Goal: Task Accomplishment & Management: Use online tool/utility

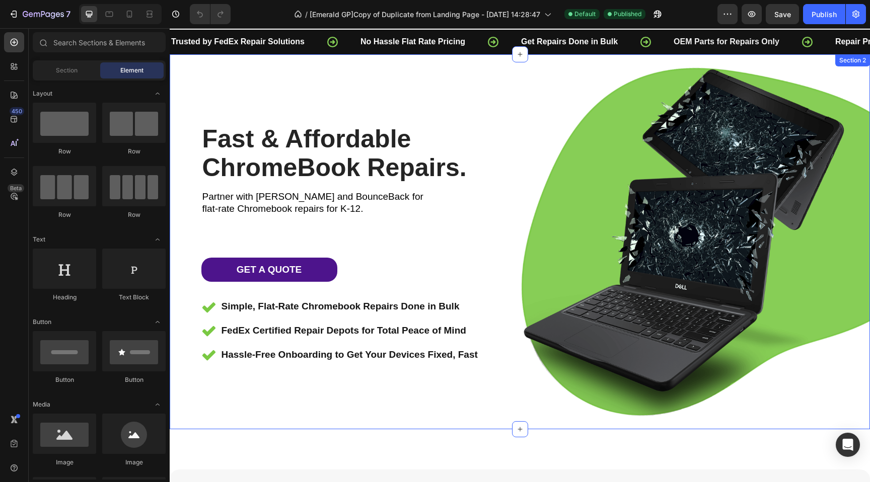
scroll to position [20, 0]
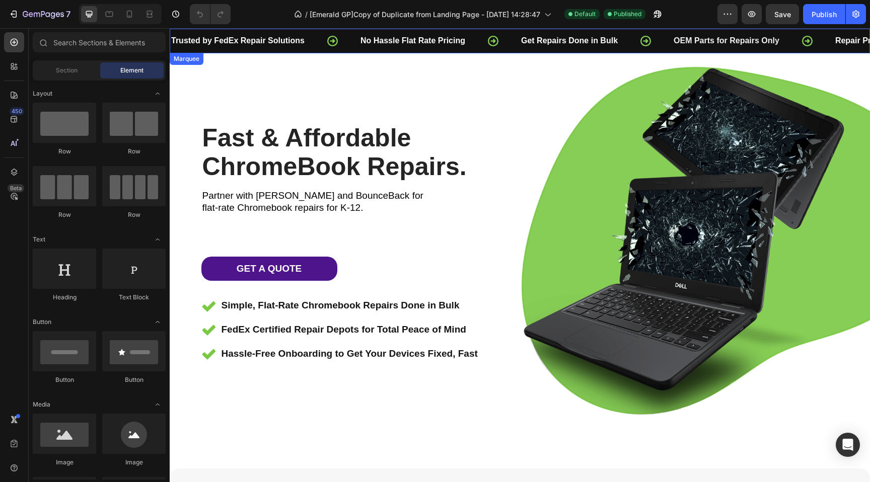
click at [499, 43] on icon at bounding box center [493, 41] width 13 height 13
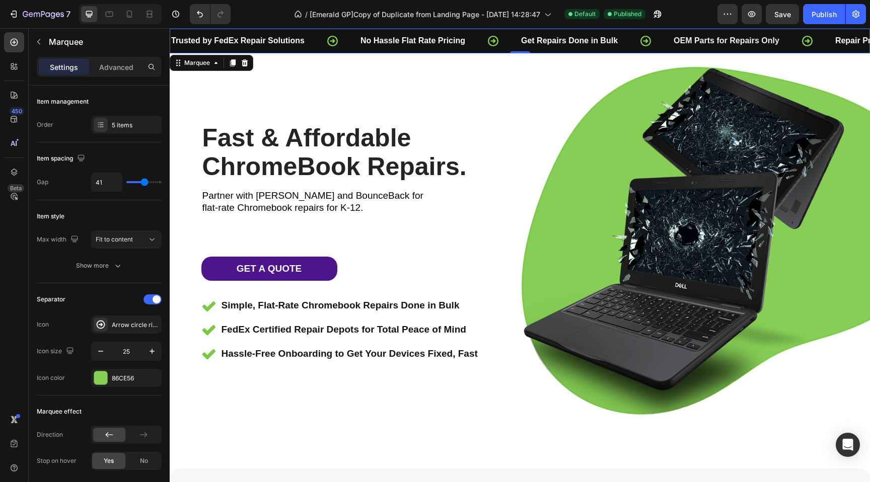
click at [495, 40] on icon at bounding box center [493, 41] width 13 height 13
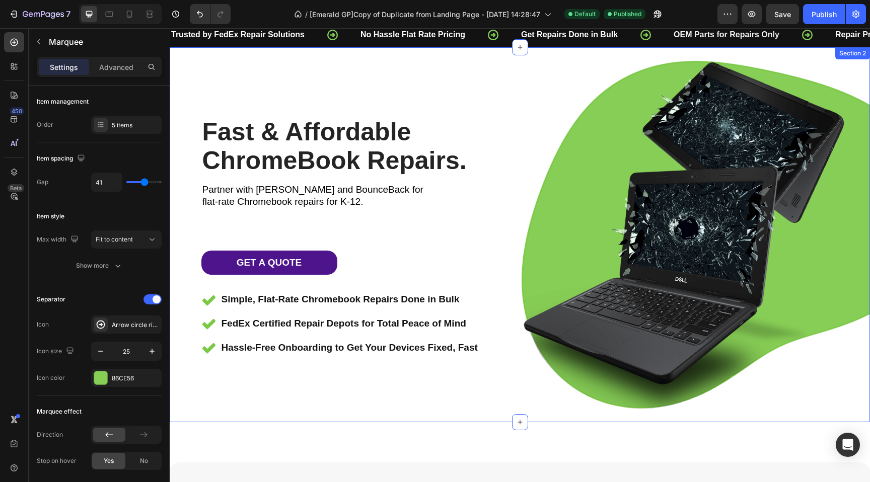
scroll to position [3, 0]
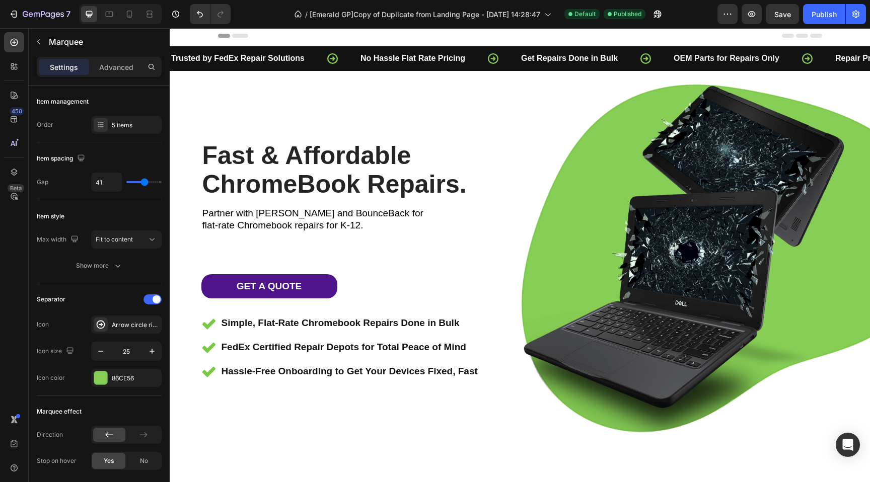
click at [496, 57] on icon at bounding box center [493, 58] width 11 height 11
click at [120, 327] on div "Arrow circle right bold" at bounding box center [135, 325] width 47 height 9
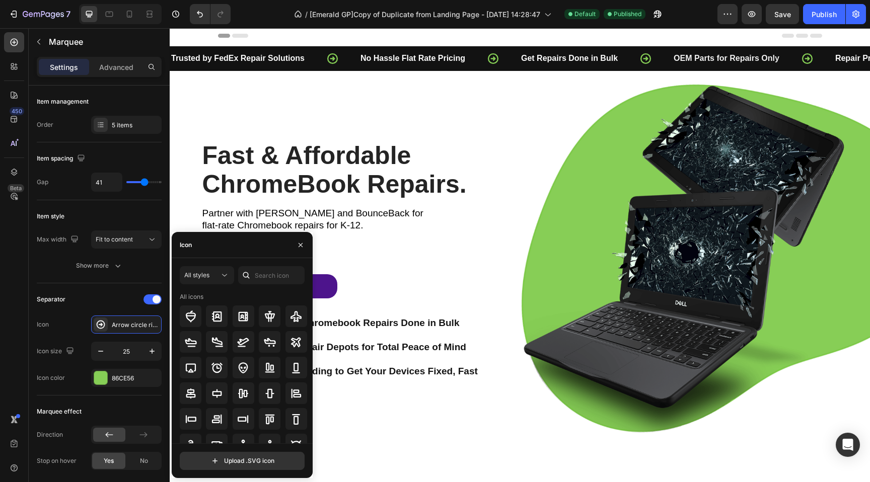
scroll to position [111, 0]
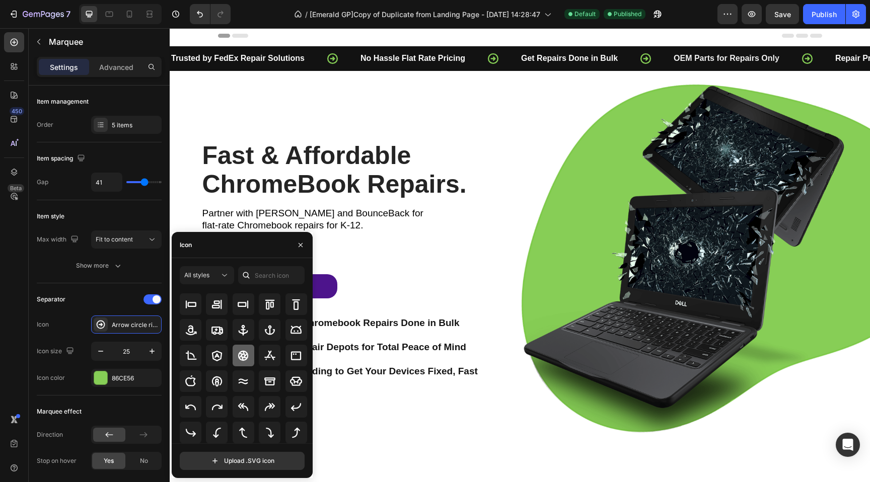
click at [242, 355] on icon at bounding box center [243, 356] width 12 height 12
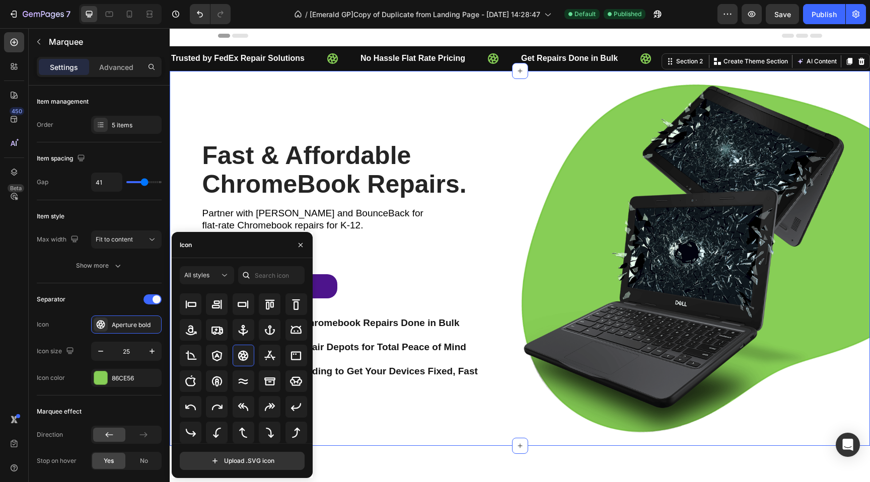
click at [406, 417] on div "Fast & Affordable ChromeBook Repairs. Heading Partner with FedEx and BounceBack…" at bounding box center [345, 259] width 350 height 350
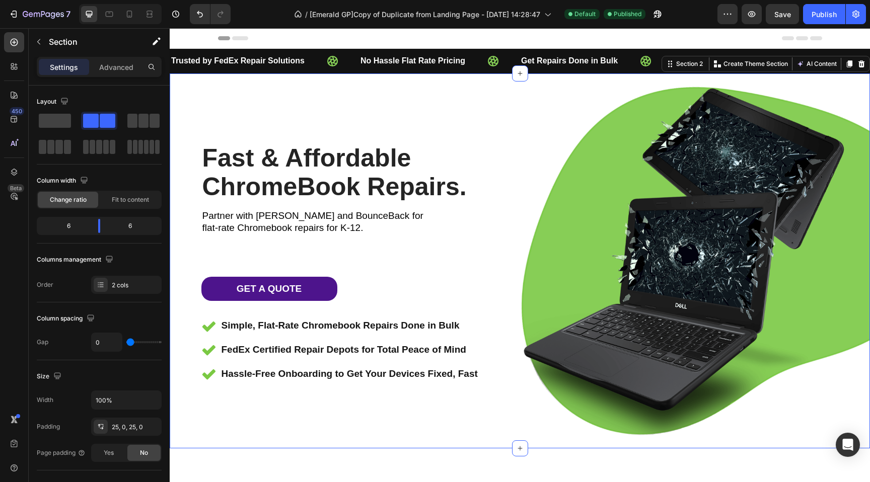
scroll to position [0, 0]
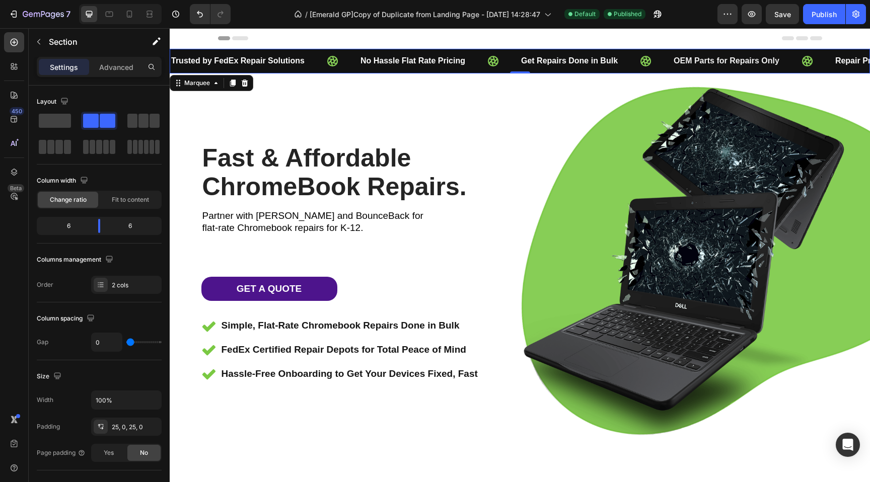
click at [331, 62] on icon at bounding box center [332, 61] width 11 height 11
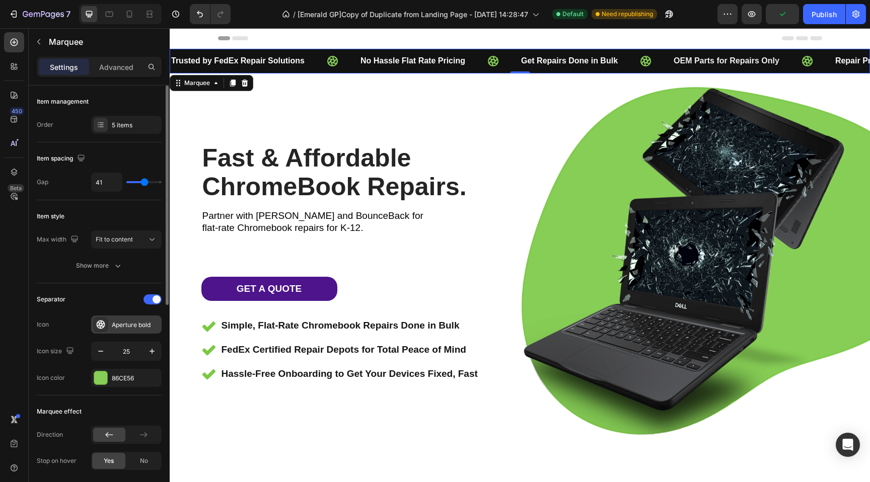
click at [125, 328] on div "Aperture bold" at bounding box center [135, 325] width 47 height 9
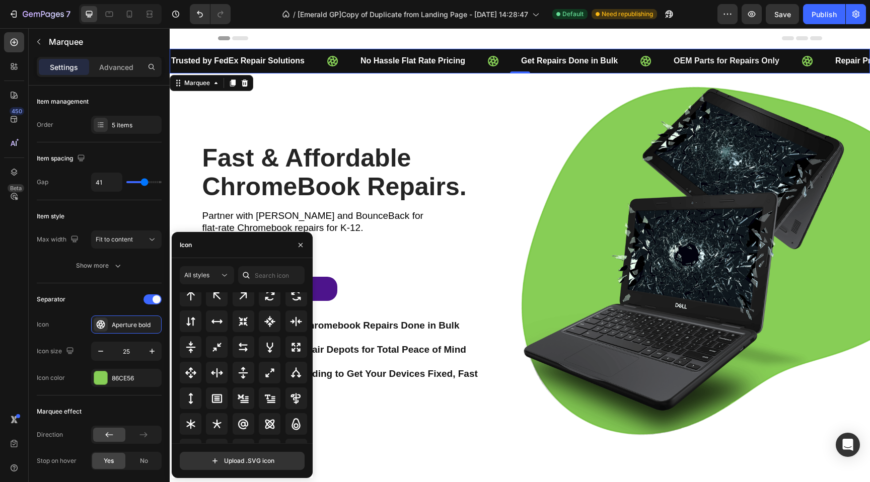
scroll to position [544, 0]
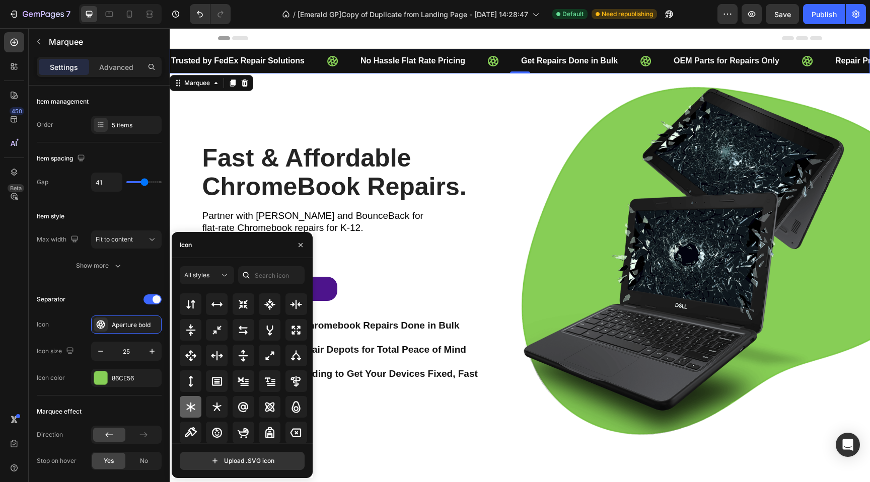
click at [188, 407] on icon at bounding box center [191, 407] width 12 height 12
click at [218, 407] on icon at bounding box center [217, 407] width 12 height 12
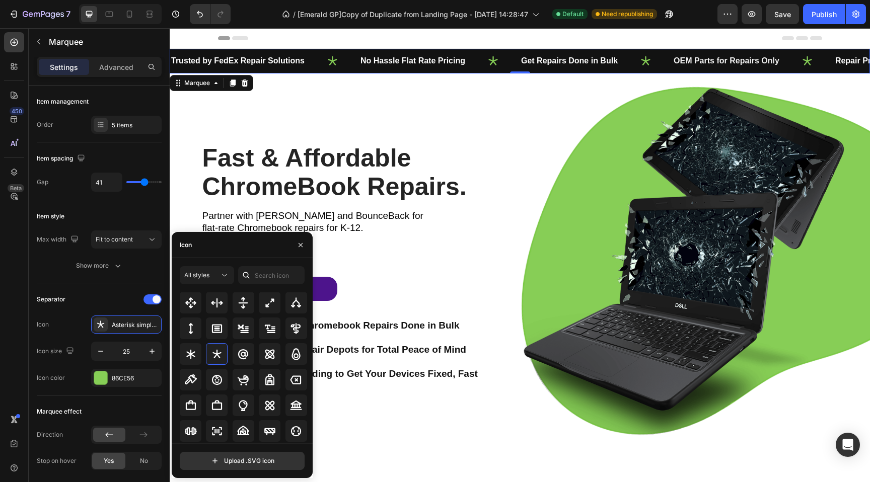
scroll to position [606, 0]
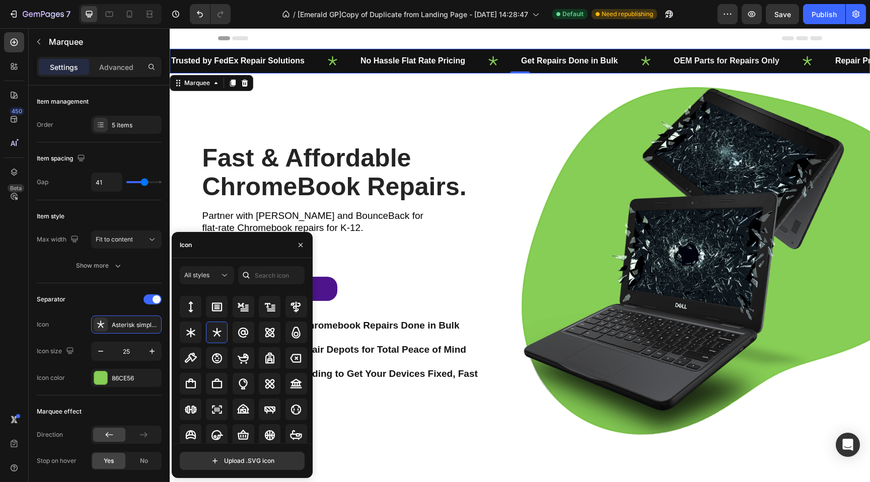
click at [224, 250] on div "Icon" at bounding box center [242, 245] width 141 height 26
click at [223, 250] on div "Icon" at bounding box center [242, 245] width 141 height 26
click at [223, 245] on div "Icon" at bounding box center [242, 245] width 141 height 26
click at [223, 244] on div "Icon" at bounding box center [242, 245] width 141 height 26
click at [224, 242] on div "Icon" at bounding box center [242, 245] width 141 height 26
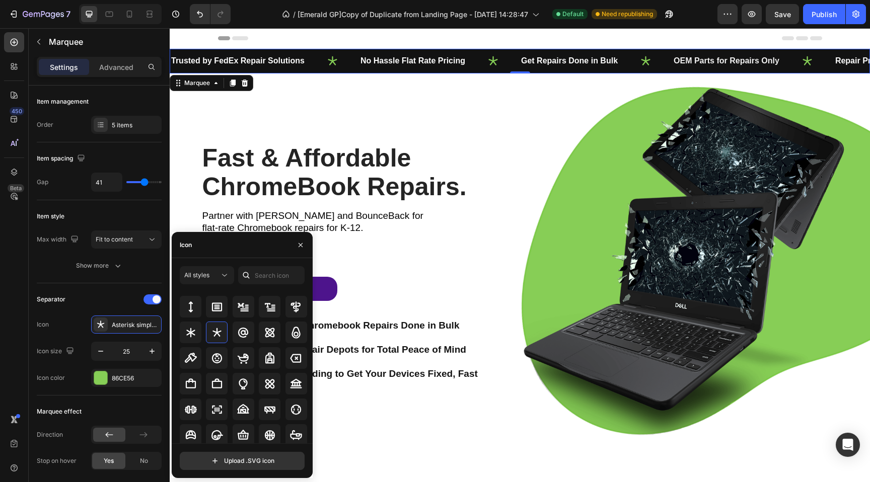
click at [224, 242] on div "Icon" at bounding box center [242, 245] width 141 height 26
click at [263, 279] on input "text" at bounding box center [271, 275] width 66 height 18
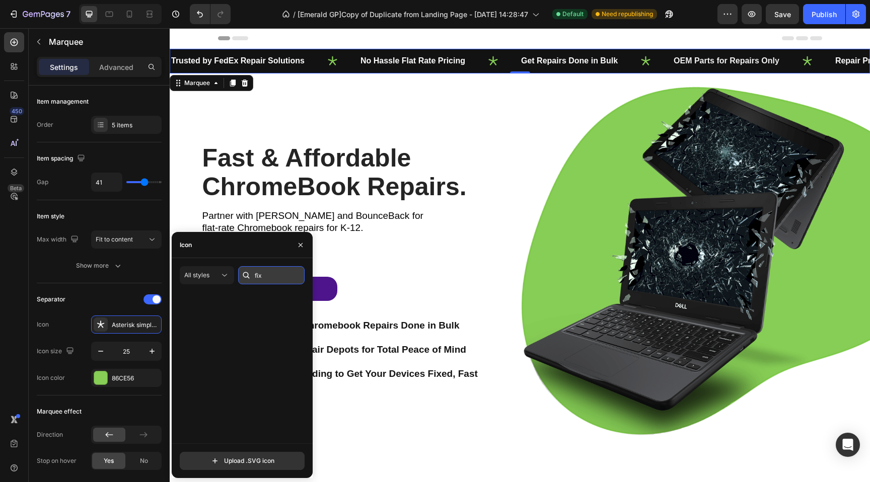
scroll to position [0, 0]
click at [271, 275] on input "fix" at bounding box center [271, 275] width 66 height 18
type input "tool"
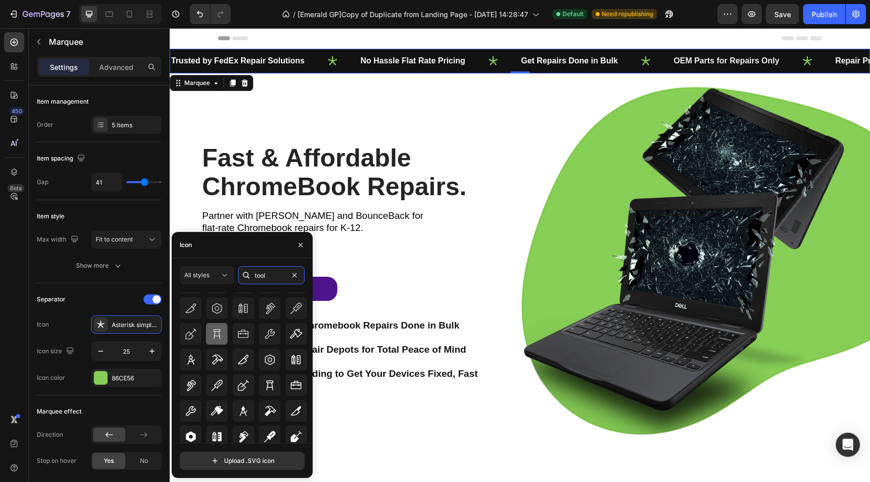
scroll to position [111, 0]
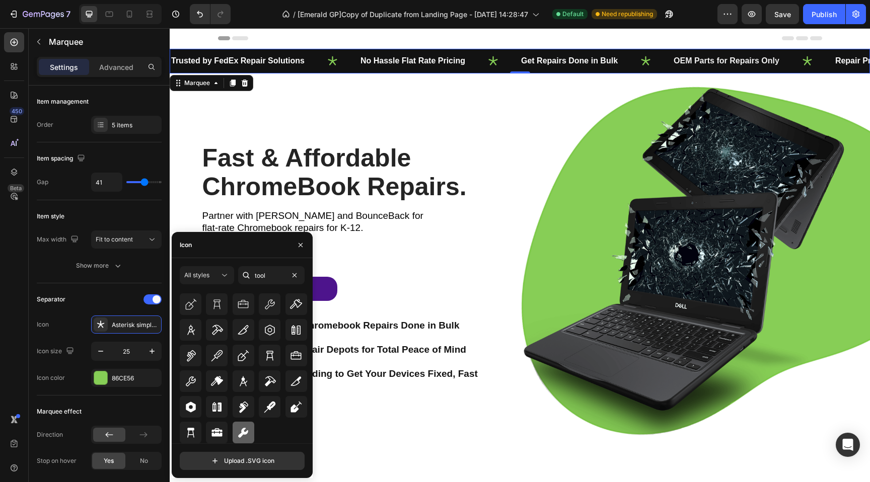
click at [240, 433] on icon at bounding box center [244, 433] width 10 height 10
click at [185, 405] on icon at bounding box center [191, 407] width 12 height 12
click at [193, 385] on icon at bounding box center [191, 382] width 12 height 12
click at [246, 433] on icon at bounding box center [244, 433] width 10 height 10
click at [265, 334] on icon at bounding box center [270, 330] width 12 height 12
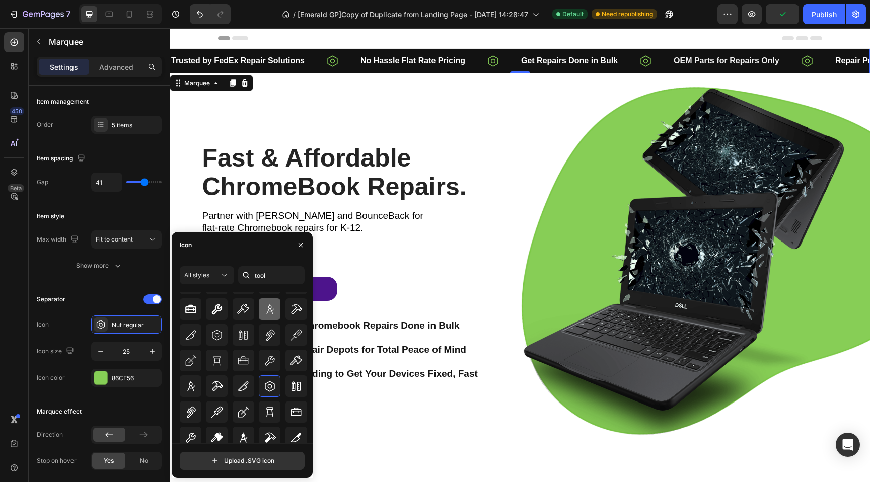
scroll to position [45, 0]
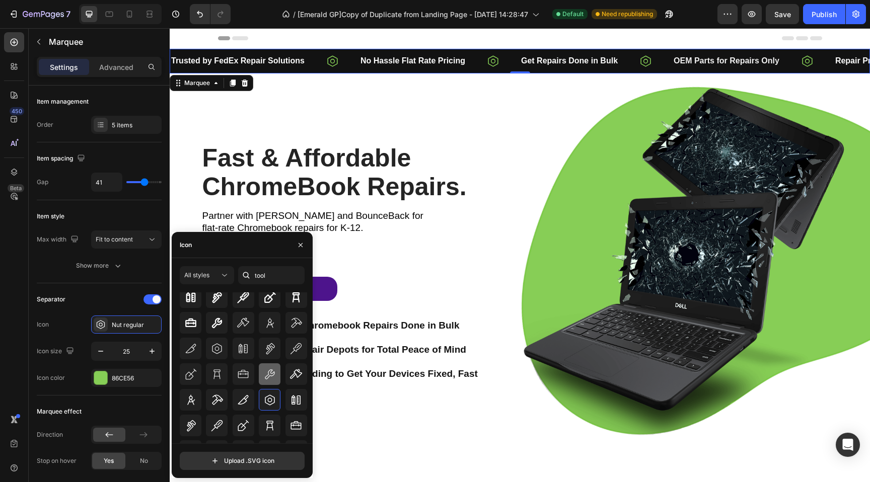
click at [272, 377] on icon at bounding box center [270, 375] width 12 height 12
click at [188, 346] on icon at bounding box center [191, 349] width 12 height 12
click at [223, 350] on div at bounding box center [217, 349] width 22 height 22
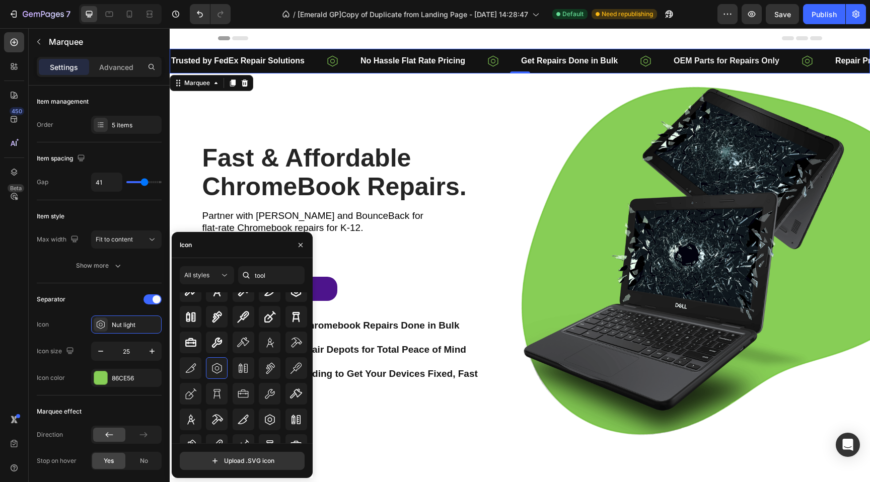
scroll to position [0, 0]
click at [296, 314] on icon at bounding box center [296, 317] width 12 height 12
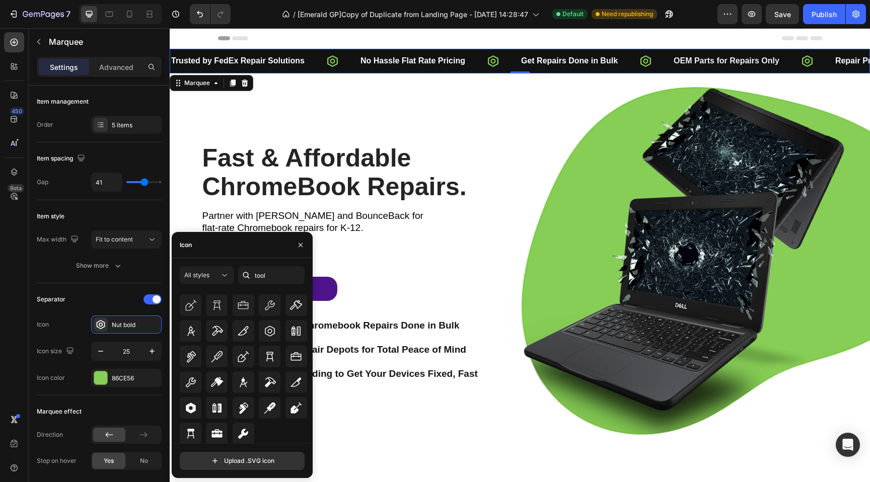
scroll to position [111, 0]
click at [234, 425] on div at bounding box center [244, 433] width 22 height 22
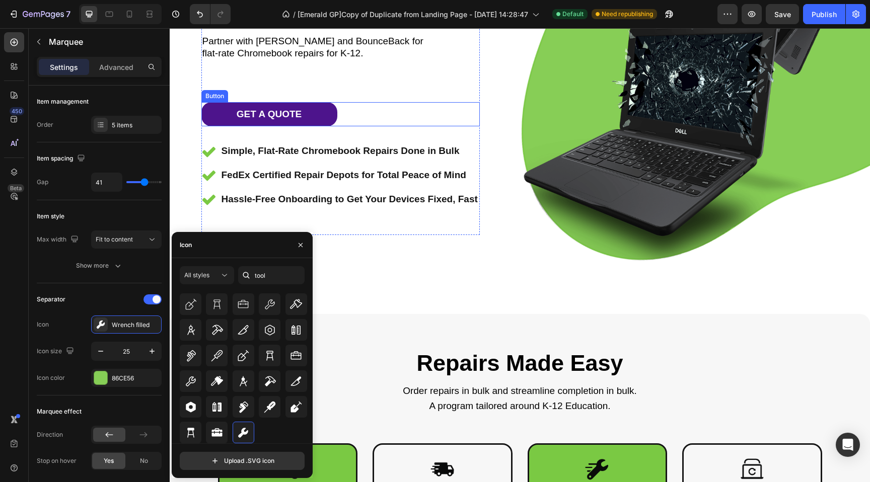
scroll to position [4, 0]
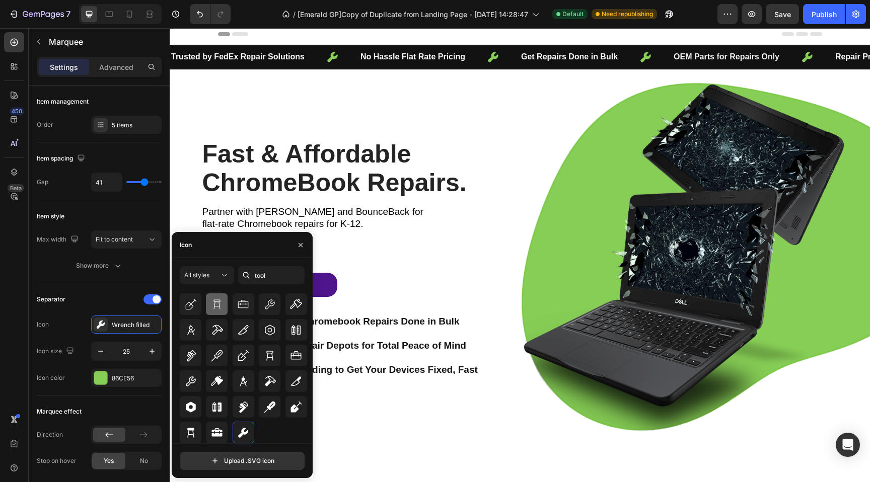
click at [209, 308] on div at bounding box center [217, 305] width 22 height 22
click at [187, 310] on icon at bounding box center [191, 305] width 12 height 12
click at [199, 349] on div at bounding box center [191, 356] width 22 height 22
click at [265, 330] on icon at bounding box center [270, 330] width 12 height 12
click at [268, 279] on input "tool" at bounding box center [271, 275] width 66 height 18
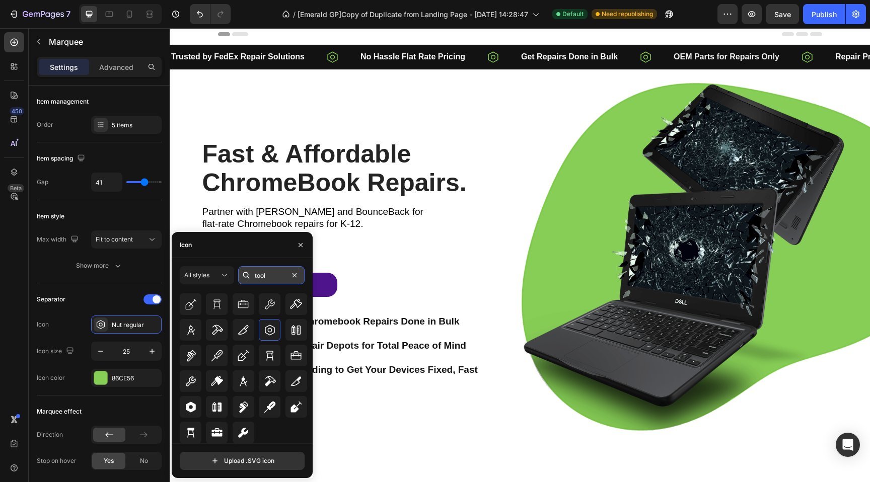
click at [267, 279] on input "tool" at bounding box center [271, 275] width 66 height 18
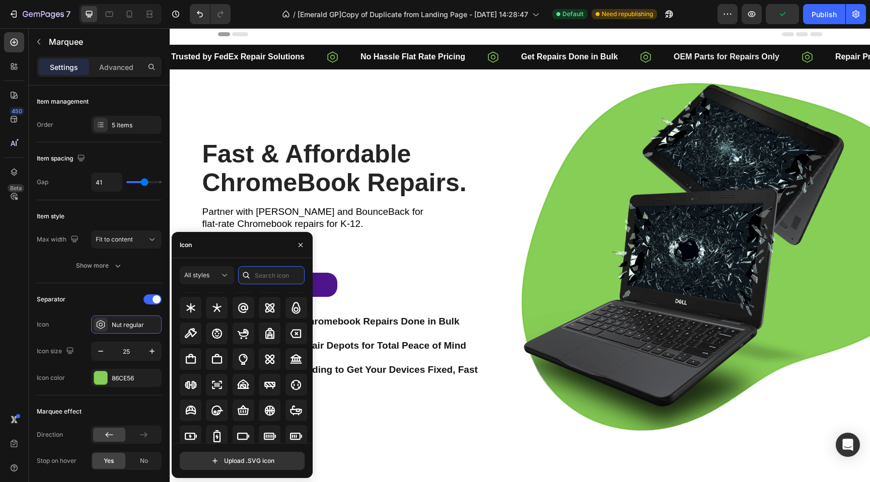
scroll to position [546, 0]
click at [215, 306] on icon at bounding box center [217, 310] width 12 height 12
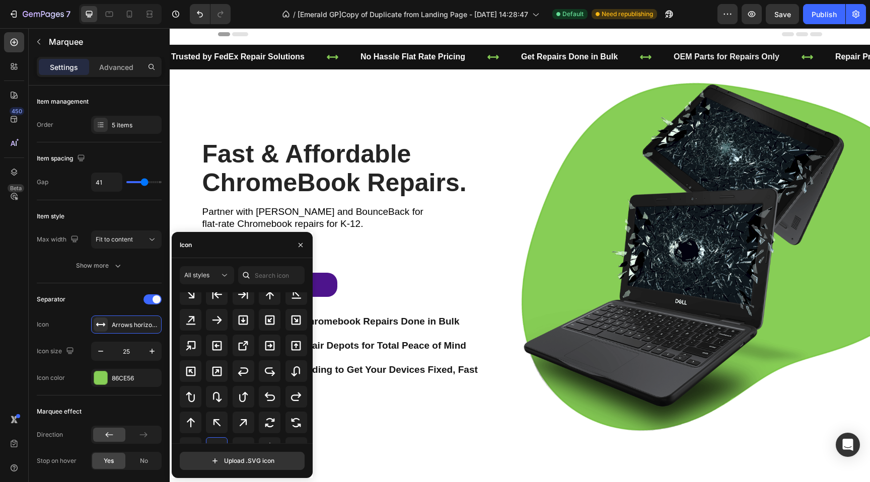
scroll to position [359, 0]
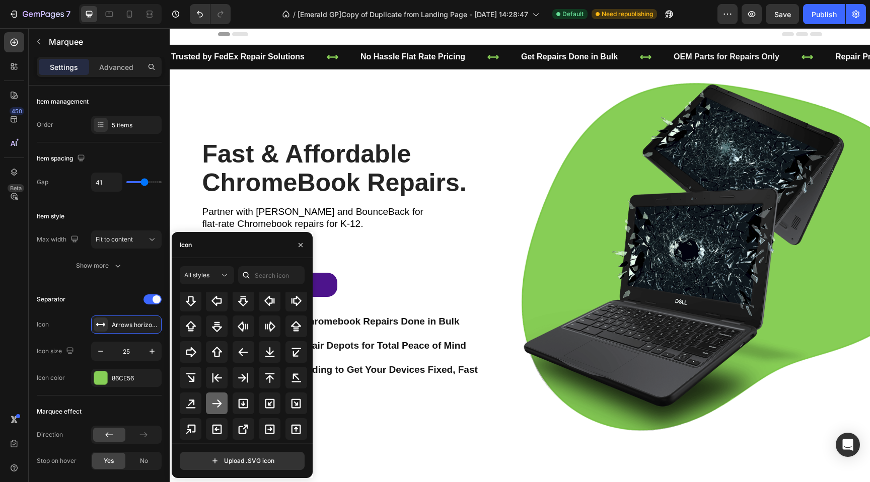
click at [219, 401] on icon at bounding box center [217, 404] width 10 height 8
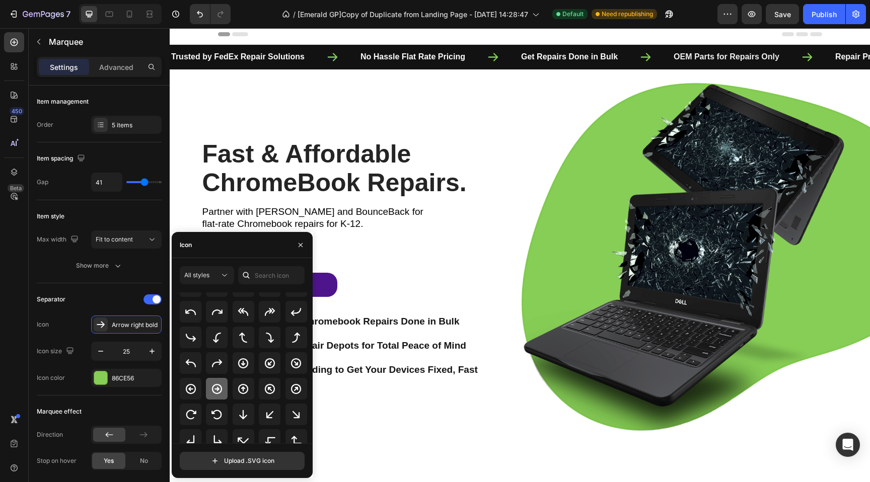
scroll to position [196, 0]
click at [214, 392] on icon at bounding box center [217, 390] width 12 height 12
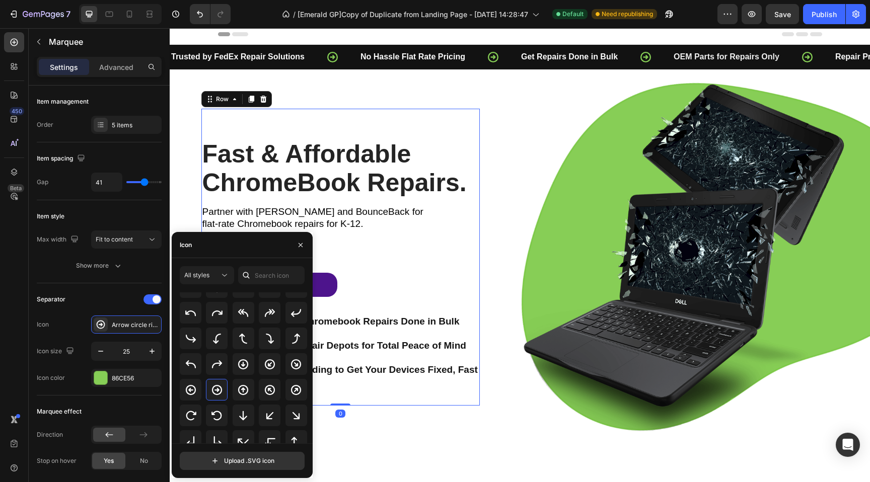
click at [417, 256] on div "Fast & Affordable ChromeBook Repairs. Heading Partner with FedEx and BounceBack…" at bounding box center [340, 267] width 278 height 257
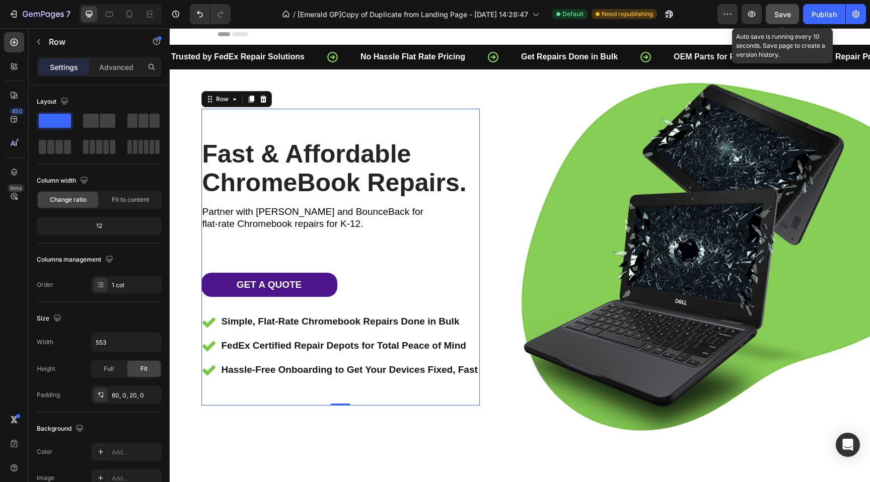
click at [784, 15] on span "Save" at bounding box center [782, 14] width 17 height 9
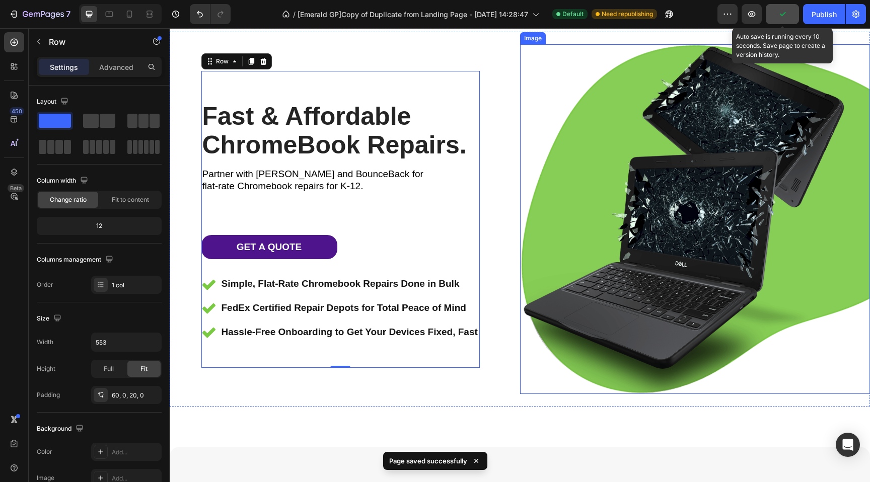
scroll to position [0, 0]
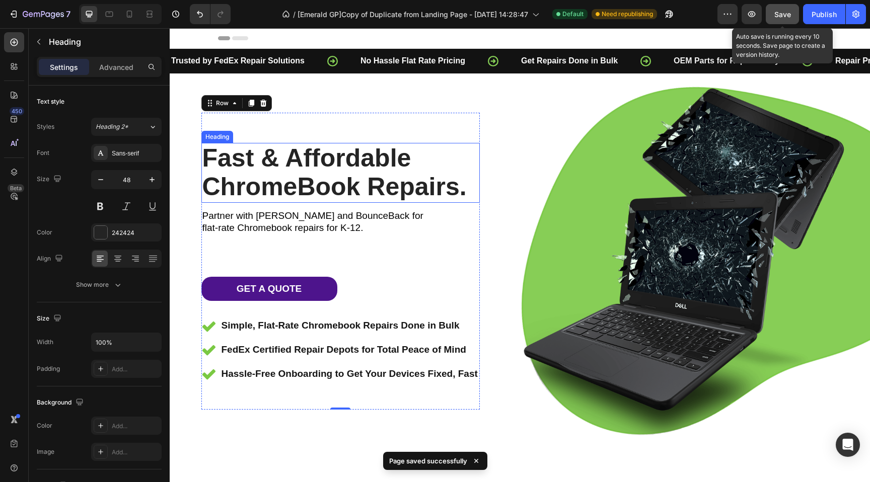
click at [342, 153] on span "Fast & Affordable" at bounding box center [306, 158] width 209 height 28
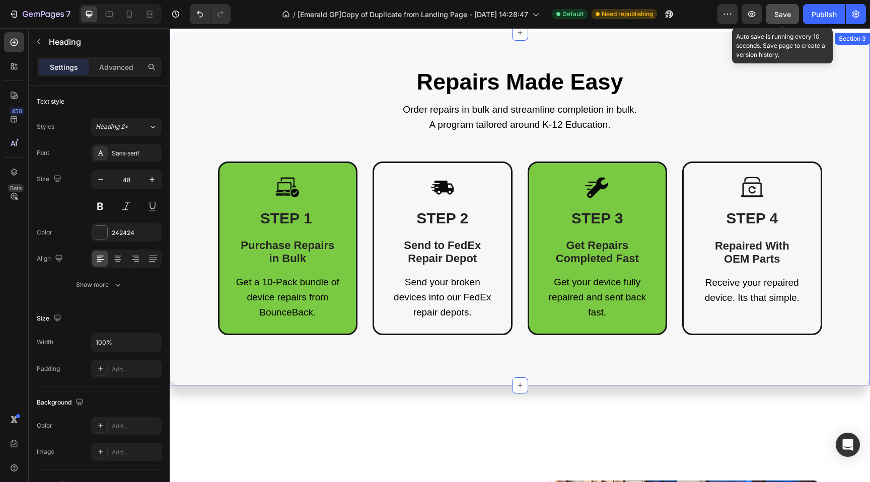
scroll to position [463, 0]
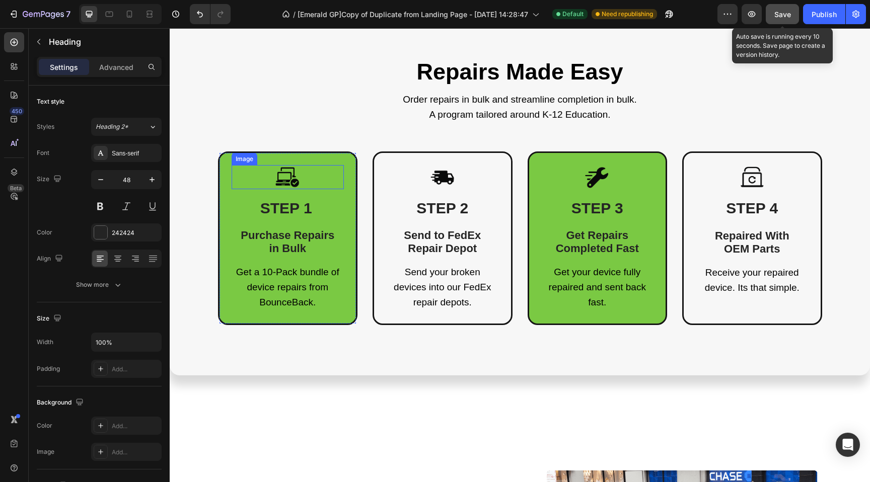
click at [331, 187] on div at bounding box center [288, 177] width 113 height 24
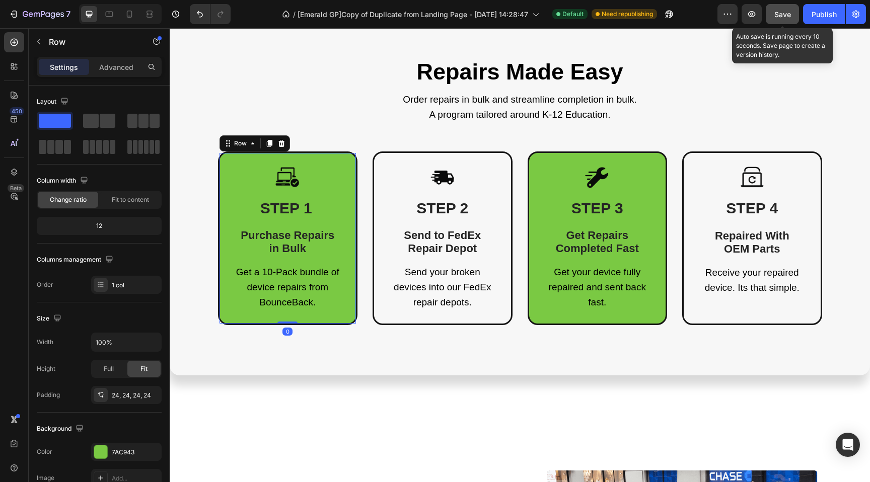
click at [342, 212] on div "Image STEP 1 Purchase Repairs in Bulk Heading Get a 10-Pack bundle of device re…" at bounding box center [288, 238] width 140 height 173
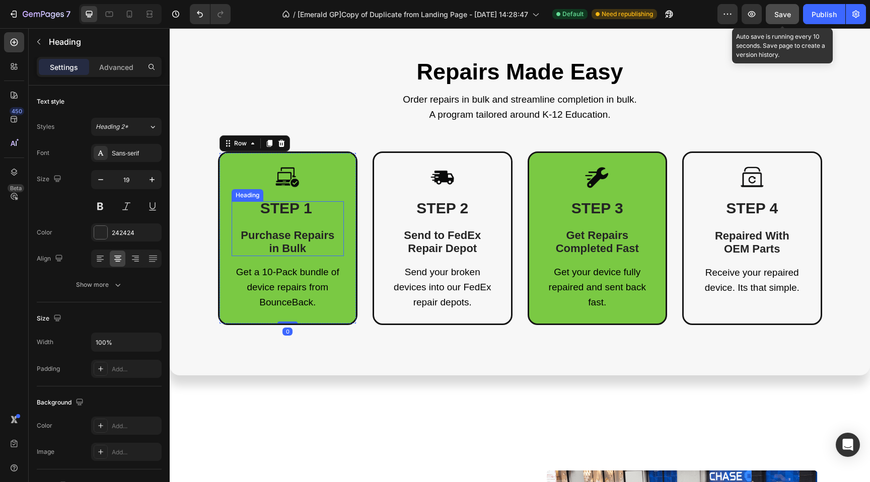
click at [283, 211] on span "STEP 1" at bounding box center [286, 208] width 52 height 17
click at [282, 208] on span "STEP 1" at bounding box center [286, 208] width 52 height 17
click at [317, 206] on p "STEP 1 Purchase Repairs in Bulk" at bounding box center [288, 228] width 111 height 53
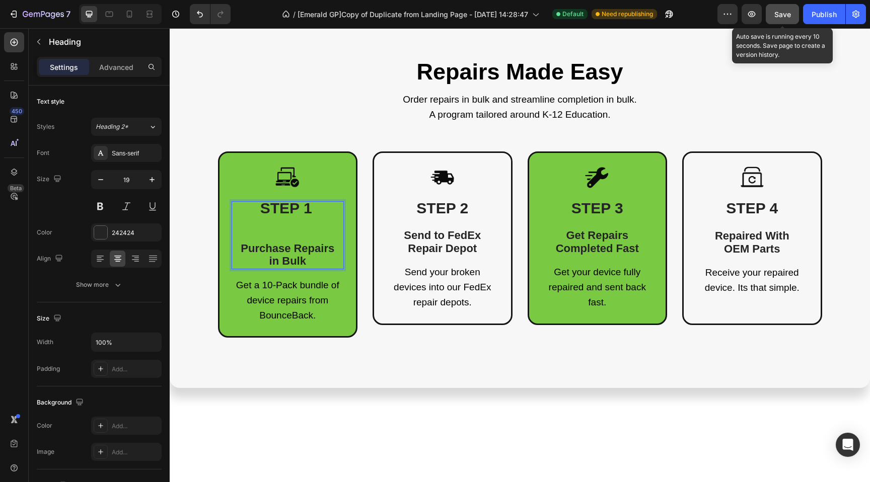
click at [302, 262] on span "in Bulk" at bounding box center [287, 261] width 37 height 13
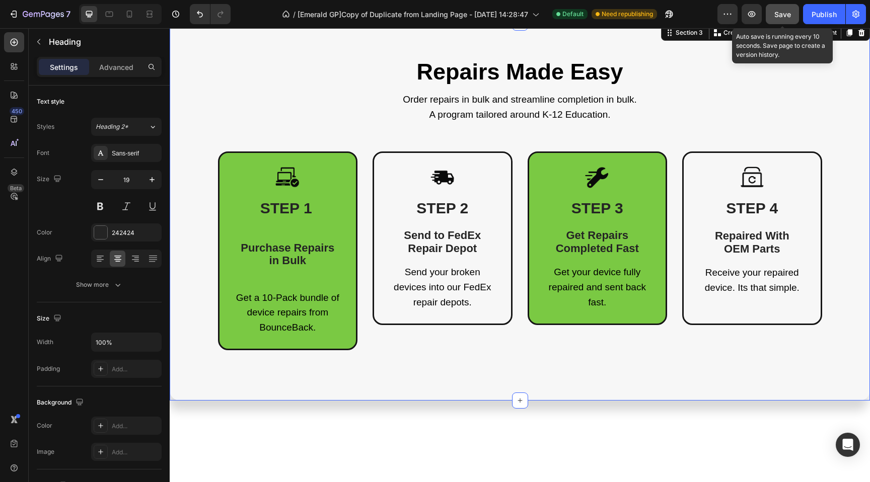
click at [244, 103] on div "Repairs Made Easy Heading Order repairs in bulk and streamline completion in bu…" at bounding box center [519, 204] width 685 height 292
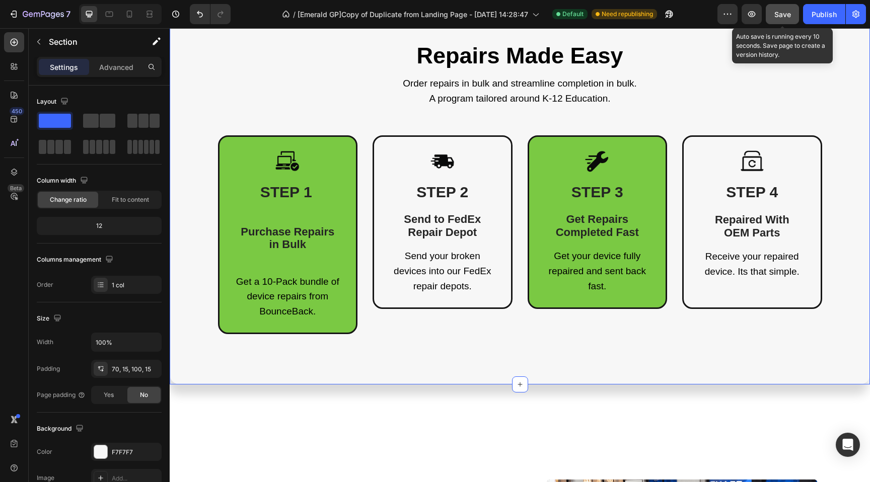
scroll to position [507, 0]
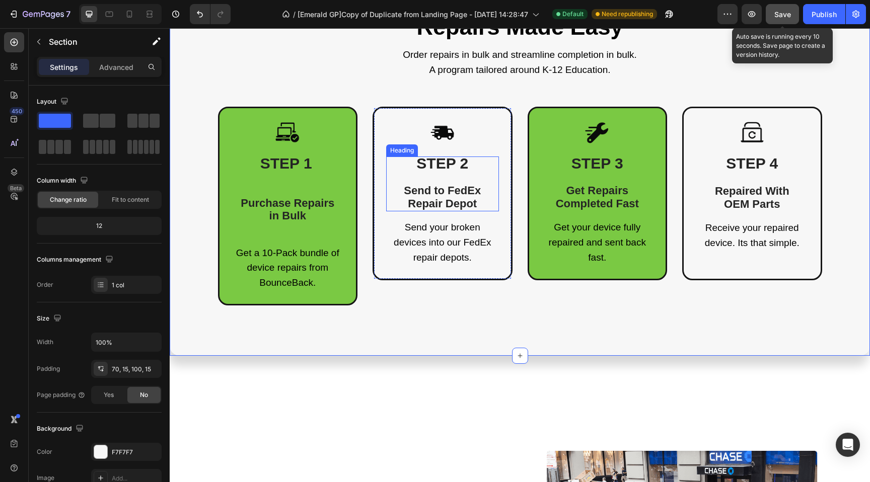
click at [423, 157] on span "STEP 2" at bounding box center [442, 163] width 52 height 17
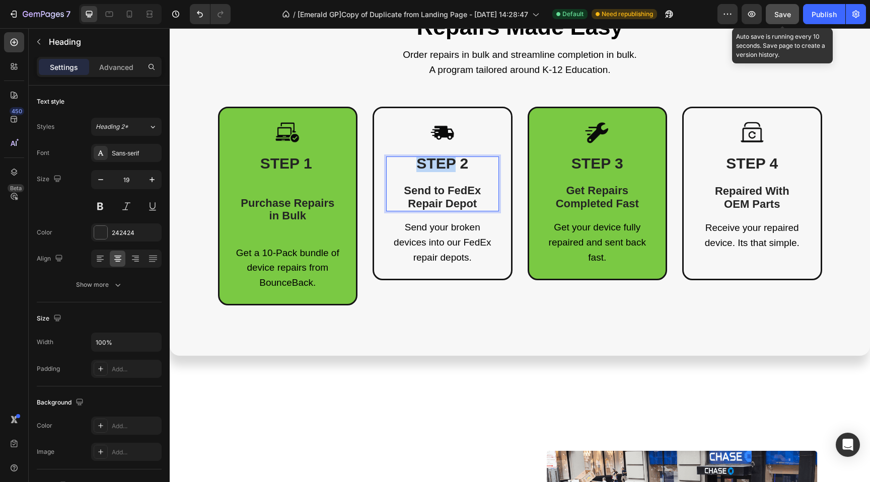
click at [428, 163] on span "STEP 2" at bounding box center [442, 163] width 52 height 17
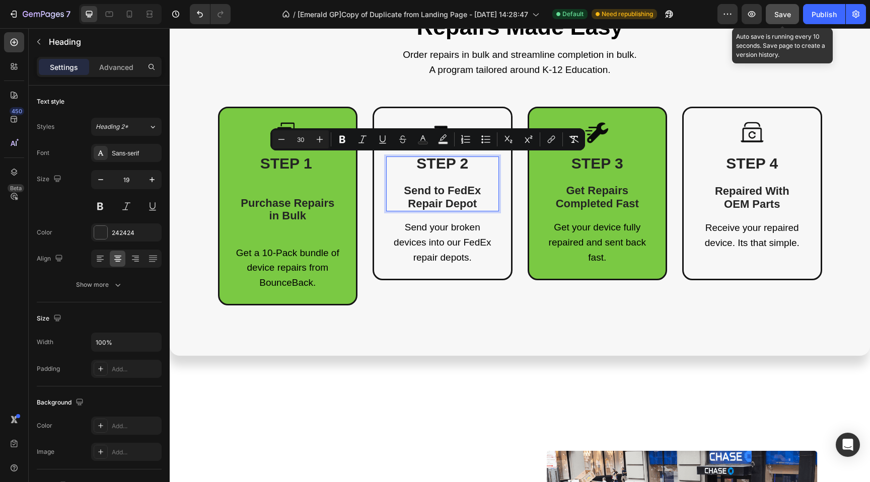
click at [474, 165] on p "STEP 2 Send to FedEx Repair Depot" at bounding box center [442, 184] width 111 height 53
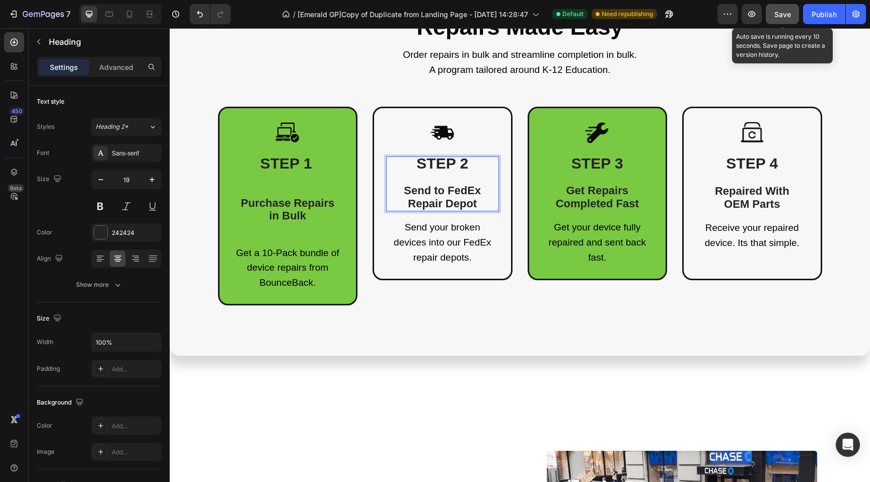
click at [459, 164] on span "STEP 2" at bounding box center [442, 163] width 52 height 17
click at [478, 202] on p "STEP 2 Send to FedEx Repair Depot" at bounding box center [442, 184] width 111 height 53
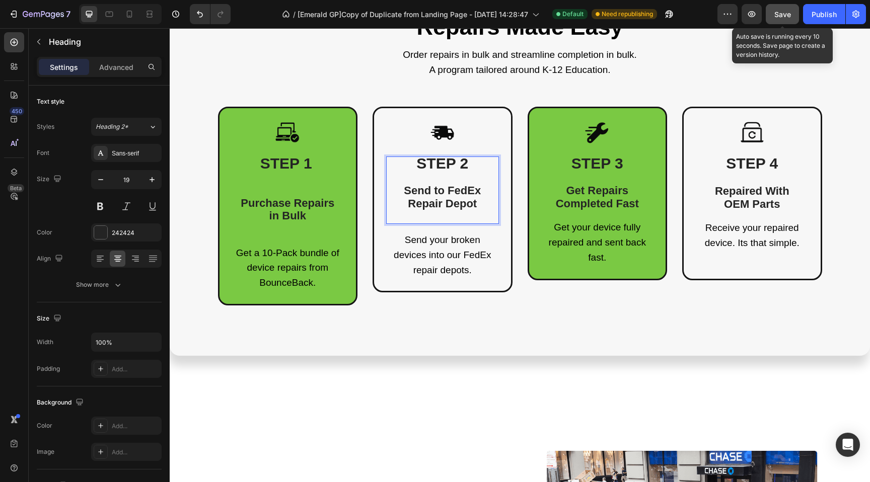
click at [468, 163] on span "STEP 2" at bounding box center [442, 163] width 52 height 17
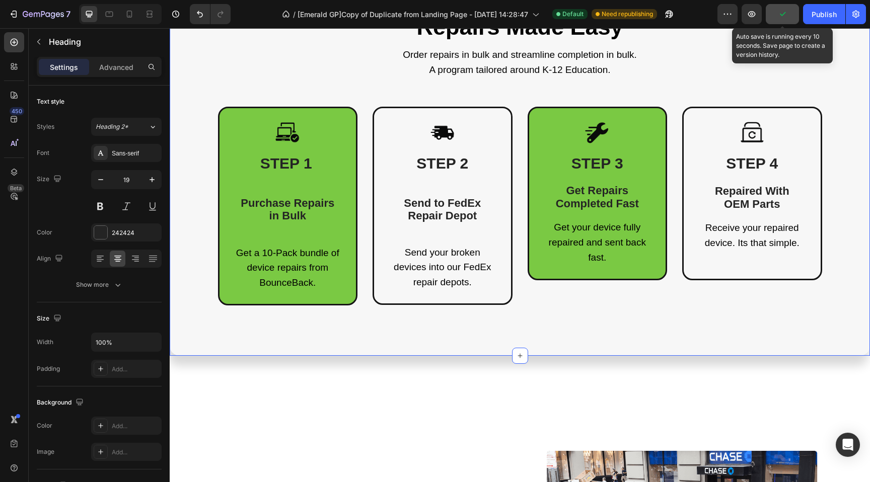
click at [201, 77] on div "Repairs Made Easy Heading Order repairs in bulk and streamline completion in bu…" at bounding box center [519, 159] width 685 height 292
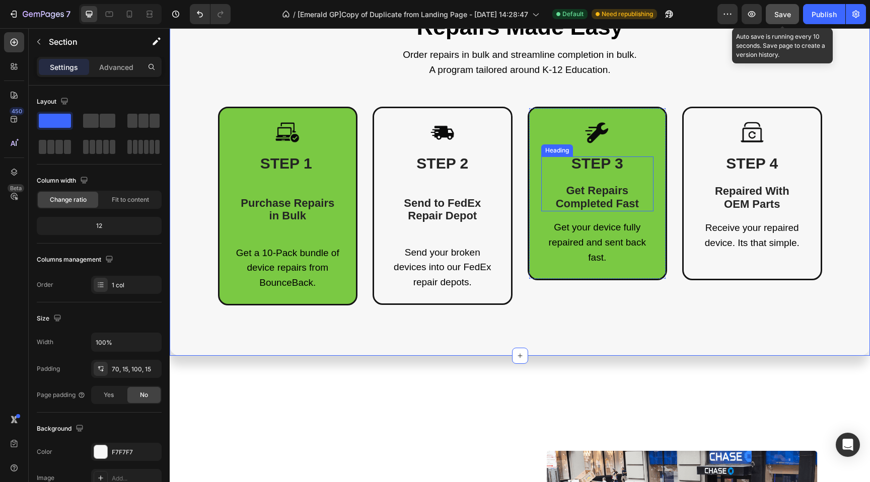
click at [598, 177] on h3 "STEP 3 Get Repairs Completed Fast" at bounding box center [597, 184] width 113 height 55
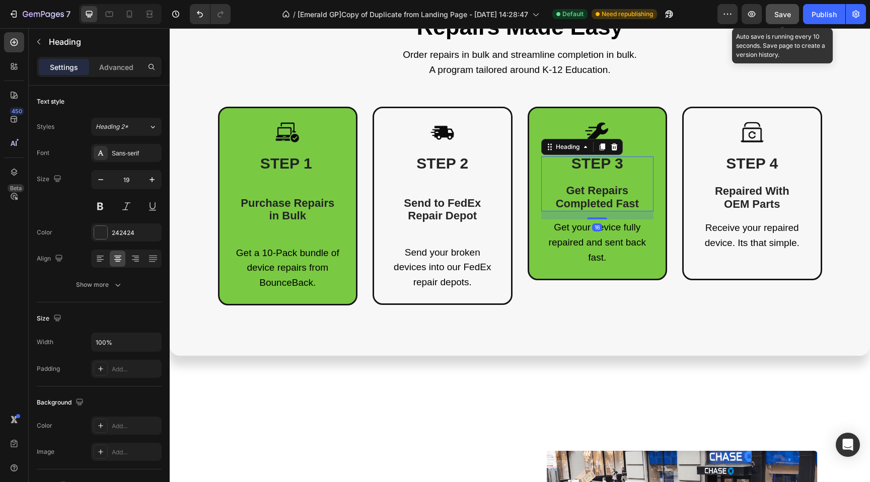
click at [598, 177] on h3 "STEP 3 Get Repairs Completed Fast" at bounding box center [597, 184] width 113 height 55
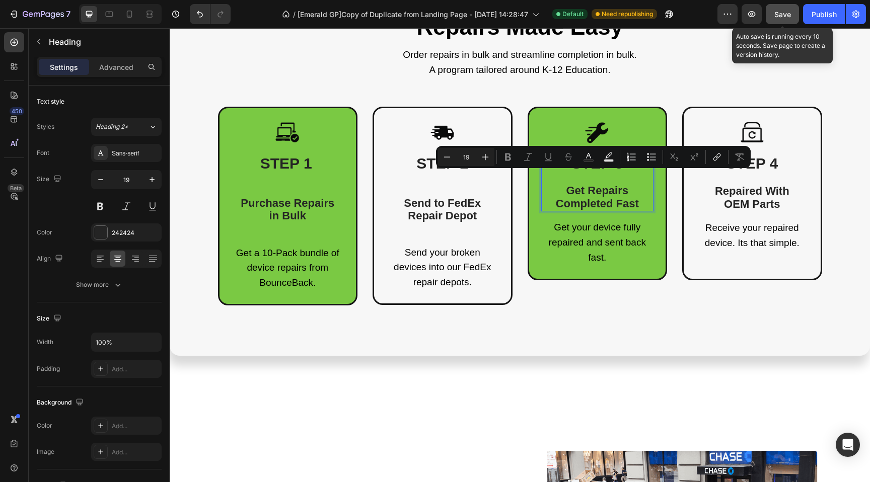
click at [615, 175] on p "STEP 3 Get Repairs Completed Fast" at bounding box center [597, 184] width 111 height 53
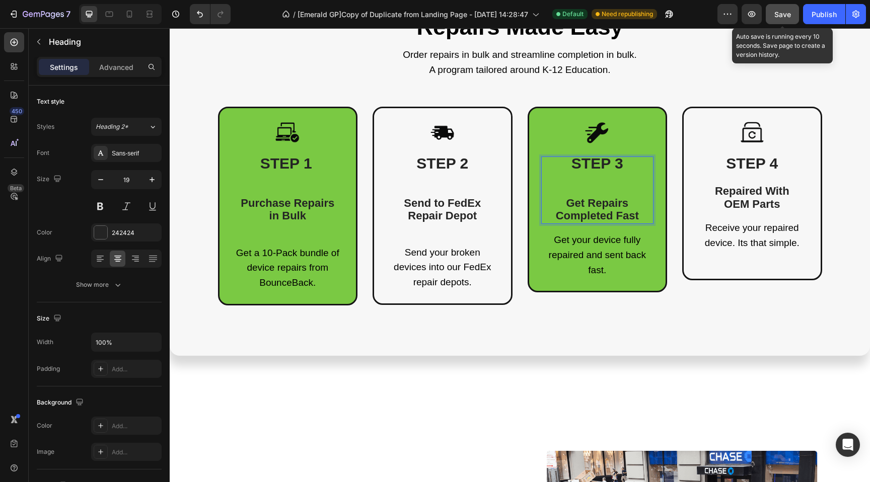
click at [635, 214] on span "Get Repairs Completed Fast" at bounding box center [597, 210] width 83 height 26
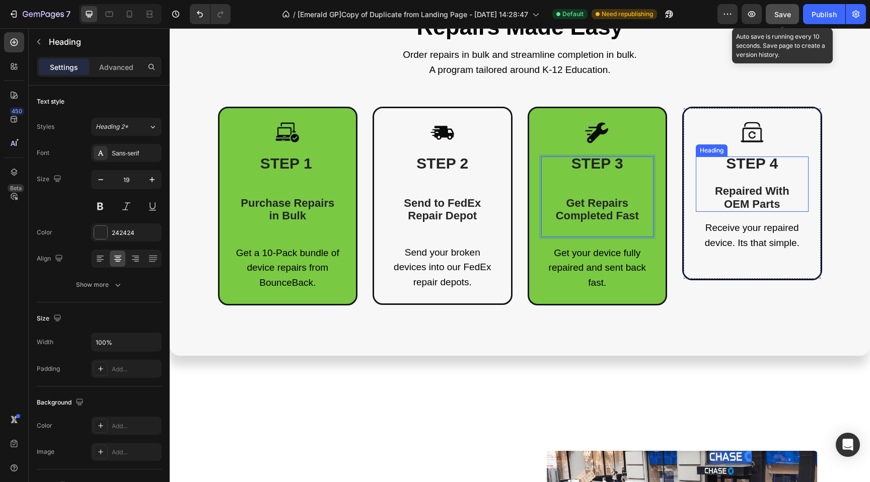
click at [728, 165] on span "STEP 4" at bounding box center [752, 163] width 52 height 17
click at [784, 162] on p "STEP 4 Repaired With OEM Parts" at bounding box center [752, 184] width 111 height 53
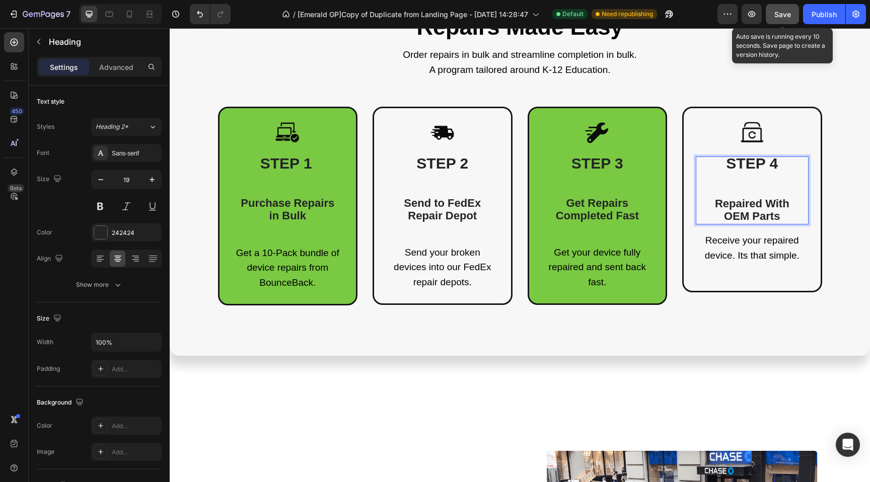
click at [784, 221] on p "STEP 4 Repaired With OEM Parts" at bounding box center [752, 191] width 111 height 66
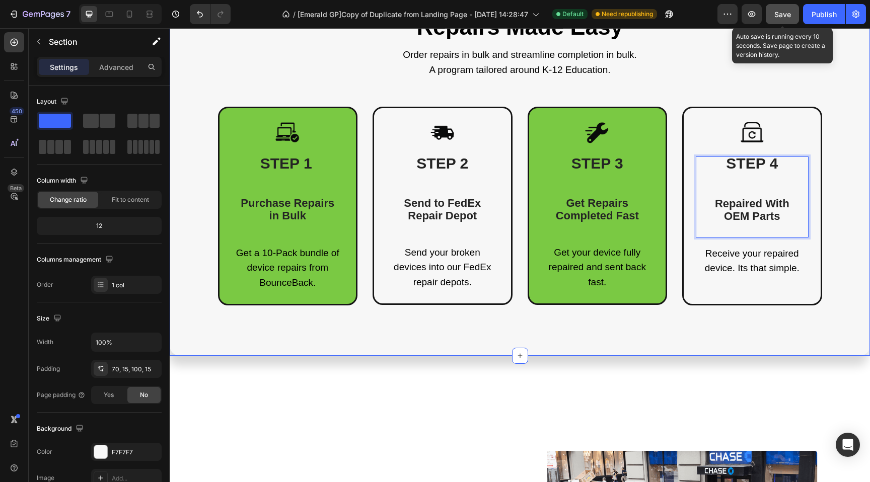
click at [223, 84] on div "Repairs Made Easy Heading Order repairs in bulk and streamline completion in bu…" at bounding box center [519, 159] width 685 height 292
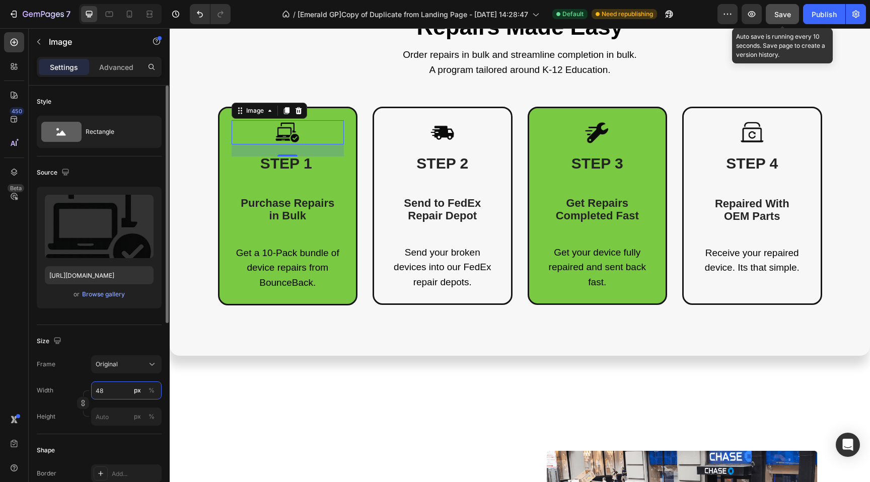
drag, startPoint x: 106, startPoint y: 393, endPoint x: 97, endPoint y: 391, distance: 9.7
click at [97, 391] on input "48" at bounding box center [126, 391] width 70 height 18
click at [148, 369] on icon at bounding box center [152, 364] width 10 height 10
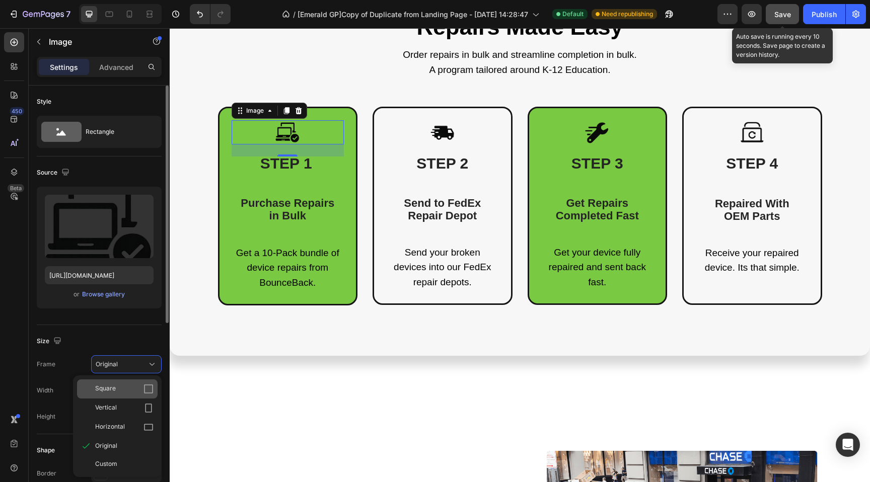
click at [124, 394] on div "Square" at bounding box center [117, 389] width 81 height 19
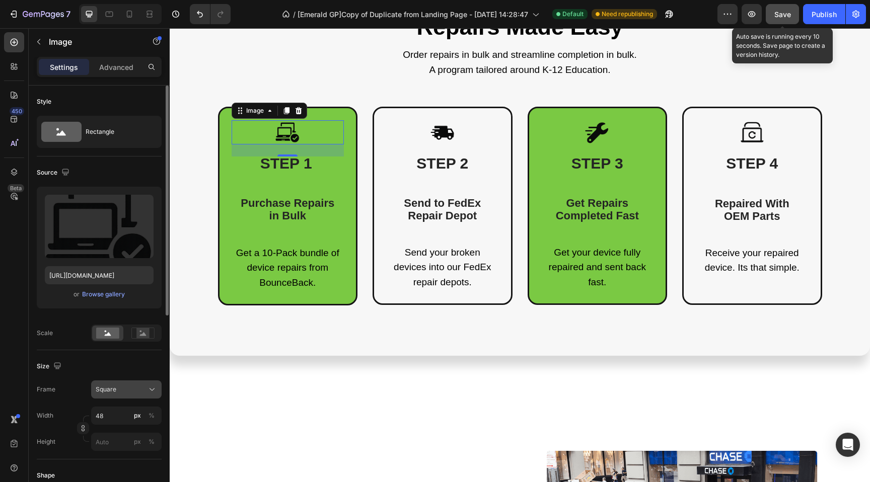
click at [124, 389] on div "Square" at bounding box center [120, 389] width 49 height 9
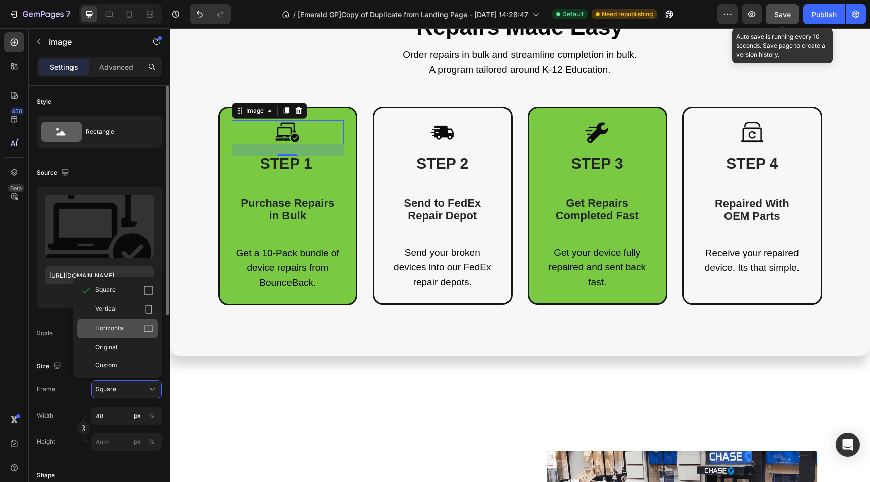
click at [106, 328] on span "Horizontal" at bounding box center [110, 329] width 30 height 10
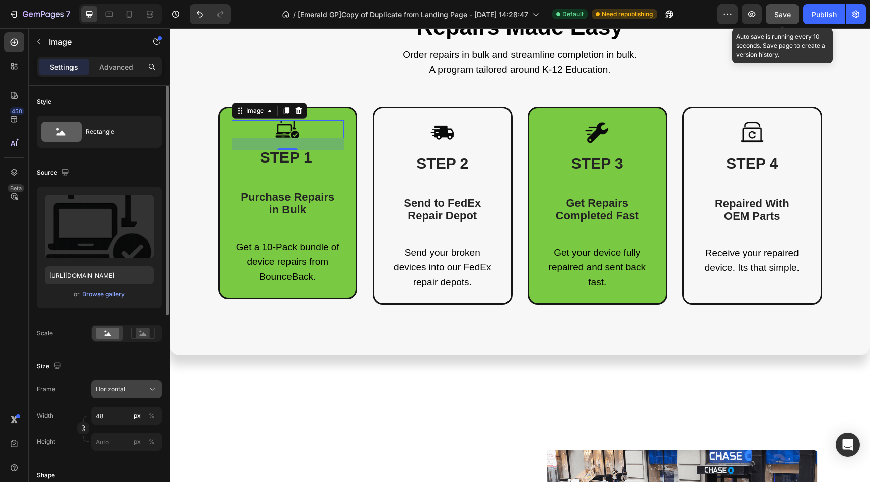
click at [121, 393] on span "Horizontal" at bounding box center [111, 389] width 30 height 9
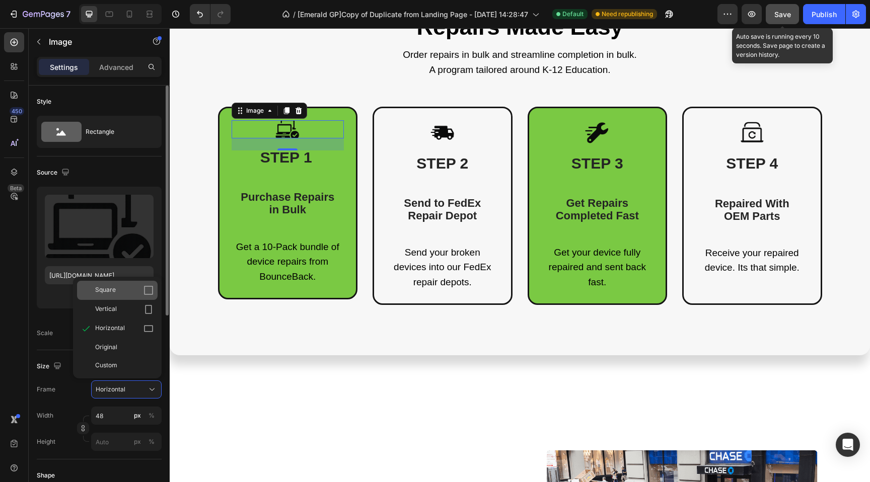
click at [102, 291] on span "Square" at bounding box center [105, 290] width 21 height 10
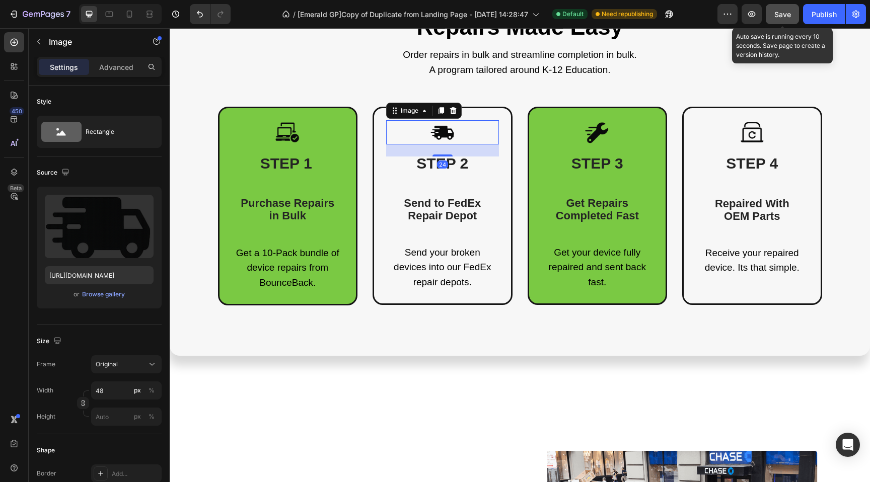
click at [445, 125] on img at bounding box center [442, 132] width 24 height 24
drag, startPoint x: 275, startPoint y: 134, endPoint x: 258, endPoint y: 157, distance: 28.7
click at [275, 134] on img at bounding box center [287, 132] width 24 height 24
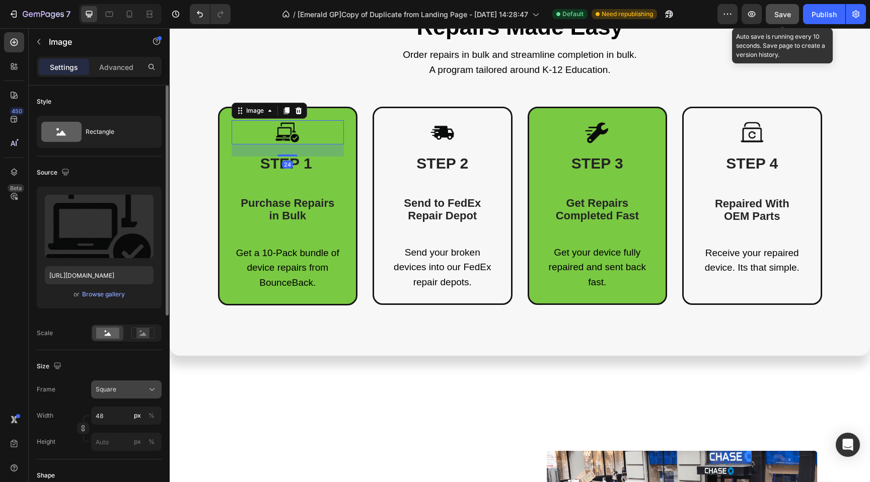
click at [128, 385] on div "Square" at bounding box center [120, 389] width 49 height 9
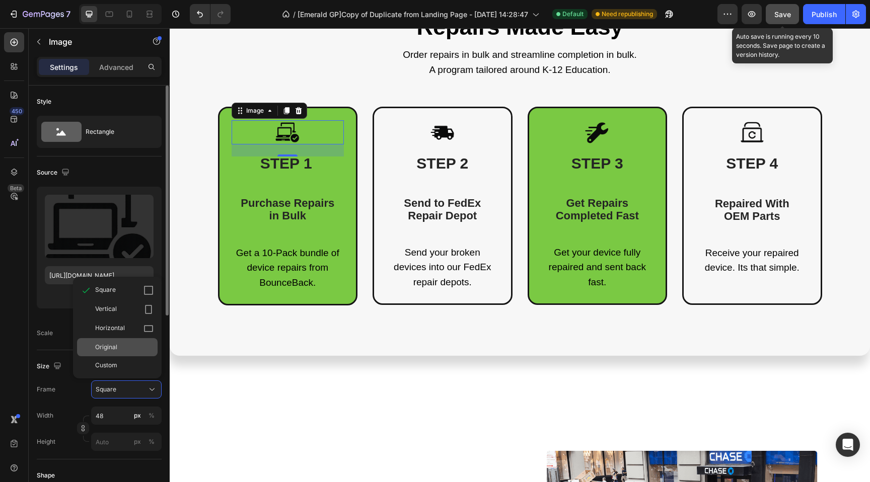
click at [101, 346] on span "Original" at bounding box center [106, 347] width 22 height 9
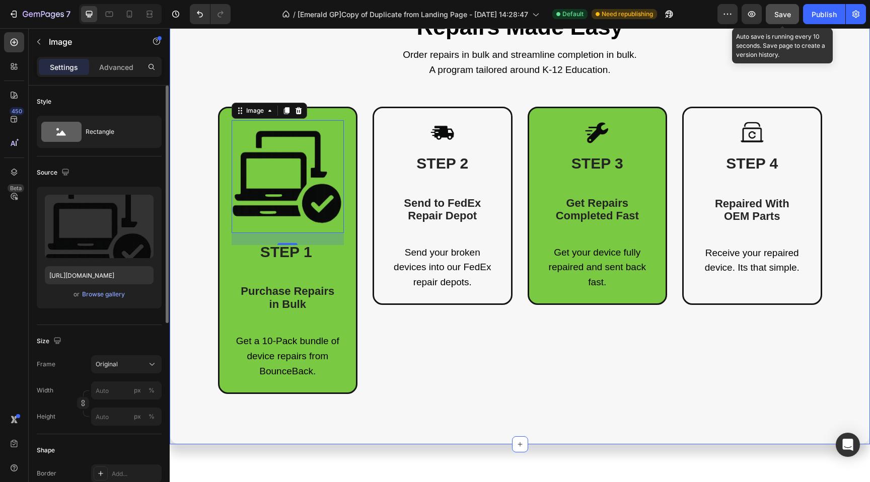
click at [175, 154] on div "Repairs Made Easy Heading Order repairs in bulk and streamline completion in bu…" at bounding box center [520, 211] width 700 height 467
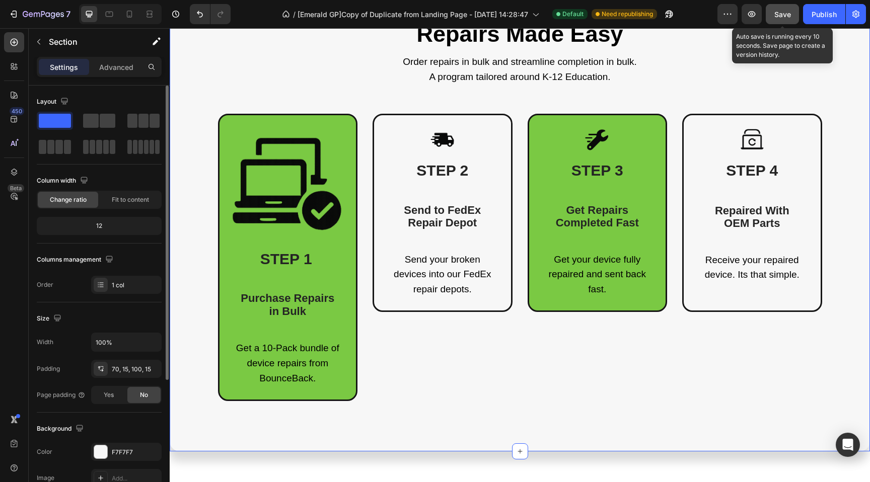
scroll to position [489, 0]
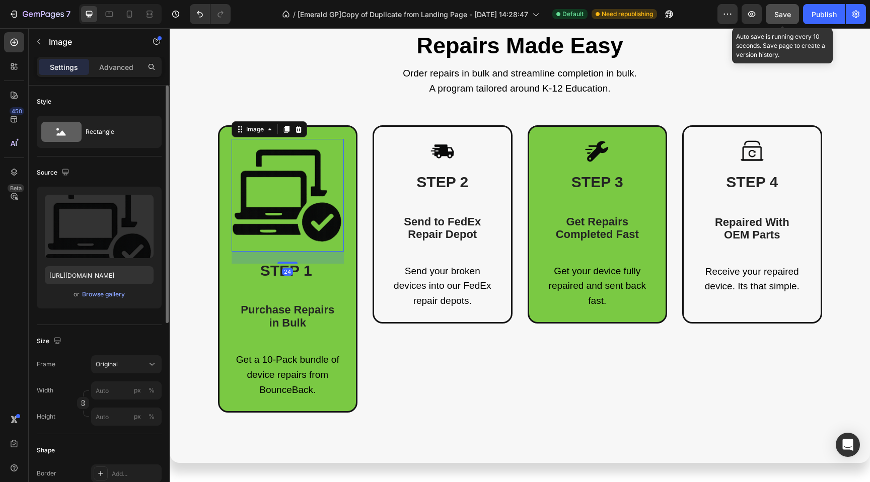
click at [263, 176] on img at bounding box center [288, 195] width 113 height 113
click at [113, 352] on div "Size Frame Original Width px % Height px %" at bounding box center [99, 379] width 125 height 109
click at [113, 365] on span "Original" at bounding box center [107, 364] width 22 height 9
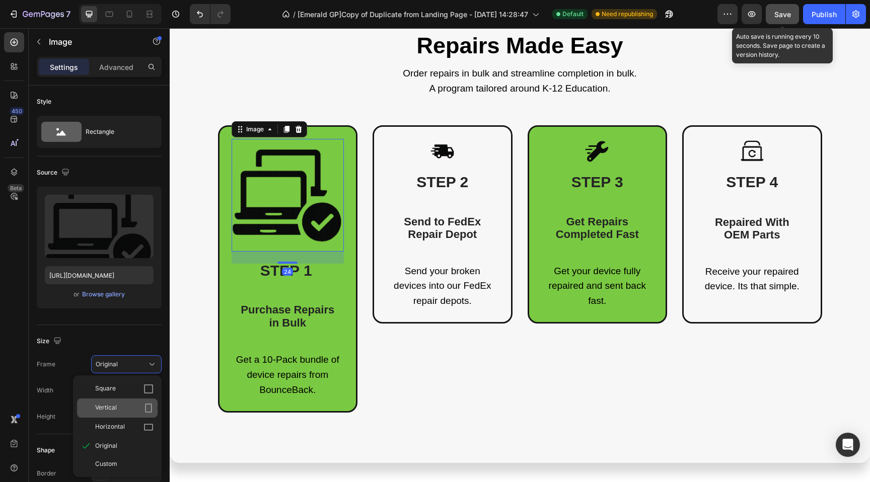
click at [109, 401] on div "Vertical" at bounding box center [117, 408] width 81 height 19
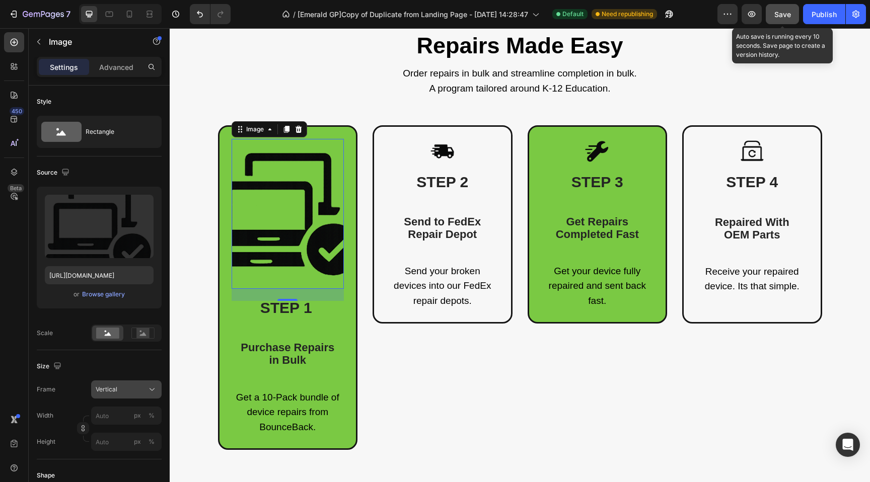
click at [111, 388] on span "Vertical" at bounding box center [107, 389] width 22 height 9
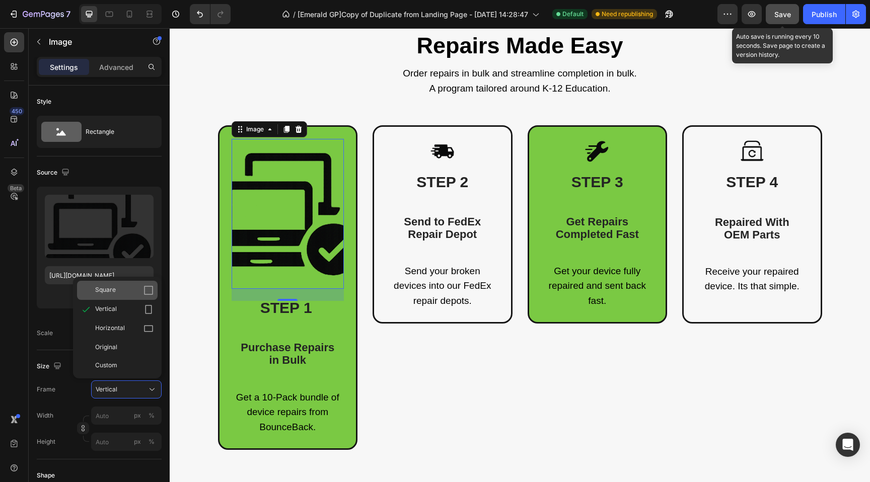
click at [106, 296] on div "Square" at bounding box center [117, 290] width 81 height 19
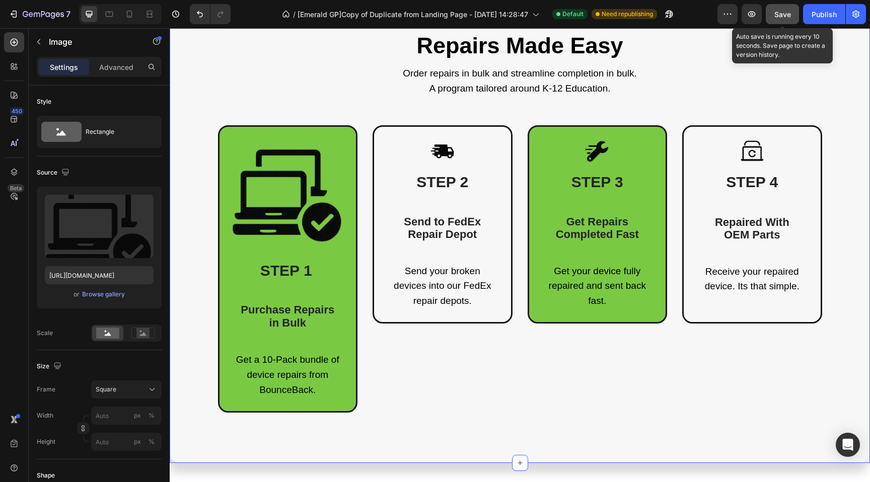
drag, startPoint x: 176, startPoint y: 361, endPoint x: 186, endPoint y: 227, distance: 134.3
click at [176, 361] on div "Repairs Made Easy Heading Order repairs in bulk and streamline completion in bu…" at bounding box center [520, 229] width 700 height 467
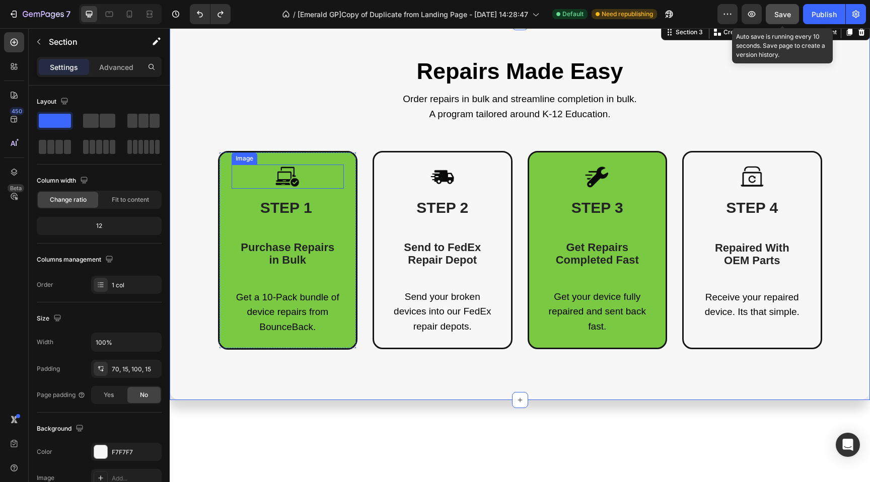
scroll to position [464, 0]
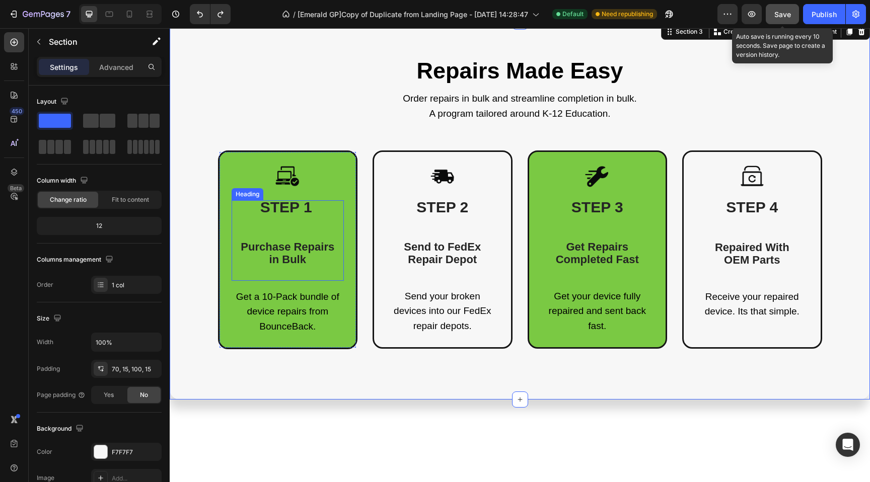
click at [290, 263] on span "in Bulk" at bounding box center [287, 259] width 37 height 13
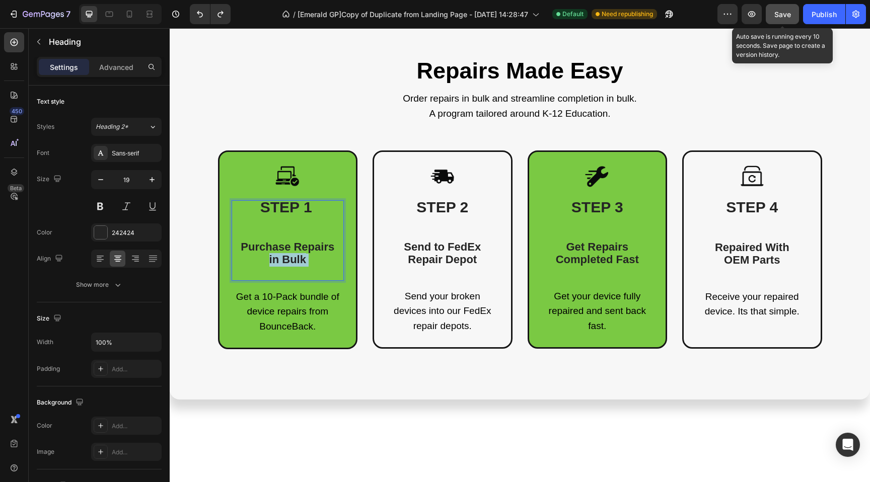
click at [290, 262] on span "in Bulk" at bounding box center [287, 259] width 37 height 13
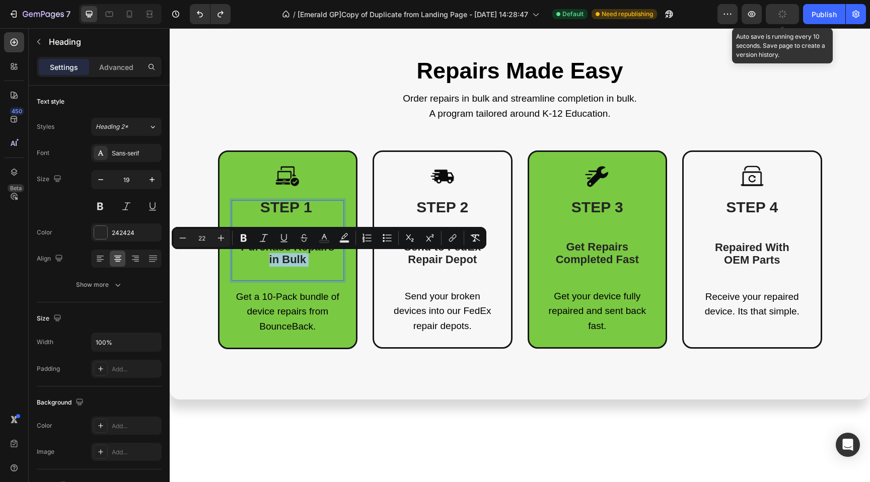
click at [313, 262] on p "STEP 1 Purchase Repairs in Bulk" at bounding box center [288, 240] width 111 height 78
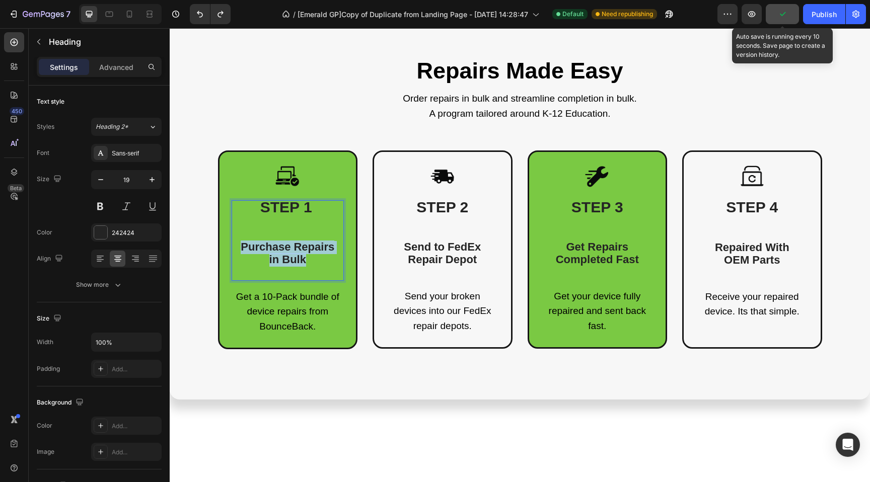
drag, startPoint x: 307, startPoint y: 261, endPoint x: 235, endPoint y: 249, distance: 73.1
click at [235, 249] on p "STEP 1 Purchase Repairs in Bulk" at bounding box center [288, 240] width 111 height 78
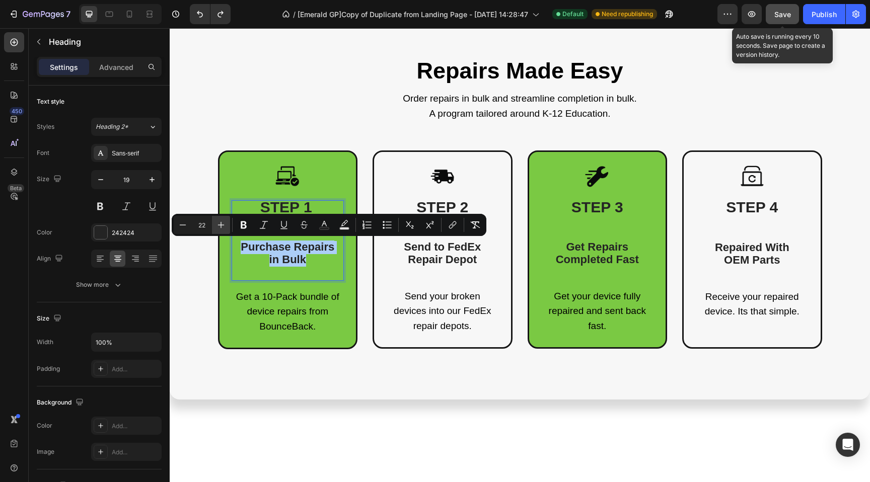
click at [224, 227] on icon "Editor contextual toolbar" at bounding box center [221, 225] width 10 height 10
click at [223, 227] on icon "Editor contextual toolbar" at bounding box center [221, 225] width 10 height 10
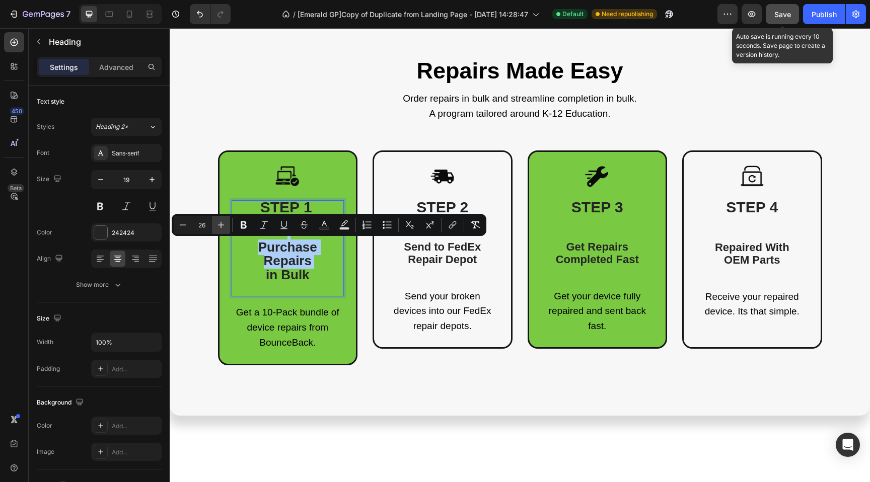
click at [223, 227] on icon "Editor contextual toolbar" at bounding box center [221, 225] width 10 height 10
click at [187, 227] on icon "Editor contextual toolbar" at bounding box center [183, 225] width 10 height 10
click at [185, 226] on icon "Editor contextual toolbar" at bounding box center [183, 225] width 10 height 10
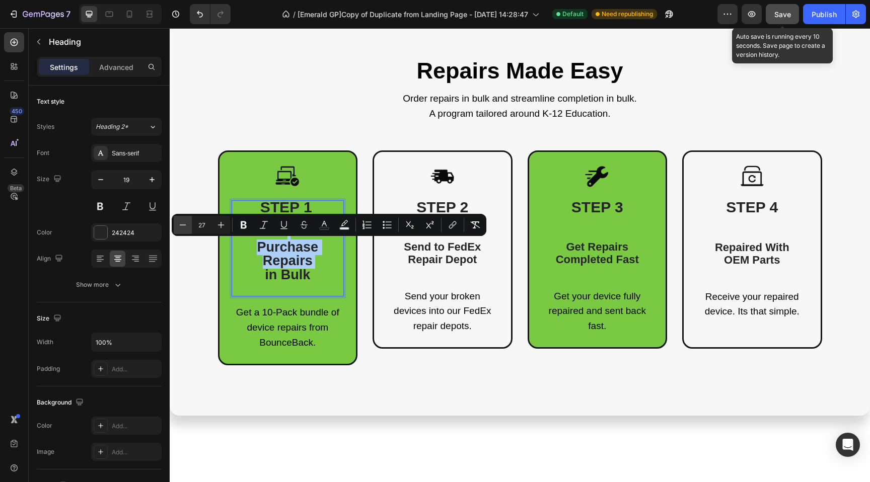
click at [185, 226] on icon "Editor contextual toolbar" at bounding box center [183, 225] width 10 height 10
type input "25"
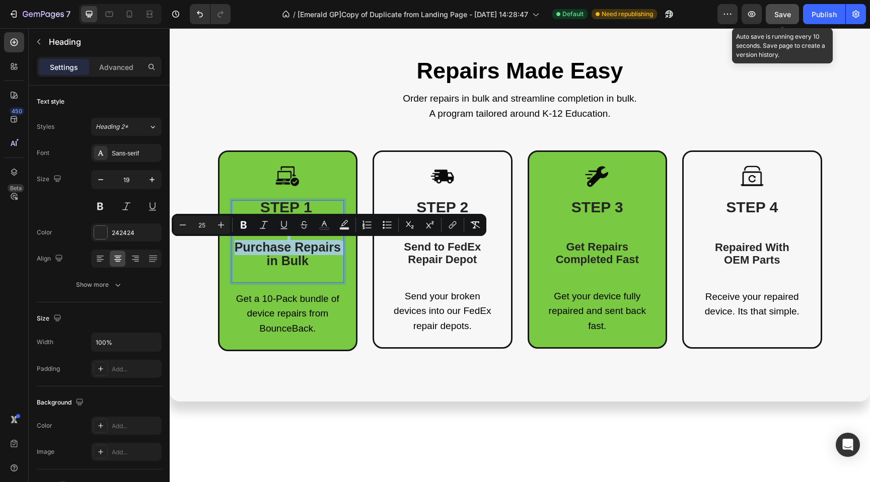
click at [288, 267] on span "in Bulk" at bounding box center [288, 261] width 42 height 14
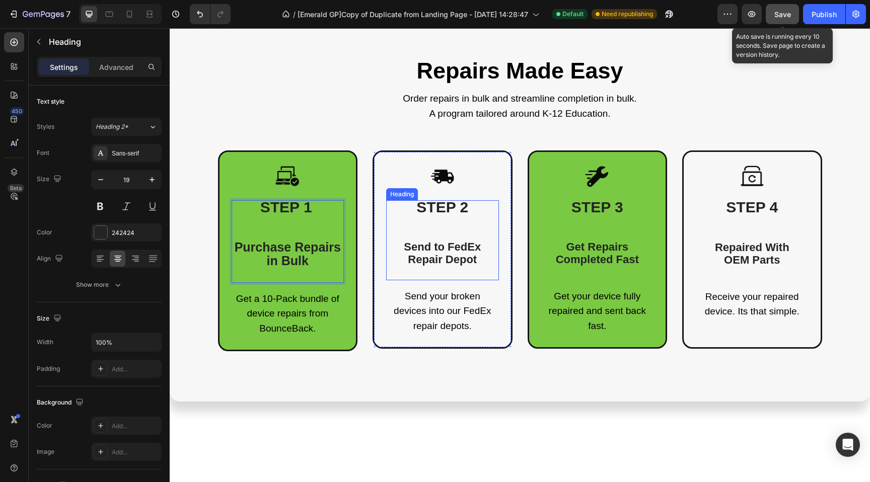
click at [428, 260] on span "Send to FedEx Repair Depot" at bounding box center [442, 254] width 77 height 26
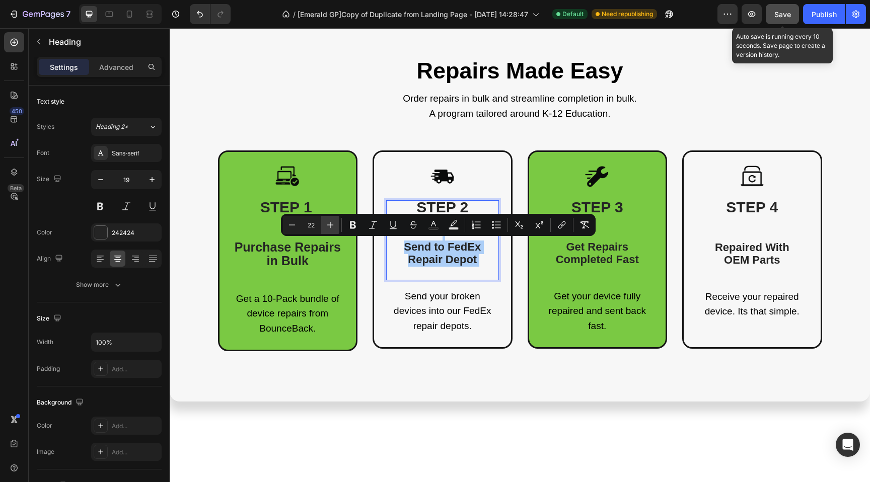
click at [328, 223] on icon "Editor contextual toolbar" at bounding box center [330, 225] width 10 height 10
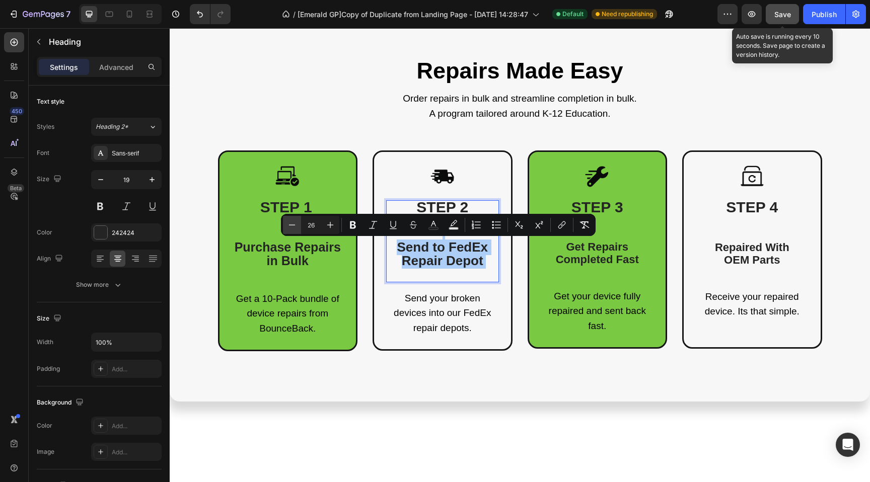
click at [291, 227] on icon "Editor contextual toolbar" at bounding box center [292, 225] width 10 height 10
type input "25"
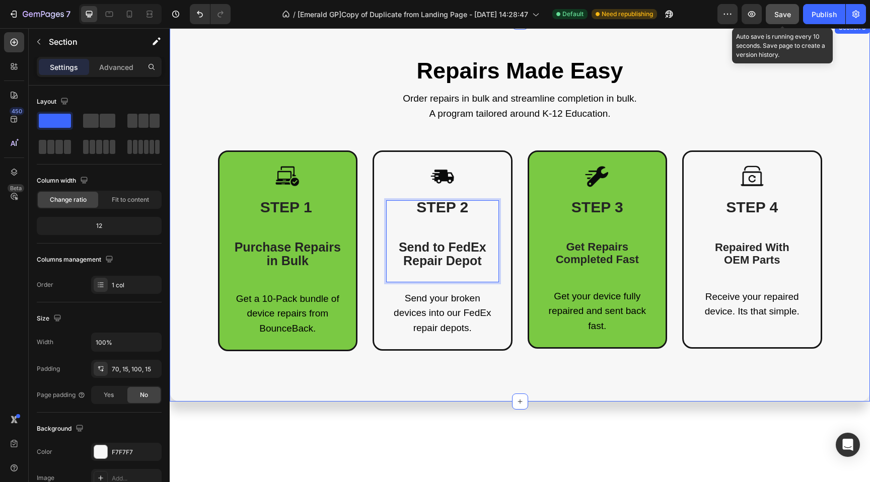
click at [268, 90] on div "Repairs Made Easy Heading Order repairs in bulk and streamline completion in bu…" at bounding box center [519, 204] width 685 height 295
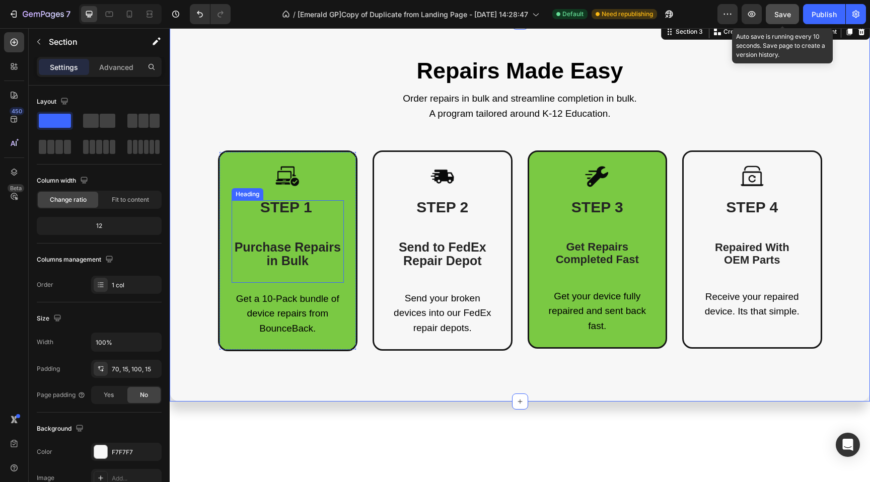
click at [280, 210] on span "STEP 1" at bounding box center [286, 207] width 52 height 17
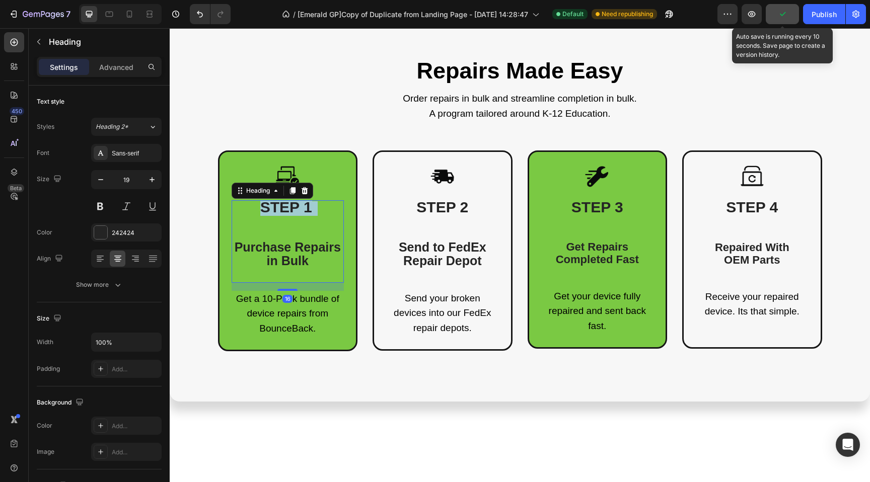
click at [280, 210] on span "STEP 1" at bounding box center [286, 207] width 52 height 17
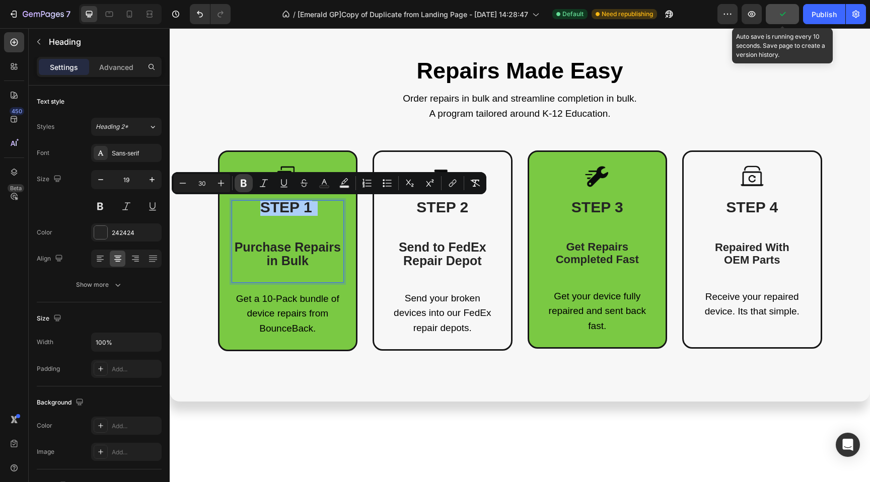
click at [240, 177] on button "Bold" at bounding box center [244, 183] width 18 height 18
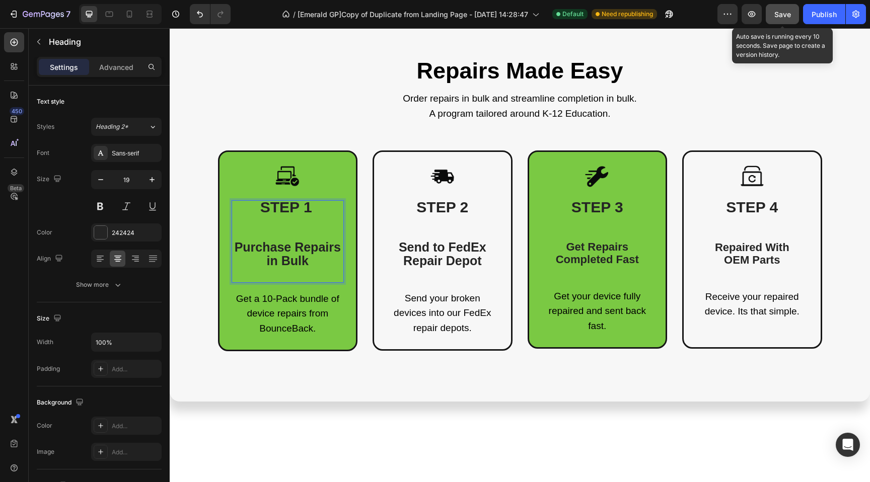
click at [272, 210] on strong "STEP 1" at bounding box center [286, 207] width 52 height 17
click at [158, 125] on button "Heading 2*" at bounding box center [126, 127] width 70 height 18
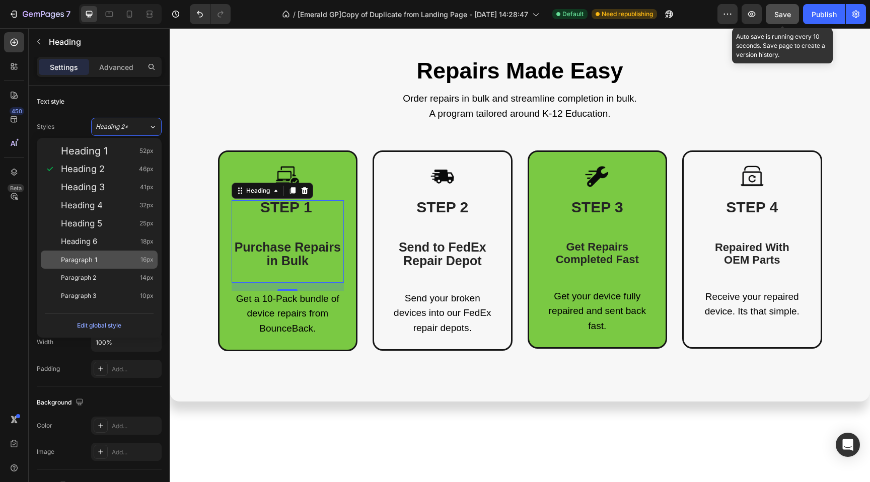
click at [80, 257] on span "Paragraph 1" at bounding box center [79, 260] width 36 height 10
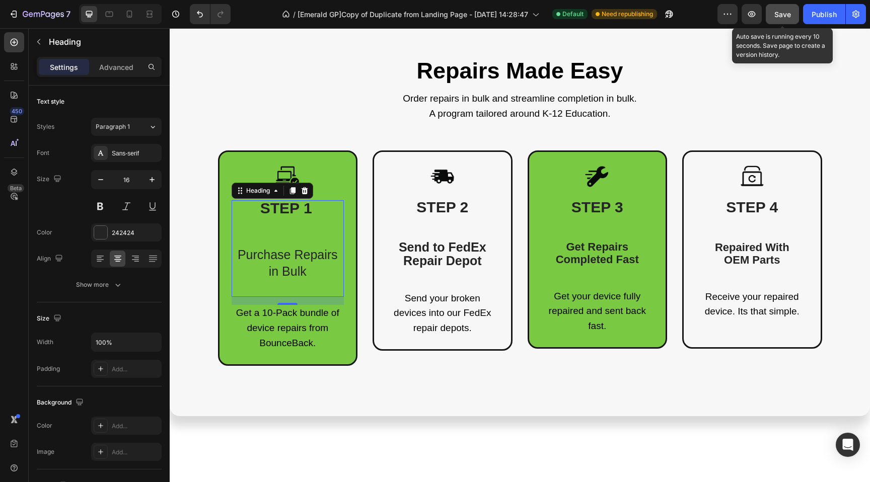
type input "19"
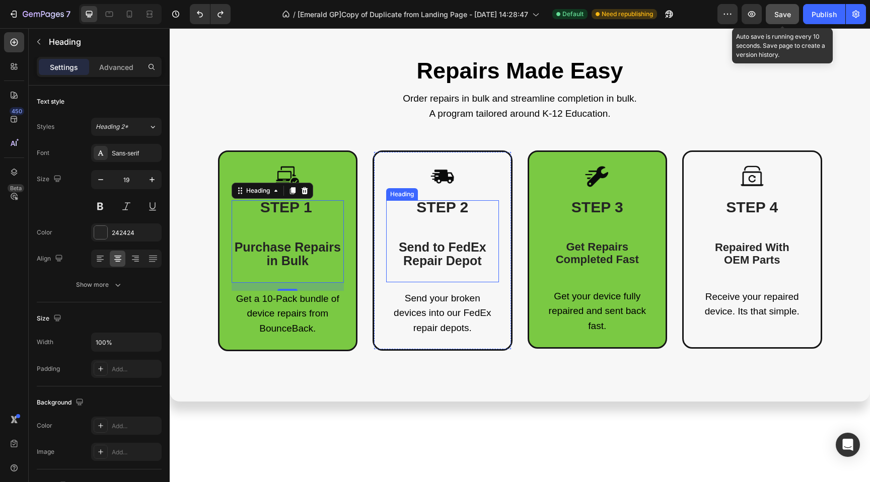
click at [444, 259] on span "Send to FedEx Repair Depot" at bounding box center [443, 254] width 88 height 28
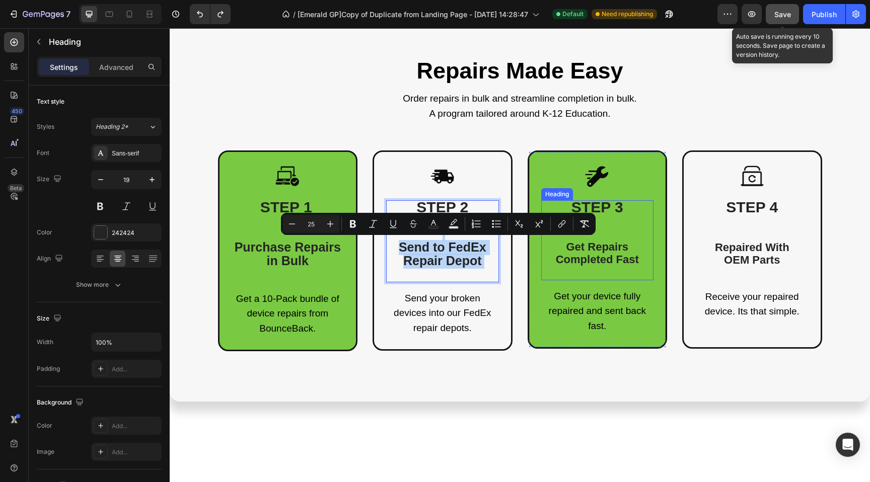
click at [592, 252] on span "Get Repairs Completed Fast" at bounding box center [597, 254] width 83 height 26
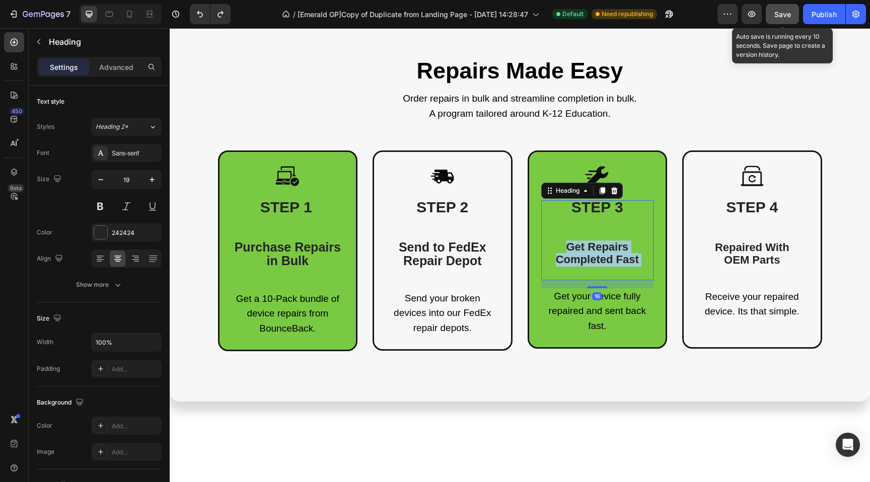
click at [592, 252] on span "Get Repairs Completed Fast" at bounding box center [597, 254] width 83 height 26
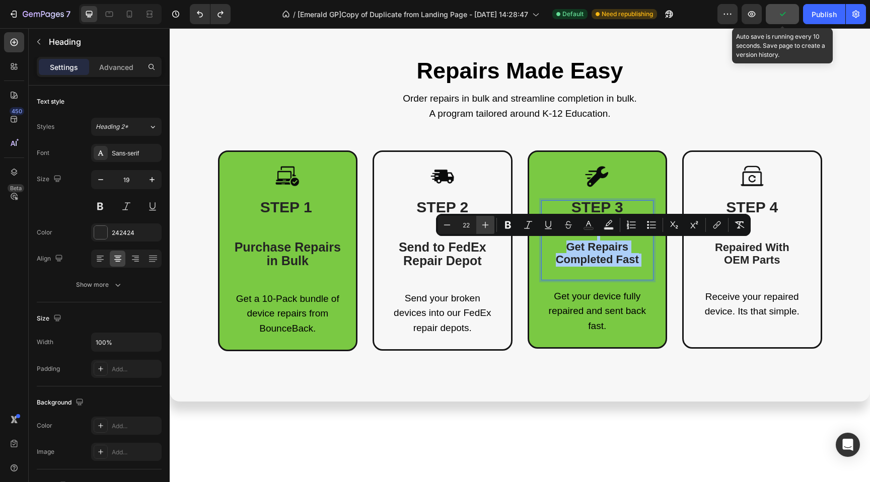
click at [489, 224] on icon "Editor contextual toolbar" at bounding box center [485, 225] width 10 height 10
type input "25"
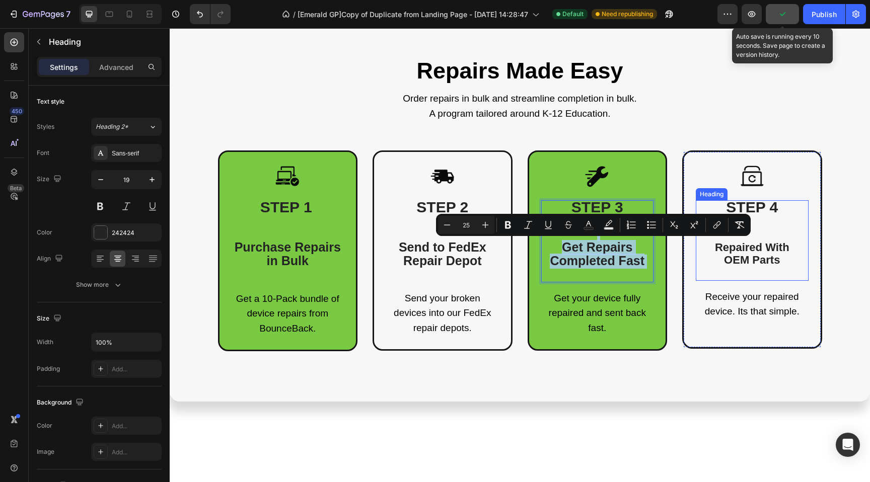
click at [749, 265] on span "OEM Parts" at bounding box center [752, 260] width 56 height 13
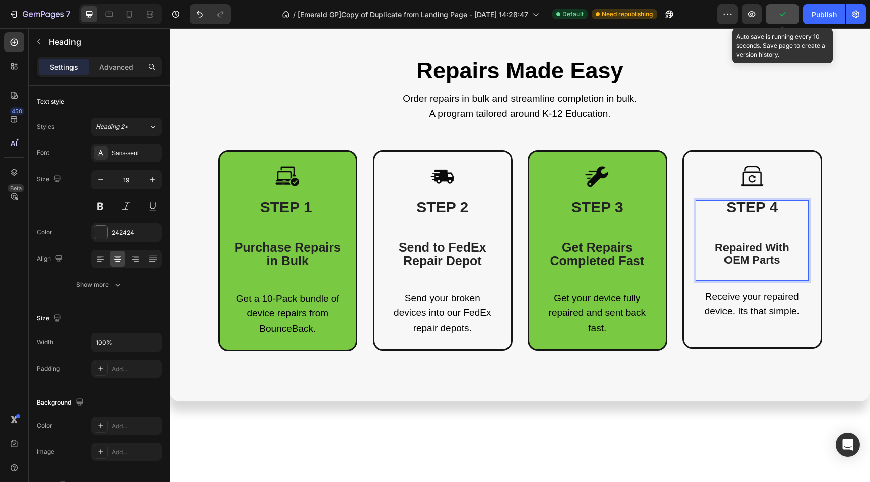
click at [749, 265] on span "OEM Parts" at bounding box center [752, 260] width 56 height 13
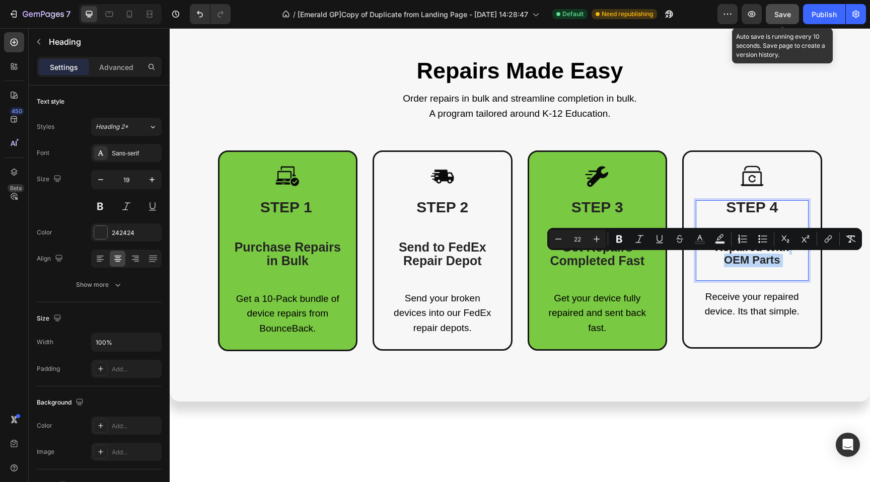
click at [744, 255] on span "OEM Parts" at bounding box center [752, 260] width 56 height 13
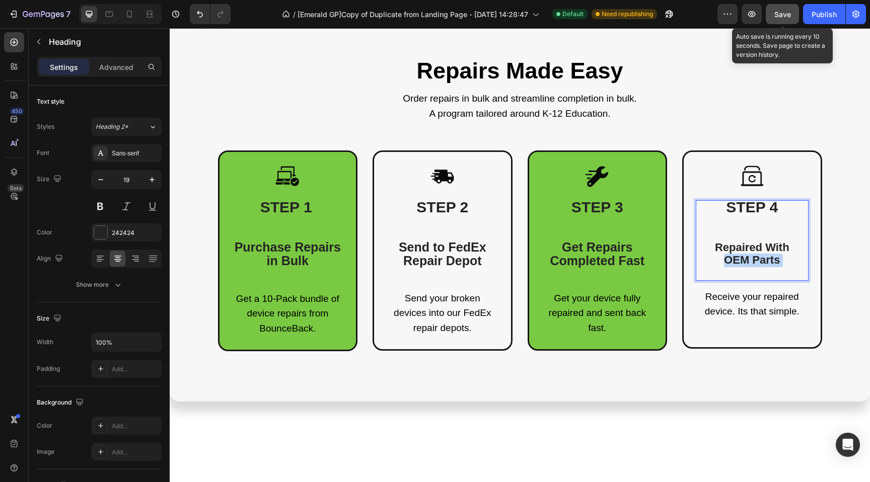
click at [744, 255] on span "OEM Parts" at bounding box center [752, 260] width 56 height 13
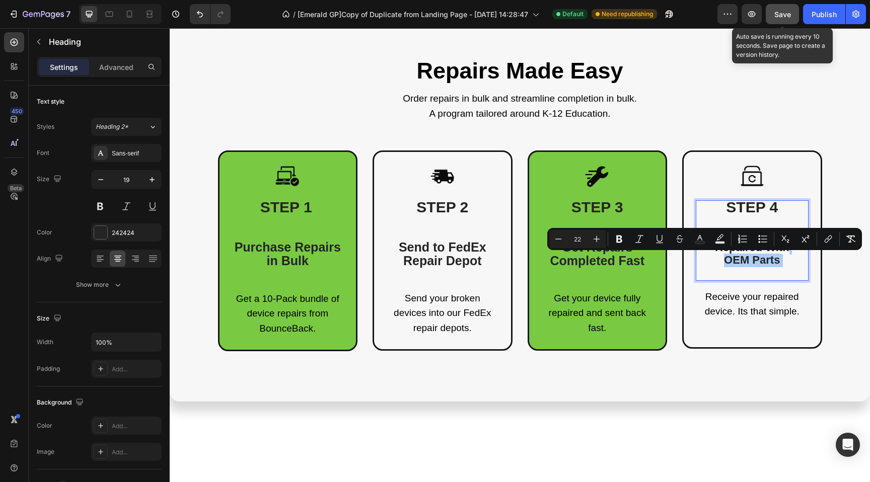
click at [740, 245] on button "Numbered List" at bounding box center [743, 239] width 18 height 18
drag, startPoint x: 730, startPoint y: 260, endPoint x: 763, endPoint y: 263, distance: 32.9
click at [731, 260] on span "OEM Parts" at bounding box center [752, 260] width 56 height 13
click at [786, 268] on p "STEP 4 Repaired With OEM Parts" at bounding box center [752, 240] width 111 height 78
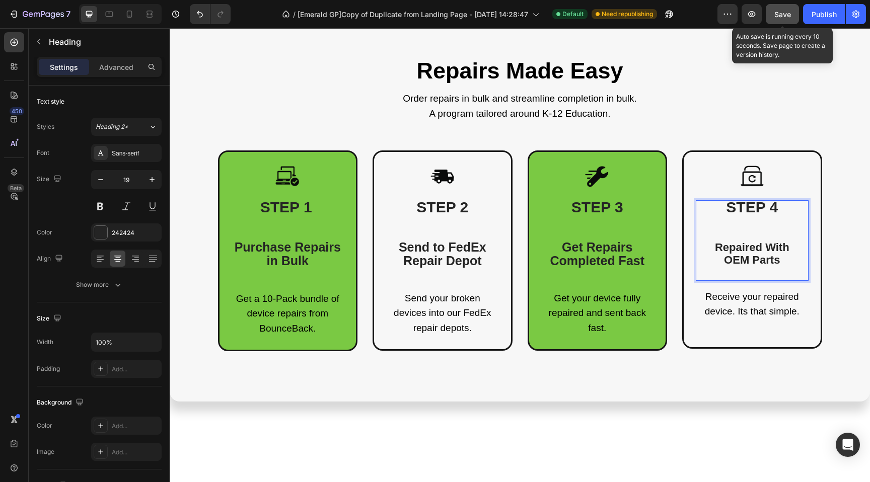
drag, startPoint x: 709, startPoint y: 253, endPoint x: 699, endPoint y: 246, distance: 12.7
click at [700, 246] on p "STEP 4 Repaired With OEM Parts" at bounding box center [752, 240] width 111 height 78
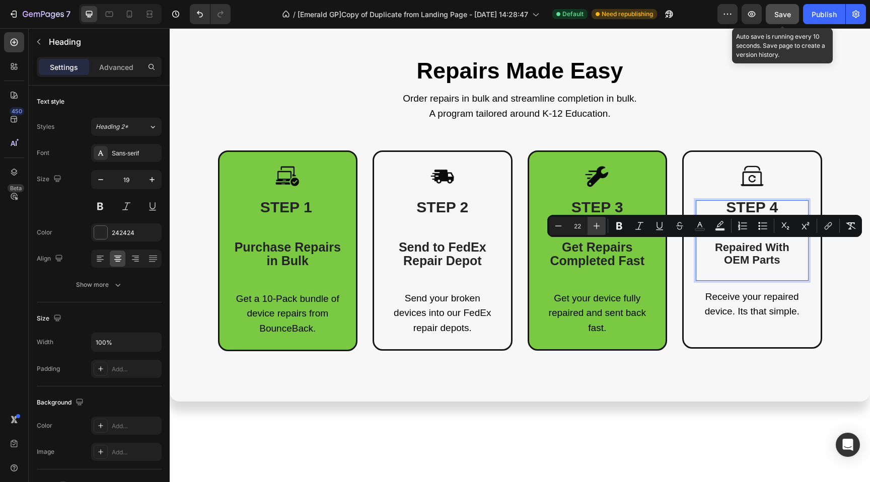
click at [601, 227] on icon "Editor contextual toolbar" at bounding box center [597, 226] width 10 height 10
type input "25"
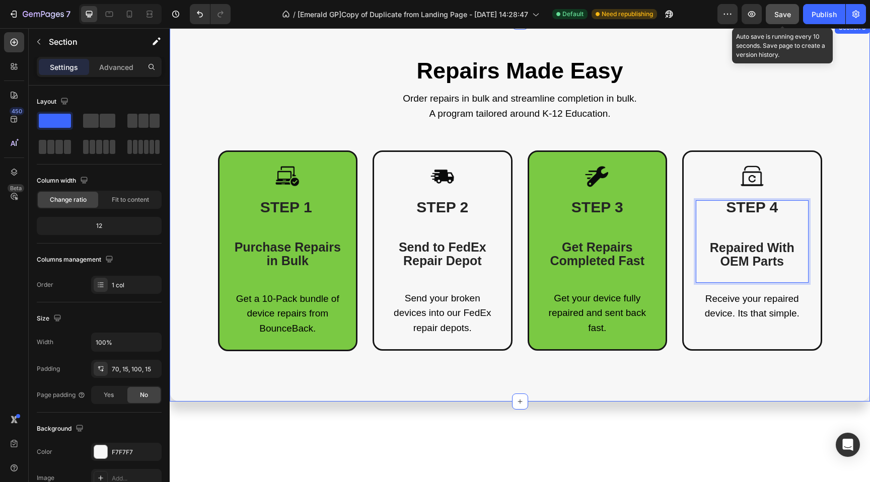
click at [382, 118] on div "Repairs Made Easy Heading Order repairs in bulk and streamline completion in bu…" at bounding box center [519, 204] width 685 height 295
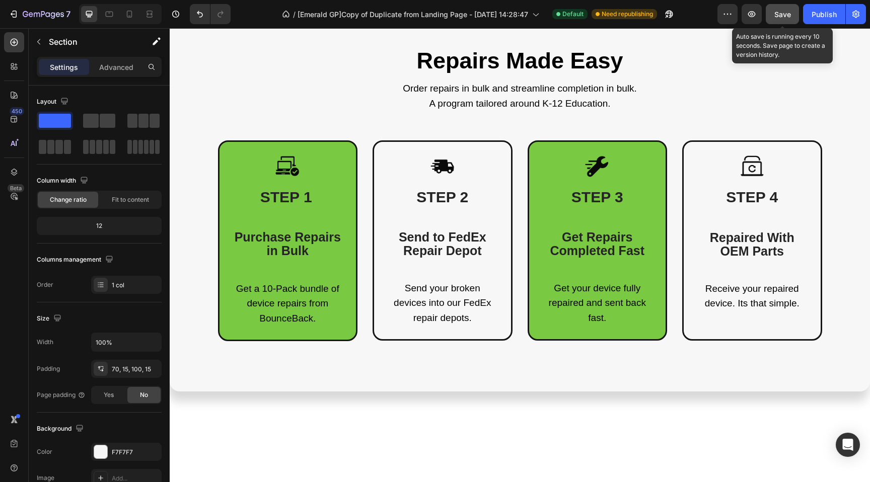
scroll to position [461, 0]
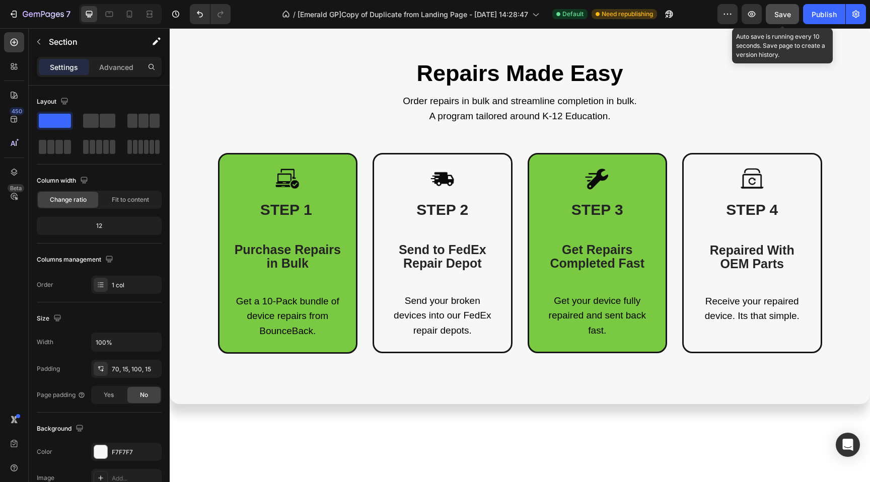
click at [299, 143] on div "Repairs Made Easy Heading Order repairs in bulk and streamline completion in bu…" at bounding box center [519, 206] width 685 height 295
click at [372, 138] on div "Repairs Made Easy Heading Order repairs in bulk and streamline completion in bu…" at bounding box center [519, 206] width 685 height 295
click at [791, 15] on button "Save" at bounding box center [782, 14] width 33 height 20
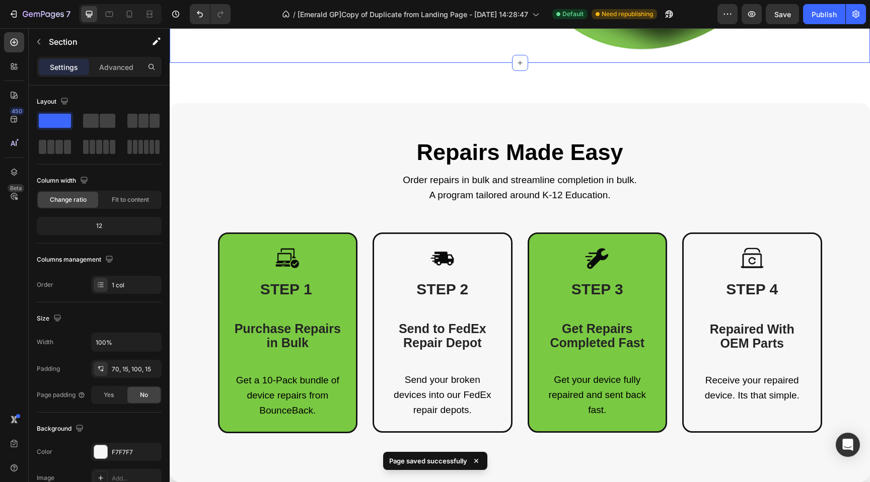
scroll to position [388, 0]
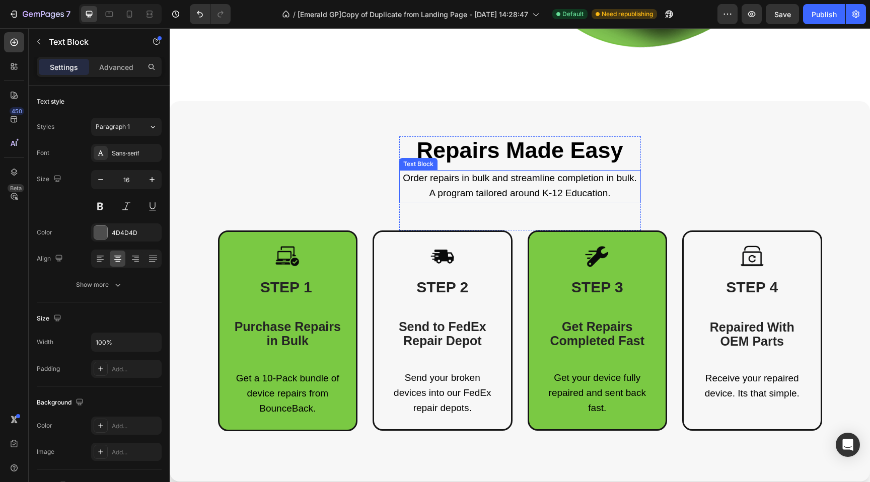
click at [539, 191] on span "A program tailored around K-12 Education." at bounding box center [519, 193] width 181 height 11
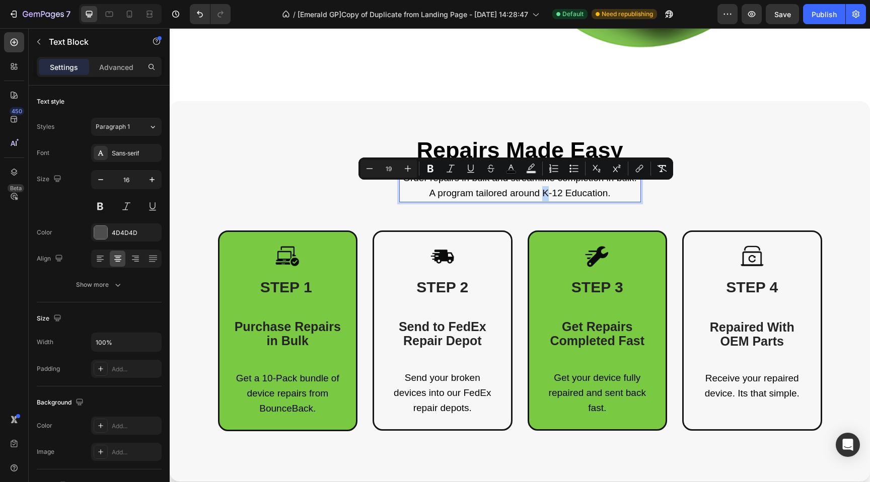
click at [572, 193] on span "A program tailored around K-12 Education." at bounding box center [519, 193] width 181 height 11
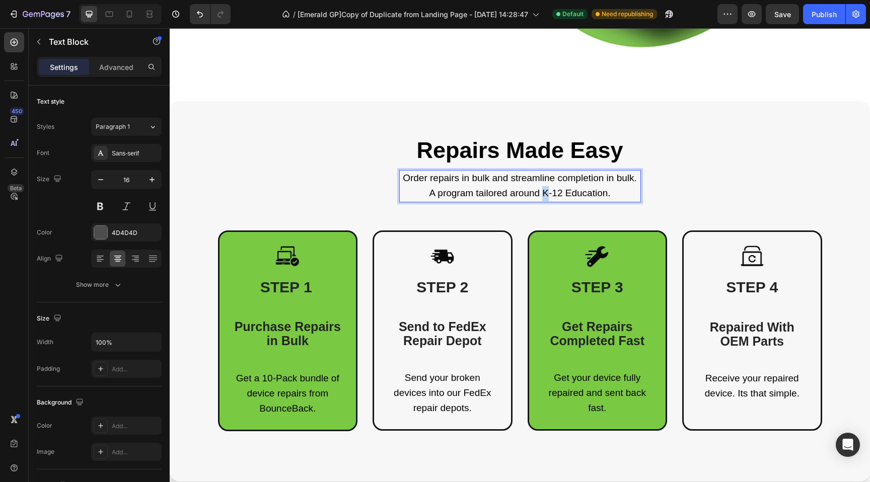
drag, startPoint x: 613, startPoint y: 191, endPoint x: 434, endPoint y: 184, distance: 178.9
click at [434, 186] on p "A program tailored around K-12 Education." at bounding box center [520, 193] width 240 height 15
drag, startPoint x: 423, startPoint y: 189, endPoint x: 636, endPoint y: 192, distance: 213.0
click at [636, 192] on div "Order repairs in bulk and streamline completion in bulk. A program tailored aro…" at bounding box center [520, 186] width 242 height 32
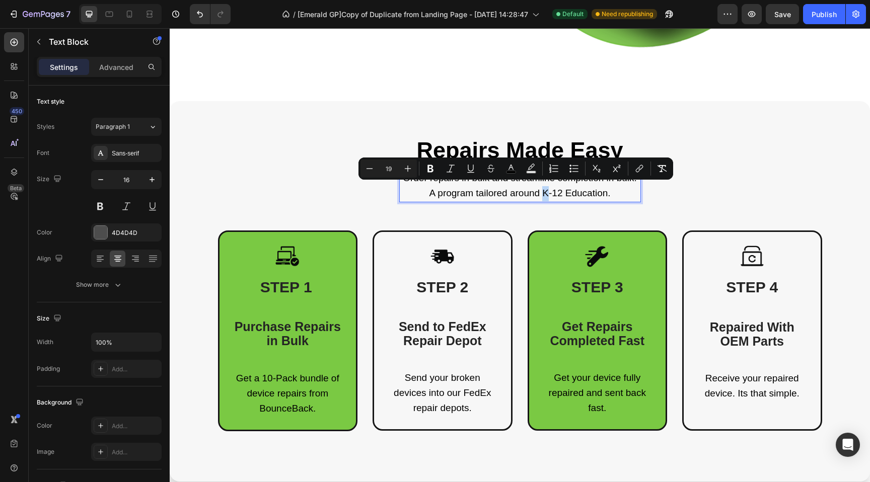
click at [465, 191] on span "A program tailored around K-12 Education." at bounding box center [519, 193] width 181 height 11
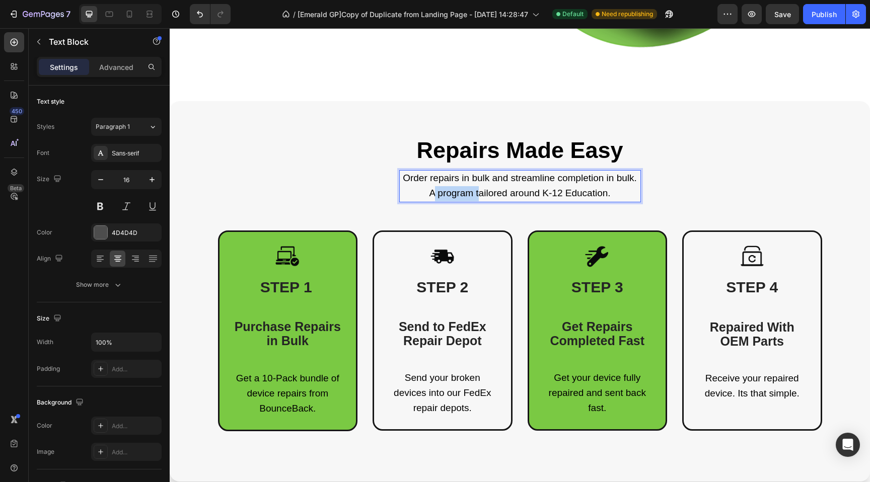
drag, startPoint x: 472, startPoint y: 190, endPoint x: 429, endPoint y: 189, distance: 43.3
click at [429, 189] on span "A program tailored around K-12 Education." at bounding box center [519, 193] width 181 height 11
click at [481, 189] on span "Tailored around K-12 Education." at bounding box center [520, 193] width 136 height 11
click at [537, 189] on span "Tailored program foraround K-12 Education." at bounding box center [520, 193] width 186 height 11
drag, startPoint x: 545, startPoint y: 188, endPoint x: 601, endPoint y: 191, distance: 55.4
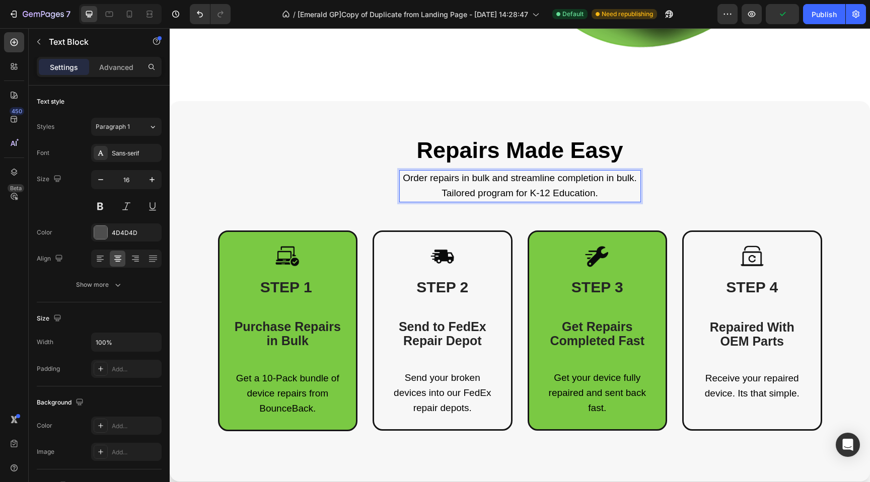
click at [600, 191] on p "Tailored program for K-12 Education." at bounding box center [520, 193] width 240 height 15
drag, startPoint x: 631, startPoint y: 176, endPoint x: 546, endPoint y: 176, distance: 85.6
click at [631, 176] on span "Order repairs in bulk and streamline completion in bulk." at bounding box center [520, 178] width 234 height 11
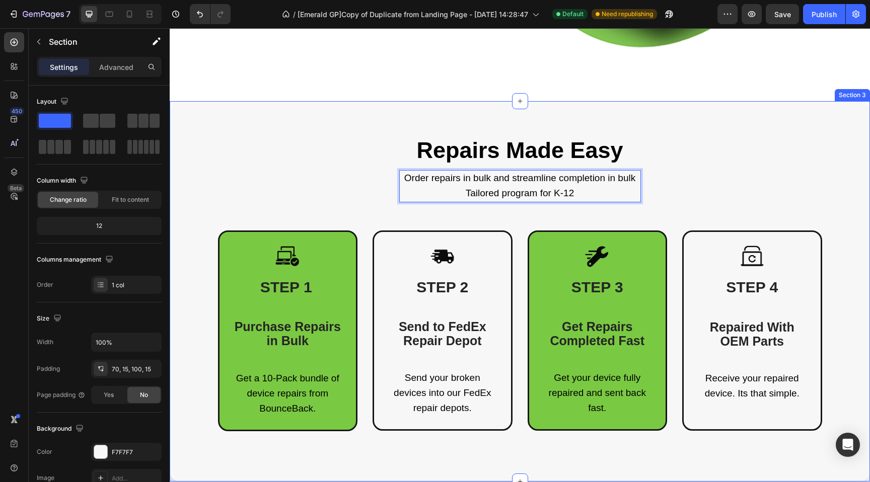
click at [316, 179] on div "Repairs Made Easy Heading Order repairs in bulk and streamline completion in bu…" at bounding box center [519, 283] width 685 height 295
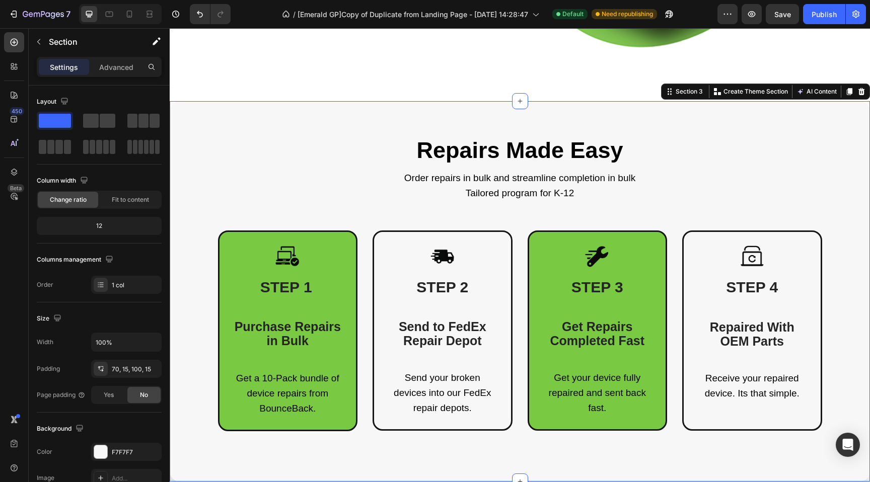
click at [190, 118] on div "Repairs Made Easy Heading Order repairs in bulk and streamline completion in bu…" at bounding box center [520, 291] width 700 height 380
click at [105, 68] on p "Advanced" at bounding box center [116, 67] width 34 height 11
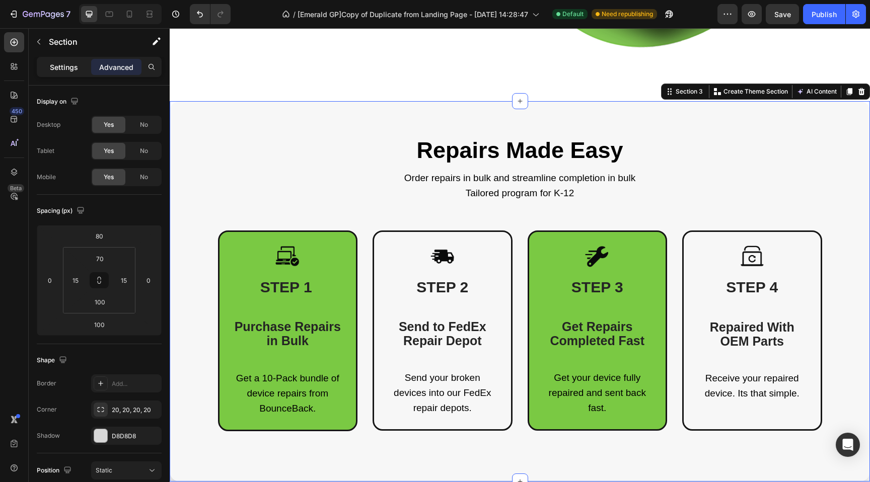
click at [50, 66] on p "Settings" at bounding box center [64, 67] width 28 height 11
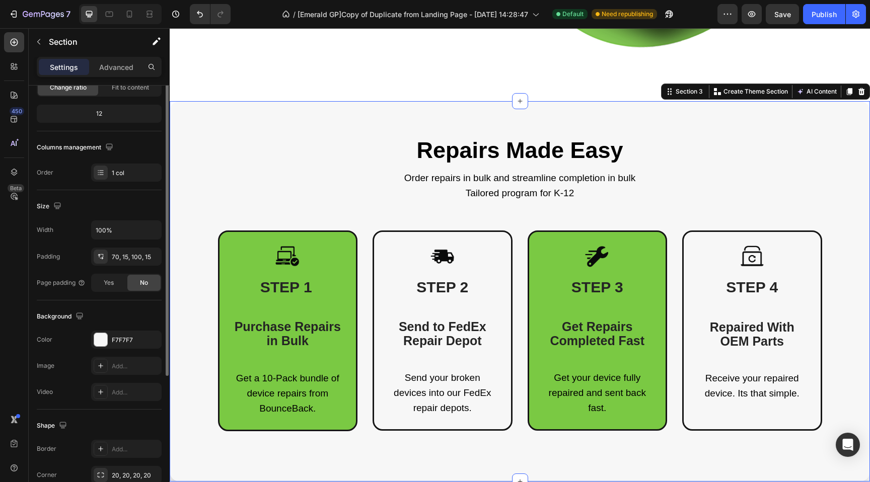
scroll to position [64, 0]
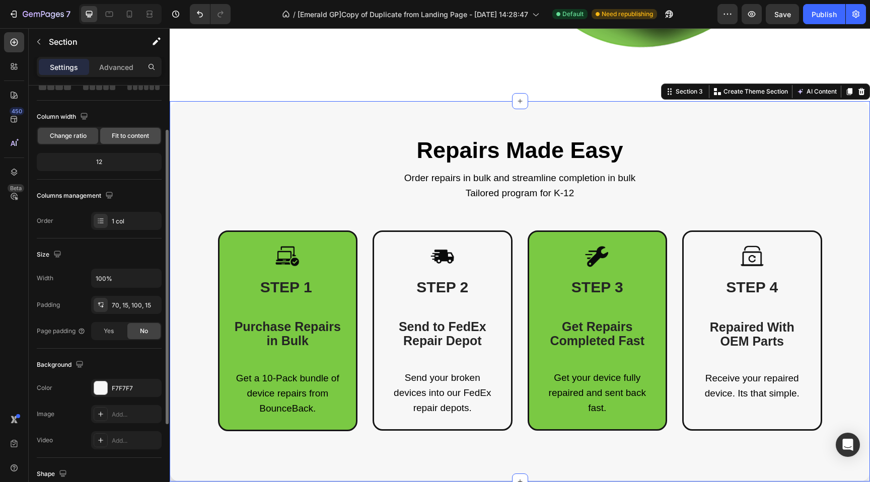
click at [132, 137] on span "Fit to content" at bounding box center [130, 135] width 37 height 9
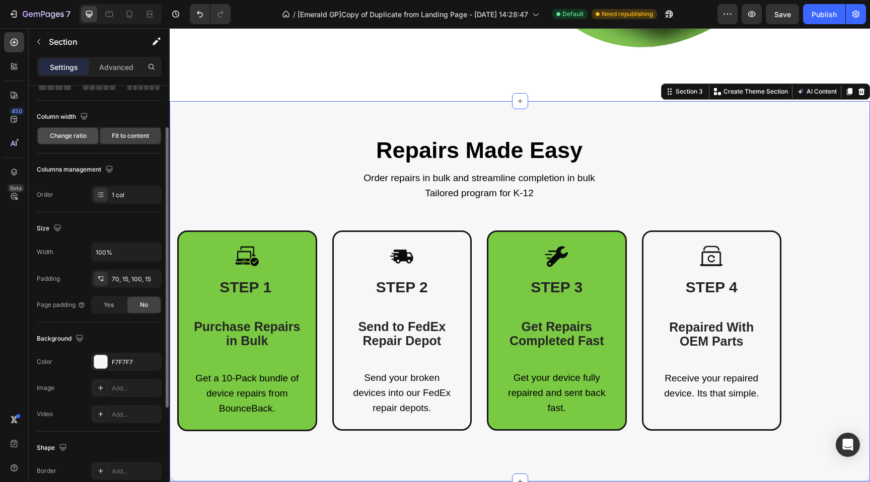
click at [66, 136] on span "Change ratio" at bounding box center [68, 135] width 37 height 9
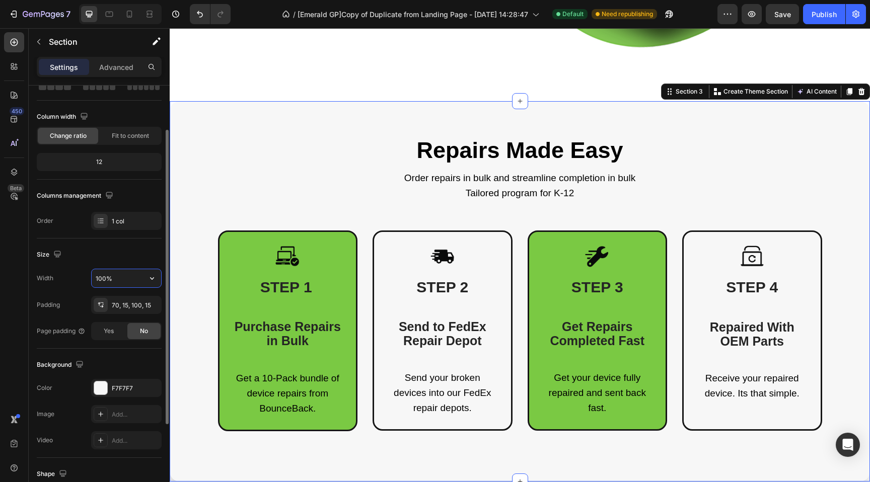
click at [124, 279] on input "100%" at bounding box center [126, 278] width 69 height 18
click at [144, 278] on button "button" at bounding box center [152, 278] width 18 height 18
click at [111, 324] on span "Default" at bounding box center [105, 323] width 21 height 9
type input "1200"
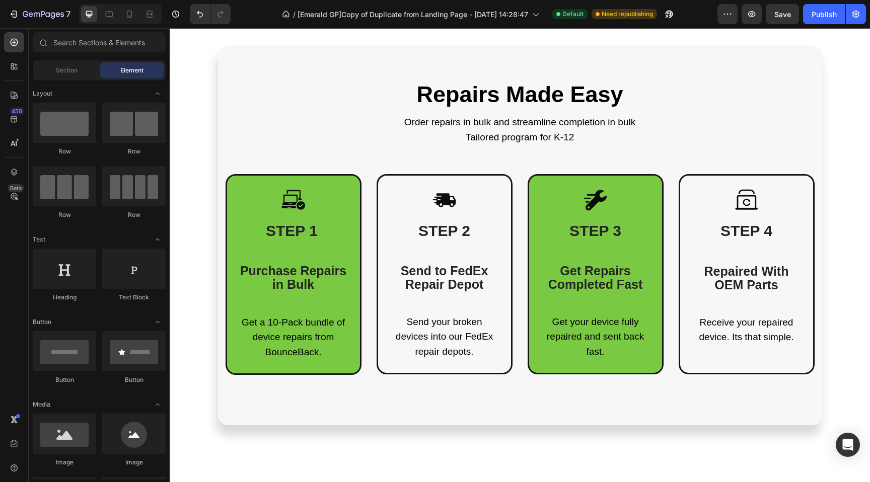
scroll to position [457, 0]
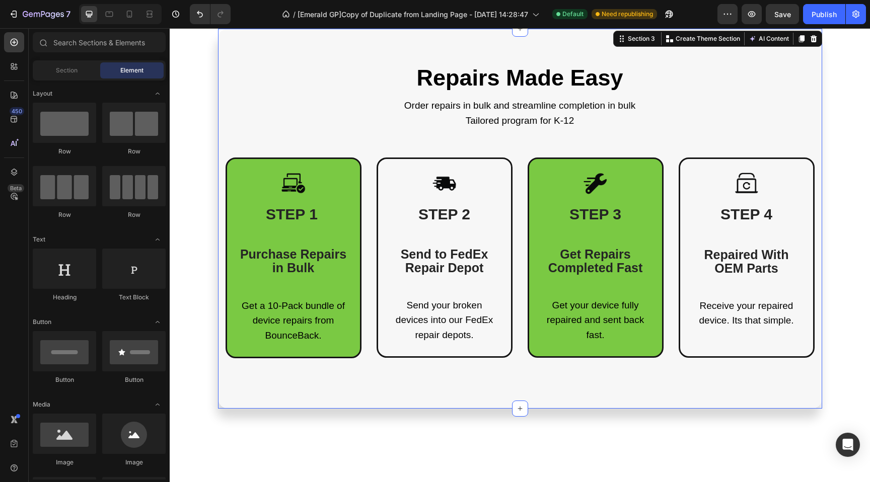
click at [279, 82] on div "Repairs Made Easy Heading Order repairs in bulk and streamline completion in bu…" at bounding box center [520, 211] width 589 height 295
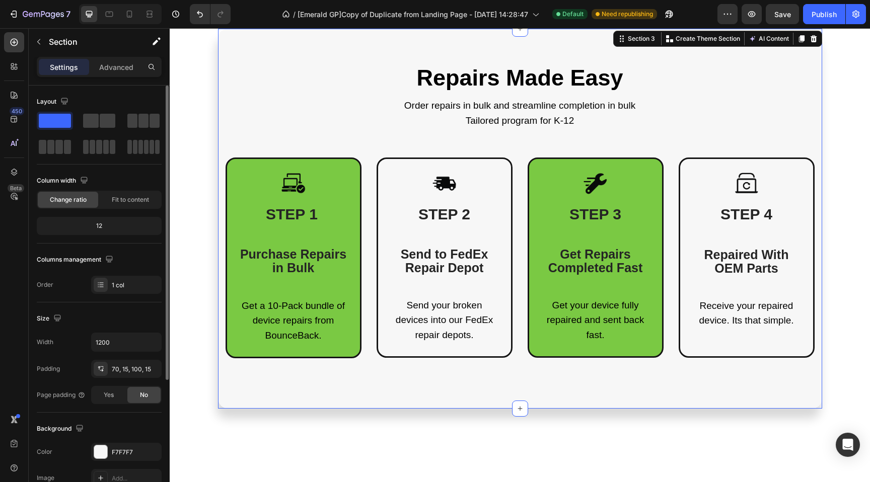
scroll to position [189, 0]
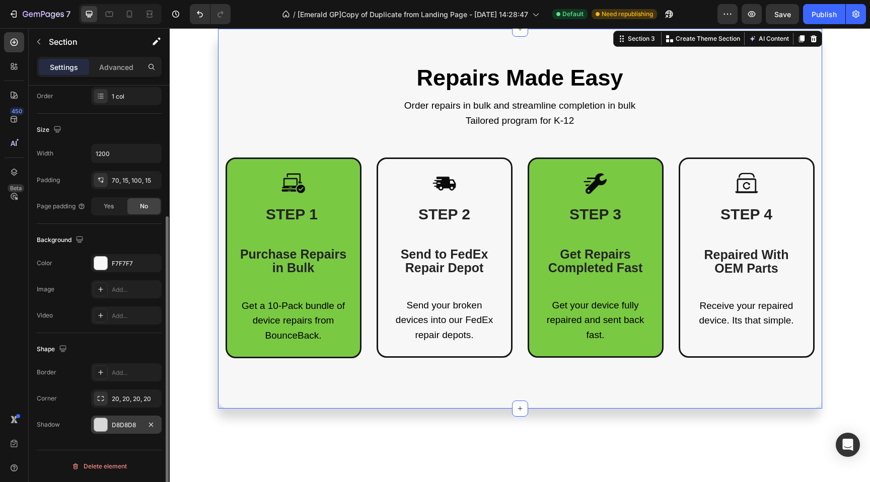
click at [130, 427] on div "D8D8D8" at bounding box center [126, 425] width 29 height 9
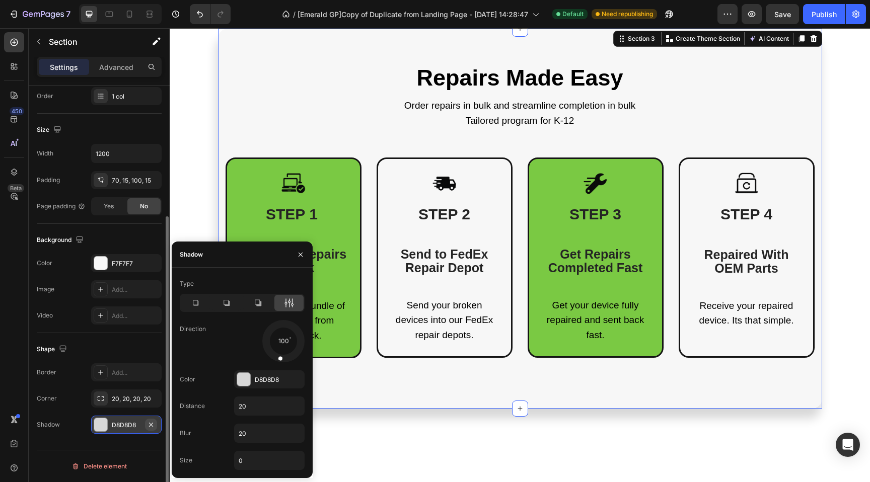
click at [149, 427] on icon "button" at bounding box center [151, 425] width 8 height 8
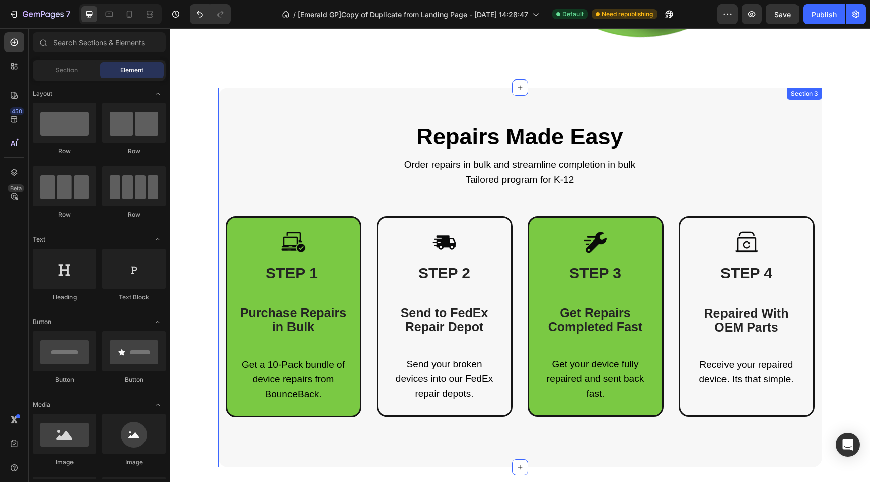
scroll to position [364, 0]
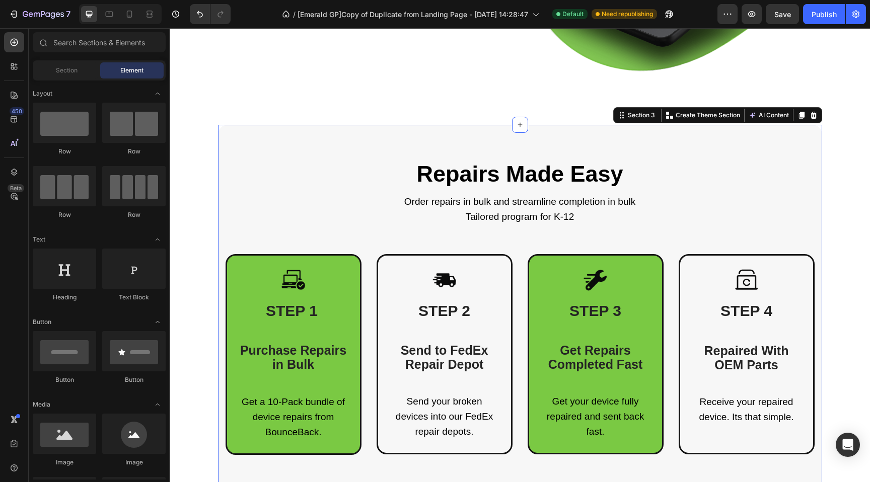
click at [239, 149] on div "Repairs Made Easy Heading Order repairs in bulk and streamline completion in bu…" at bounding box center [520, 315] width 604 height 380
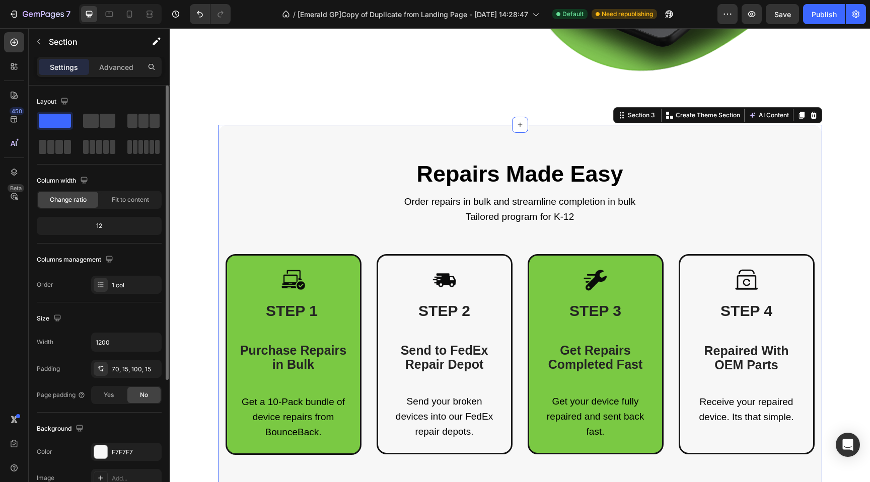
scroll to position [189, 0]
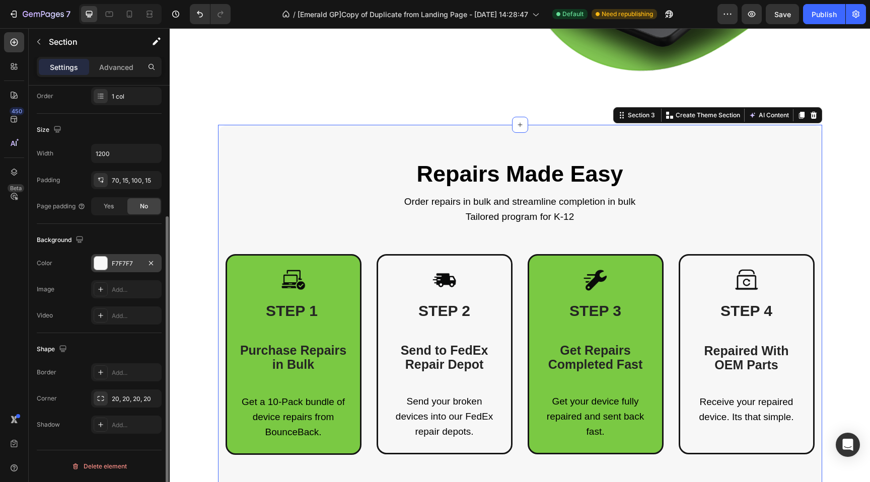
click at [117, 264] on div "F7F7F7" at bounding box center [126, 263] width 29 height 9
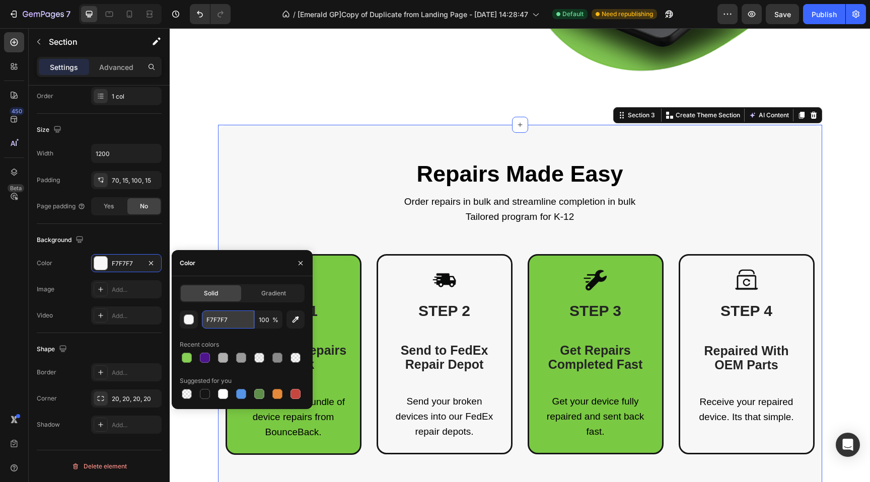
click at [224, 319] on input "F7F7F7" at bounding box center [228, 320] width 52 height 18
click at [238, 320] on input "F7F7F7" at bounding box center [228, 320] width 52 height 18
click at [270, 322] on input "100" at bounding box center [269, 320] width 28 height 18
click at [225, 323] on input "F7F7F7" at bounding box center [228, 320] width 52 height 18
click at [194, 320] on button "button" at bounding box center [189, 320] width 18 height 18
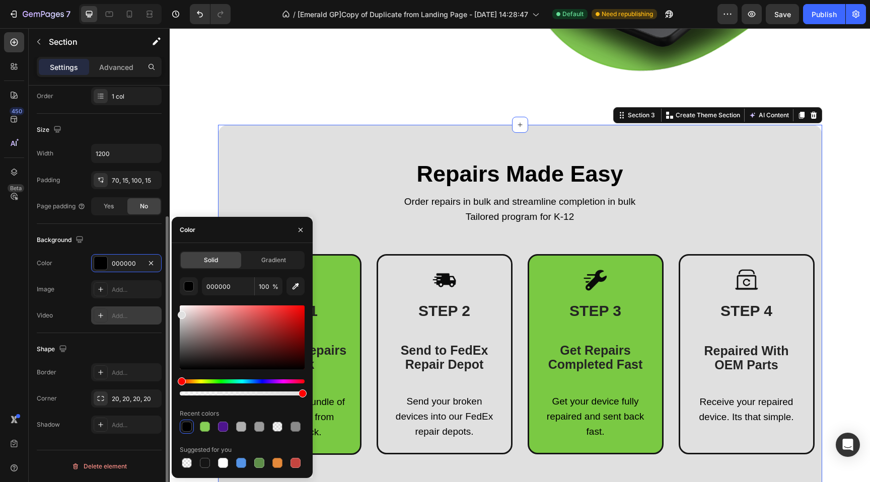
drag, startPoint x: 183, startPoint y: 309, endPoint x: 155, endPoint y: 313, distance: 28.5
click at [155, 313] on div "450 Beta Sections(18) Elements(83) Section Element Hero Section Product Detail …" at bounding box center [85, 255] width 170 height 454
type input "E0E0E0"
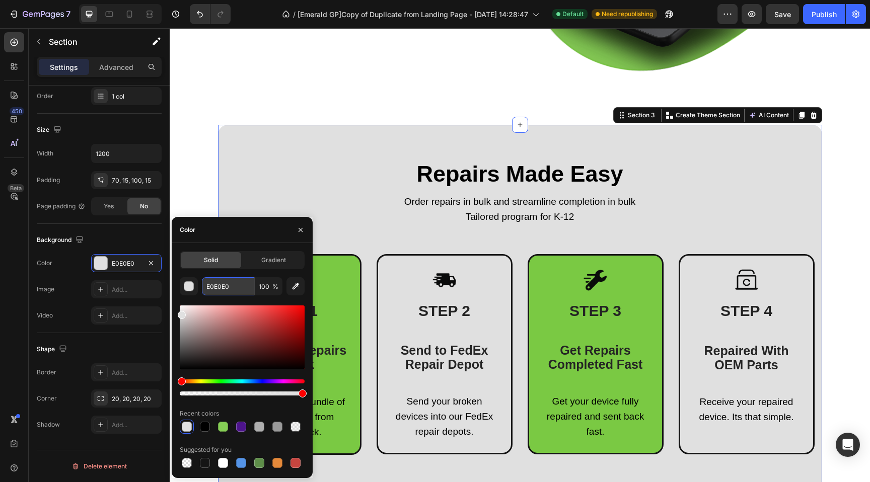
click at [216, 293] on input "E0E0E0" at bounding box center [228, 286] width 52 height 18
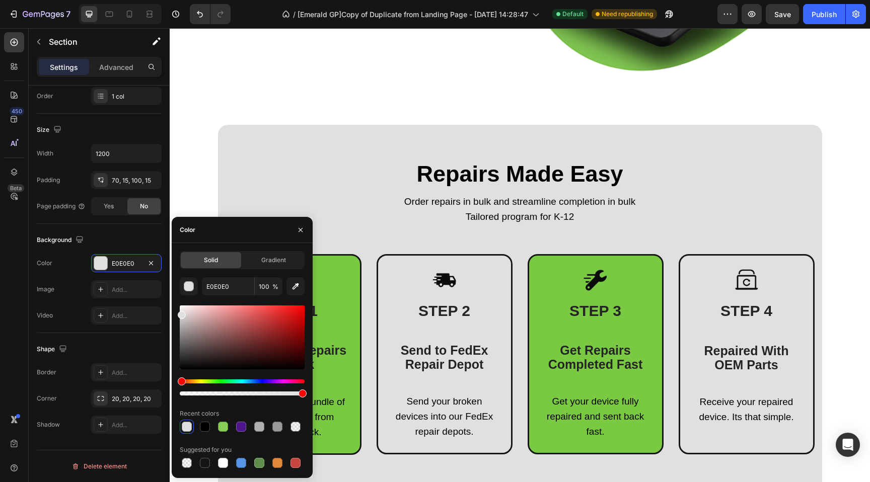
drag, startPoint x: 191, startPoint y: 181, endPoint x: 384, endPoint y: 271, distance: 212.8
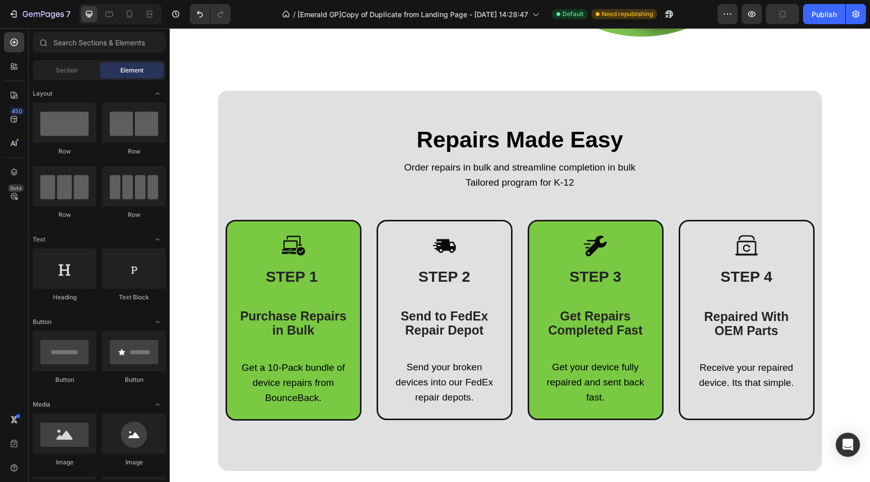
scroll to position [420, 0]
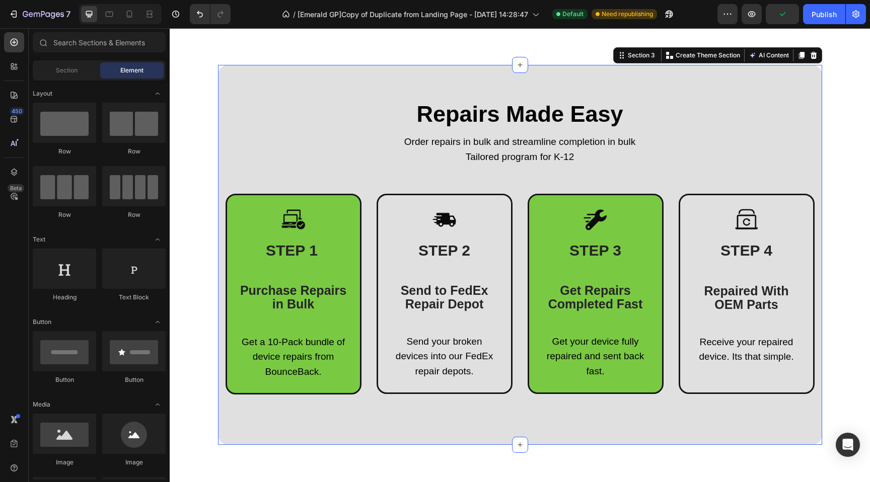
click at [234, 93] on div "Repairs Made Easy Heading Order repairs in bulk and streamline completion in bu…" at bounding box center [520, 255] width 604 height 380
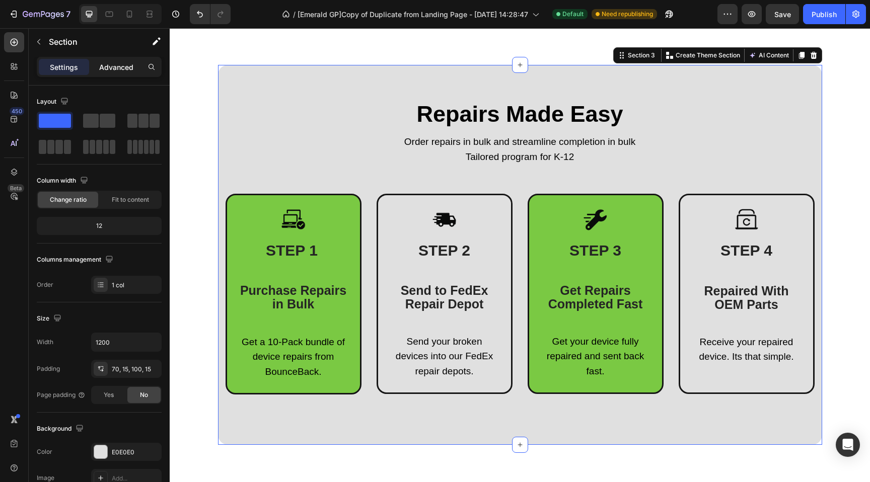
click at [107, 62] on p "Advanced" at bounding box center [116, 67] width 34 height 11
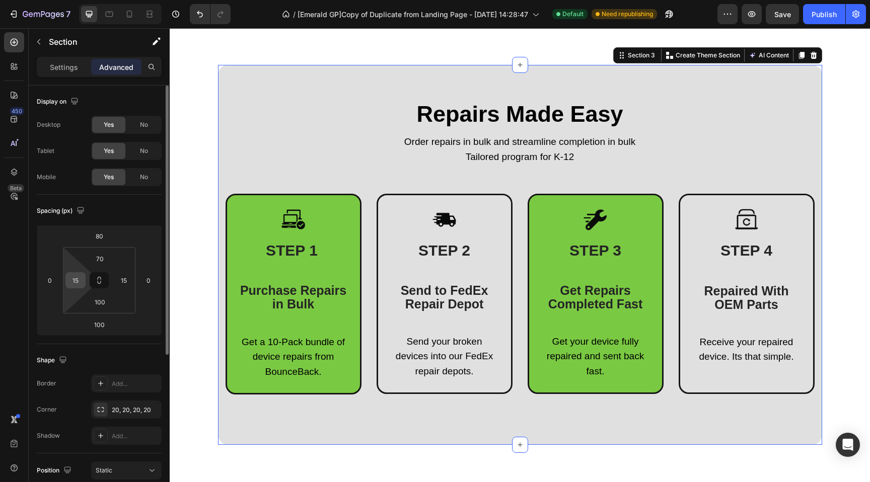
click at [78, 282] on input "15" at bounding box center [75, 280] width 15 height 15
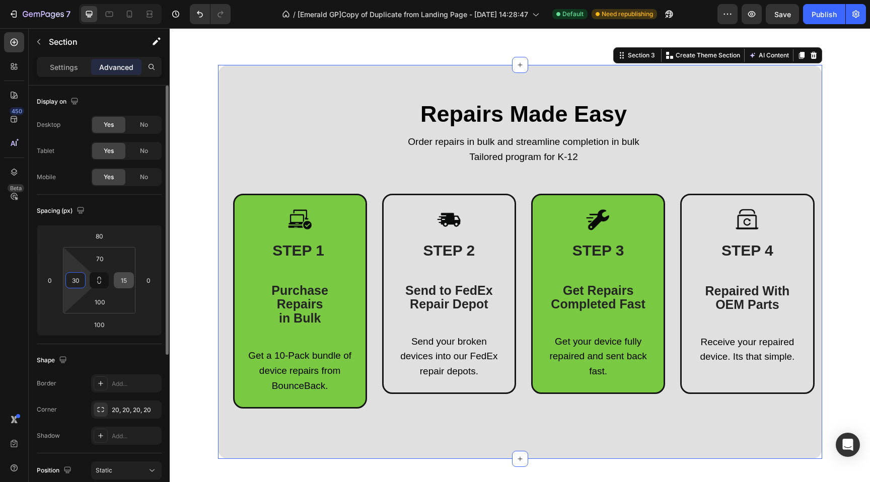
type input "30"
click at [124, 279] on input "15" at bounding box center [123, 280] width 15 height 15
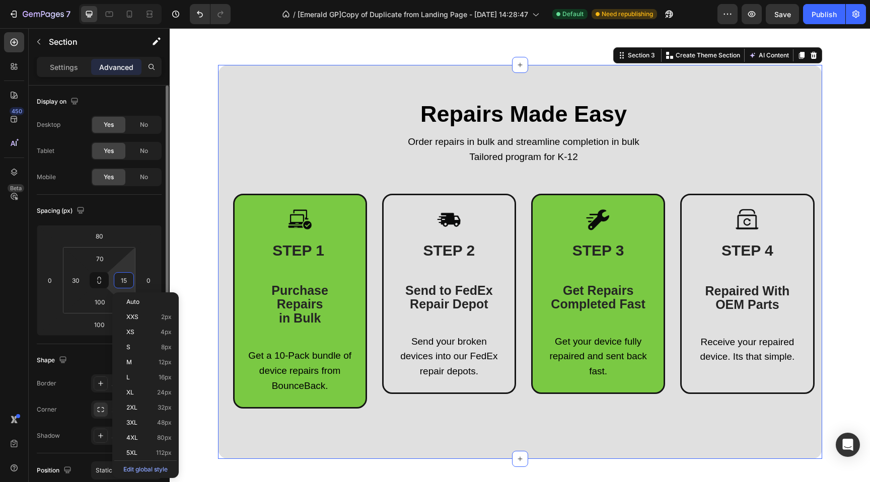
click at [124, 279] on input "15" at bounding box center [123, 280] width 15 height 15
type input "30"
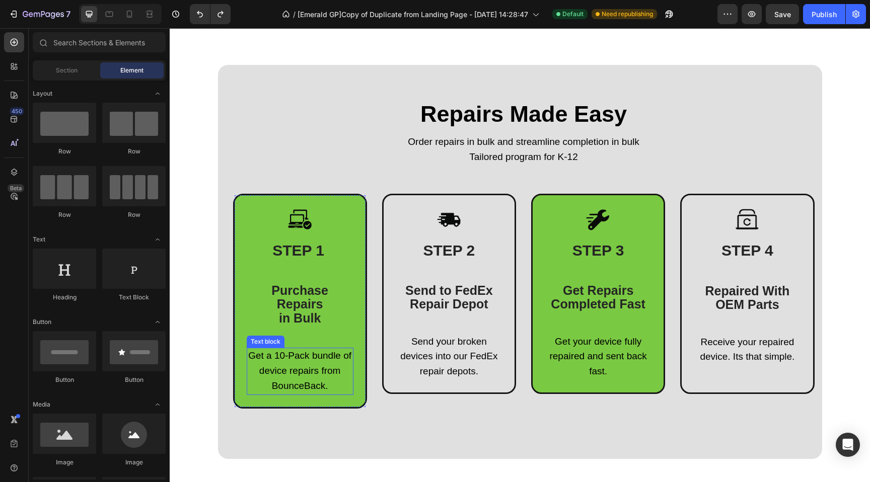
click at [264, 378] on p "device repairs from BounceBack." at bounding box center [300, 379] width 105 height 30
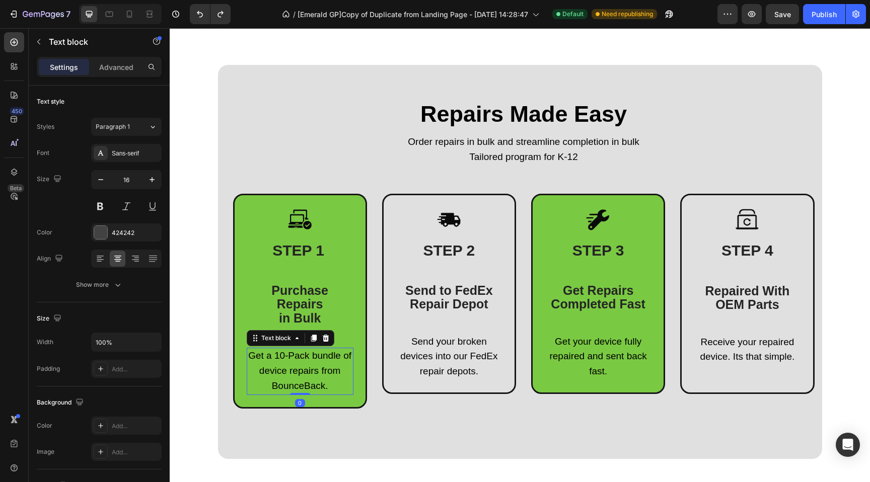
drag, startPoint x: 264, startPoint y: 378, endPoint x: 276, endPoint y: 376, distance: 12.2
click at [264, 378] on p "device repairs from BounceBack." at bounding box center [300, 379] width 105 height 30
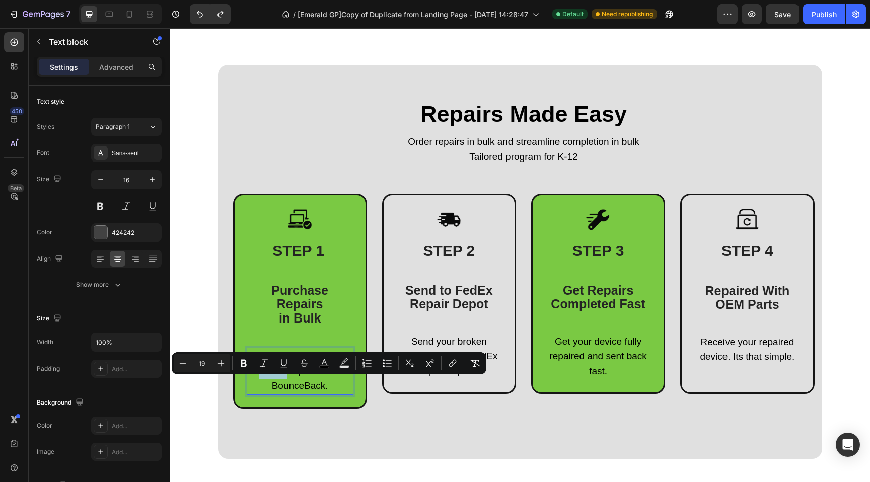
click at [283, 373] on div "Minus 19 Plus Bold Italic Underline Strikethrough color Text Background Color N…" at bounding box center [329, 363] width 315 height 22
drag, startPoint x: 282, startPoint y: 385, endPoint x: 263, endPoint y: 386, distance: 19.7
click at [282, 385] on span "device repairs from BounceBack." at bounding box center [300, 378] width 82 height 26
click at [254, 387] on p "device repairs from BounceBack." at bounding box center [300, 379] width 105 height 30
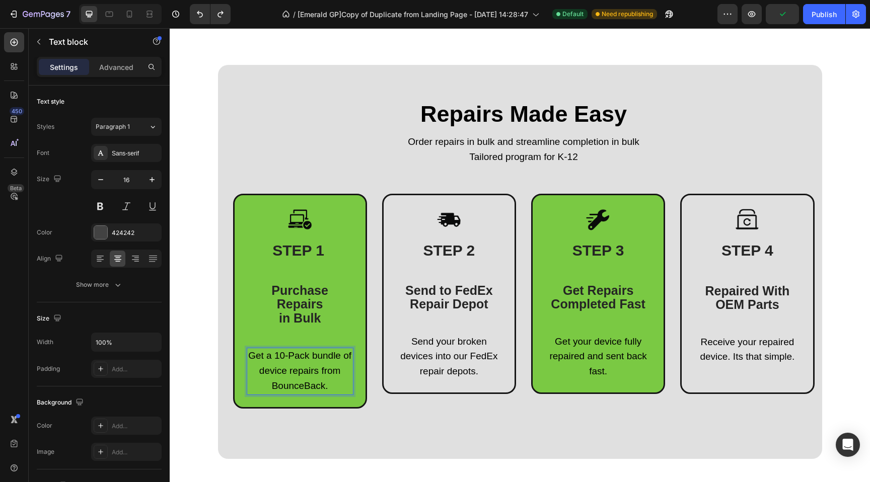
click at [288, 364] on p "Get a 10-Pack bundle of" at bounding box center [300, 356] width 105 height 15
click at [251, 388] on p "device repairs from BounceBack." at bounding box center [300, 379] width 105 height 30
click at [322, 358] on span "Get a 10-Pack bundle of device repairs from BounceBack." at bounding box center [299, 370] width 103 height 41
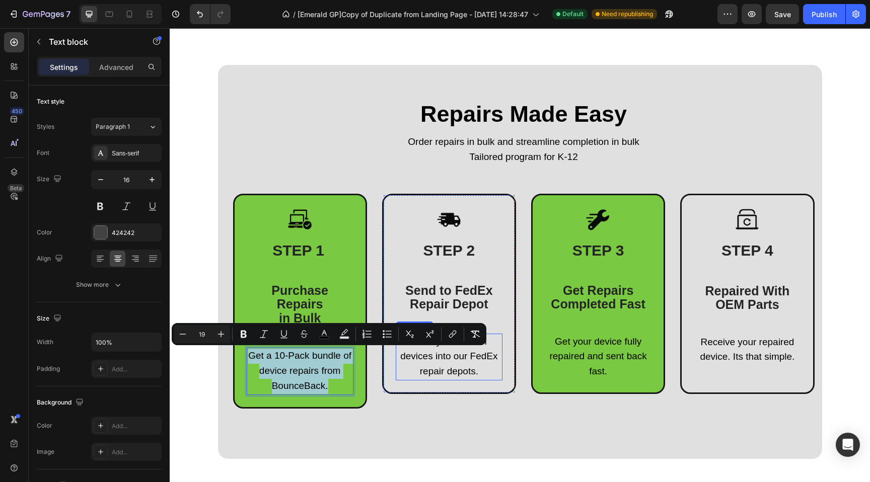
click at [442, 360] on span "Send your broken devices into our FedEx repair depots." at bounding box center [448, 356] width 97 height 41
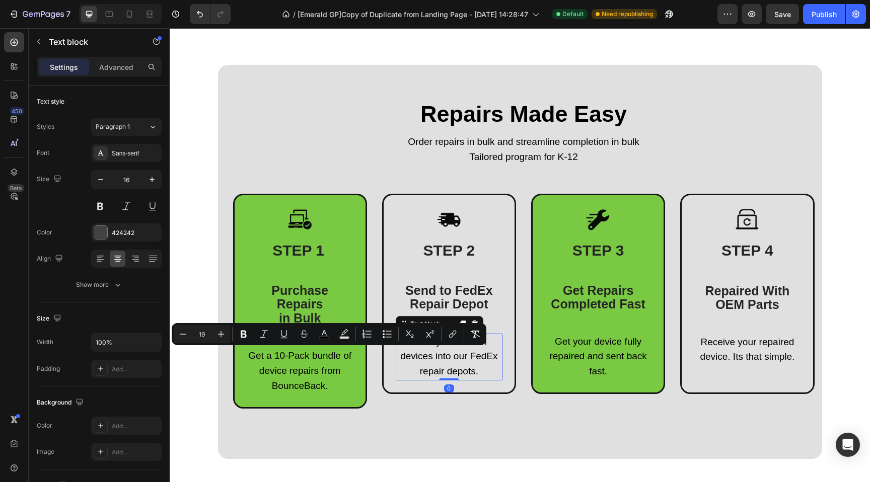
scroll to position [171, 0]
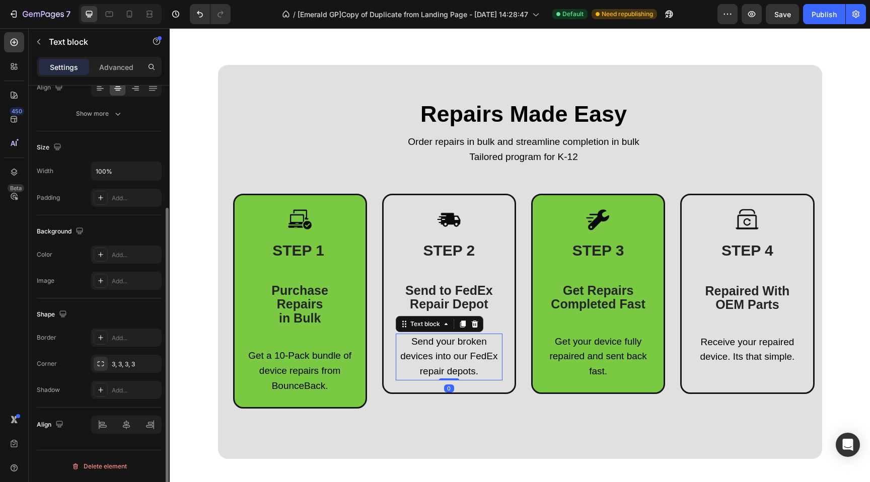
click at [442, 360] on span "Send your broken devices into our FedEx repair depots." at bounding box center [448, 356] width 97 height 41
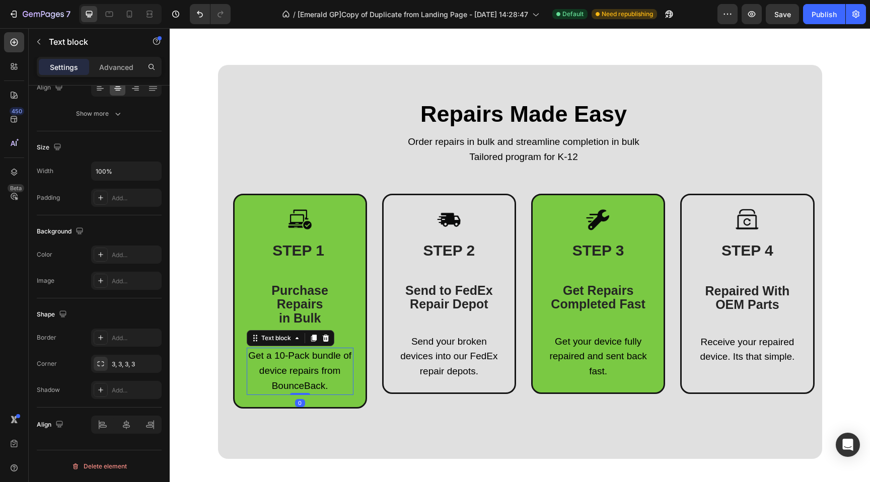
click at [315, 383] on span "Get a 10-Pack bundle of device repairs from BounceBack." at bounding box center [299, 370] width 103 height 41
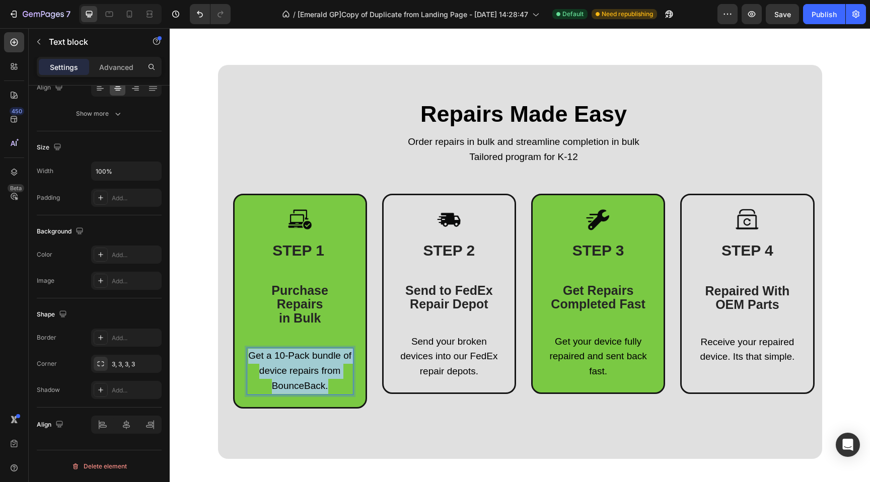
click at [315, 383] on span "Get a 10-Pack bundle of device repairs from BounceBack." at bounding box center [299, 370] width 103 height 41
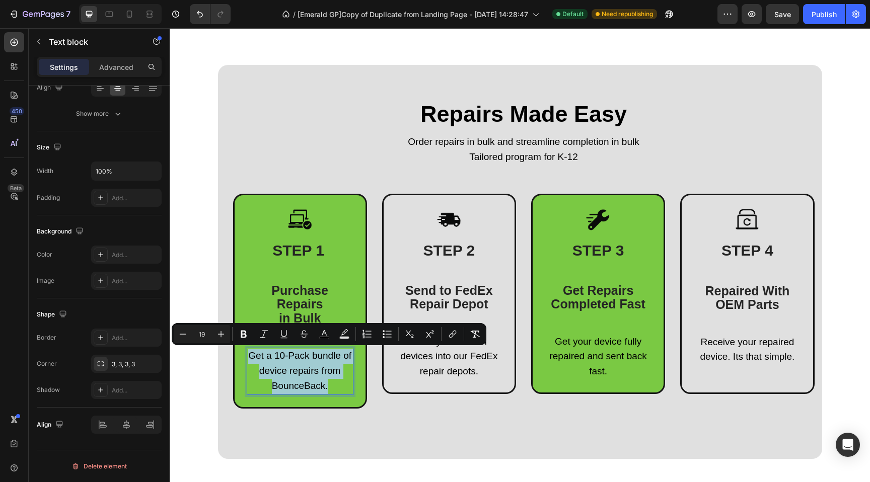
click at [281, 374] on span "Get a 10-Pack bundle of device repairs from BounceBack." at bounding box center [299, 370] width 103 height 41
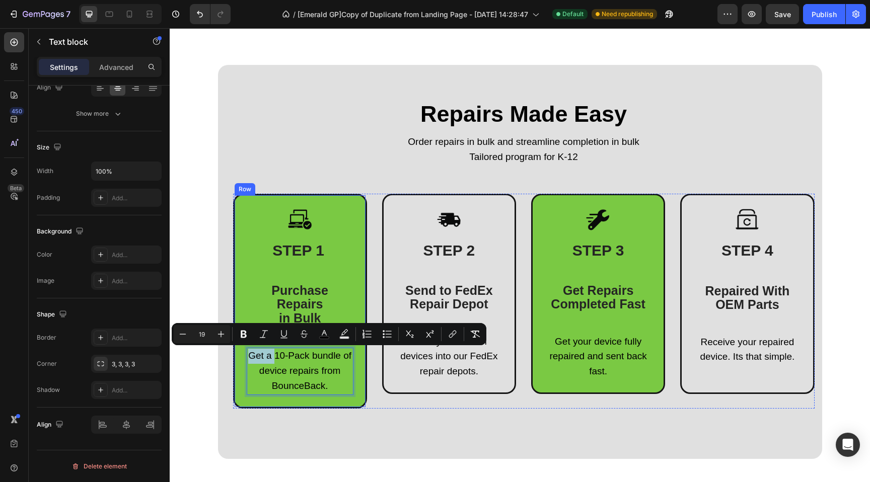
drag, startPoint x: 271, startPoint y: 356, endPoint x: 238, endPoint y: 357, distance: 33.7
click at [238, 356] on div "Image STEP 1 Purchase Repairs in Bulk Heading Get a 10-Pack bundle of device re…" at bounding box center [300, 301] width 134 height 214
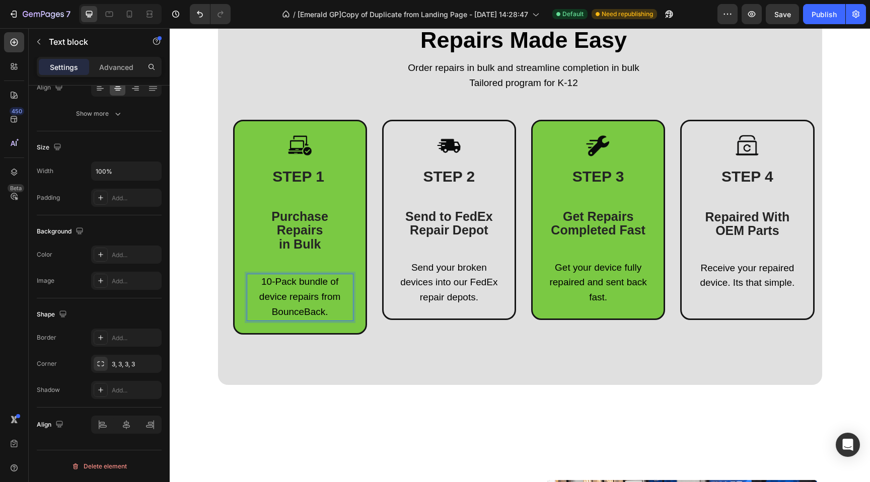
scroll to position [496, 0]
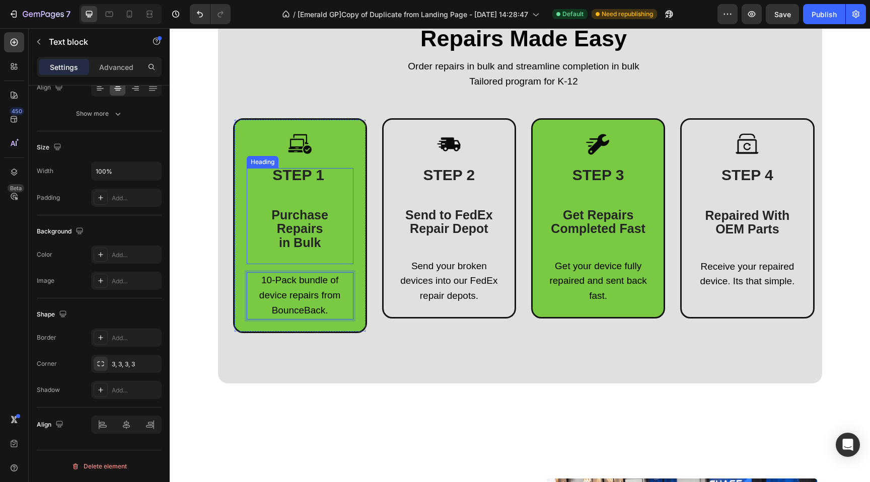
click at [298, 215] on span "Purchase Repairs" at bounding box center [299, 222] width 57 height 28
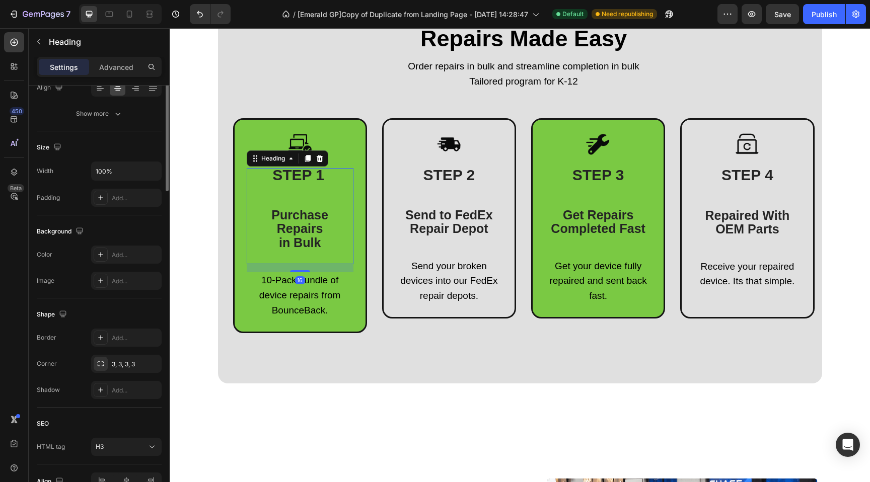
scroll to position [0, 0]
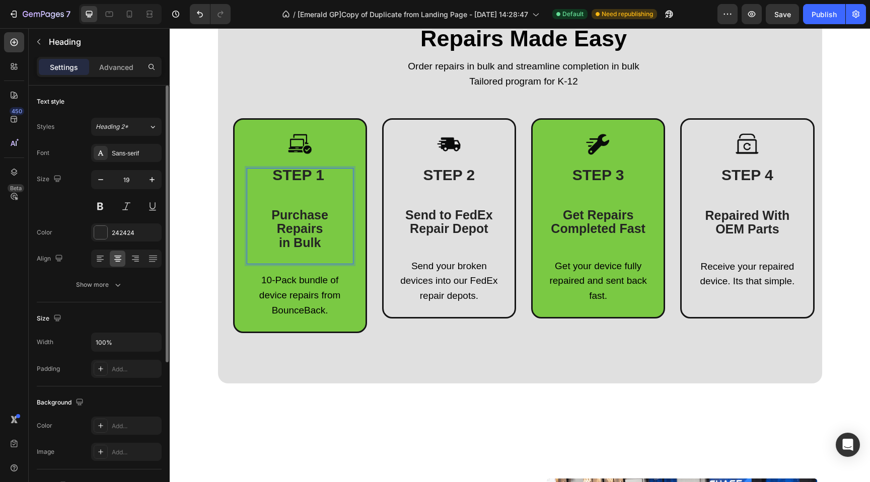
click at [297, 215] on span "Purchase Repairs" at bounding box center [299, 222] width 57 height 28
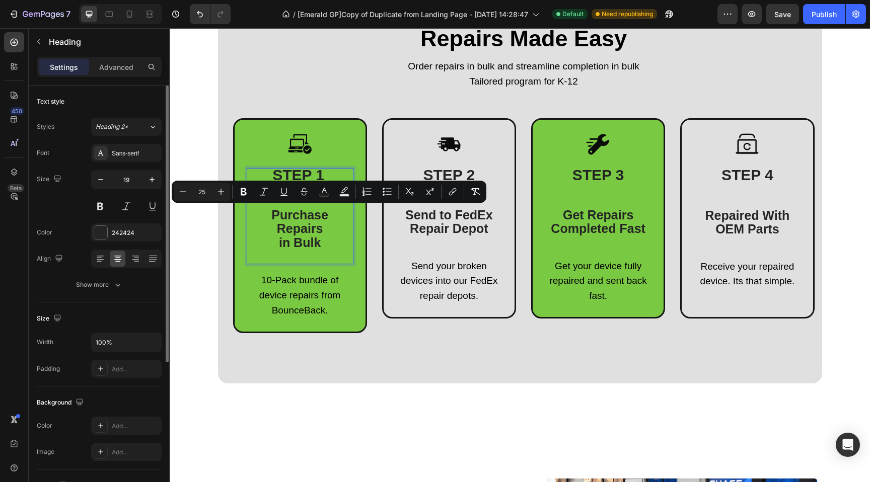
click at [298, 236] on span "in Bulk" at bounding box center [300, 243] width 42 height 14
drag, startPoint x: 315, startPoint y: 243, endPoint x: 265, endPoint y: 214, distance: 57.5
click at [265, 214] on p "STEP 1 Purchase Repairs in Bulk" at bounding box center [300, 216] width 105 height 94
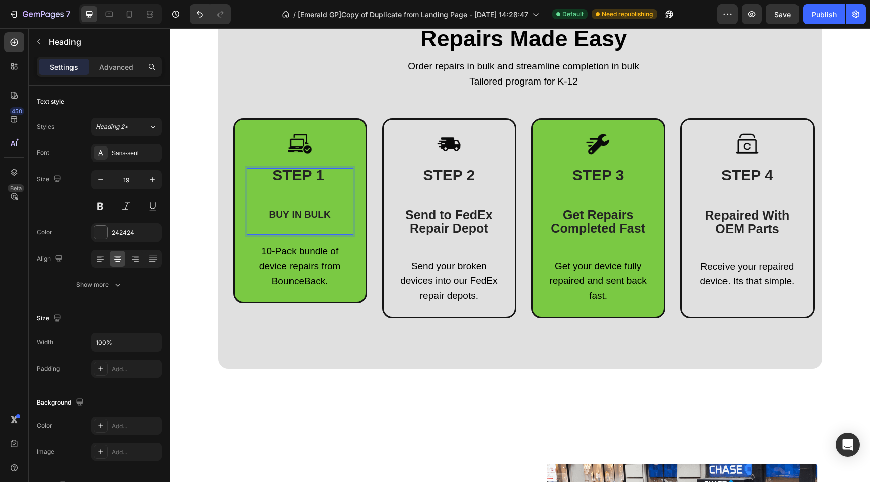
click at [280, 210] on p "STEP 1 ⁠⁠⁠⁠⁠⁠⁠BUY IN BULK" at bounding box center [300, 201] width 105 height 65
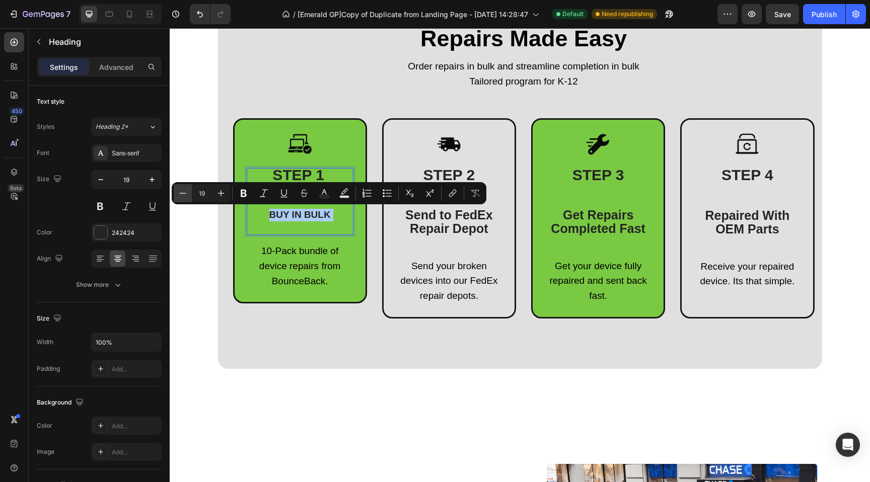
click at [187, 191] on icon "Editor contextual toolbar" at bounding box center [183, 193] width 10 height 10
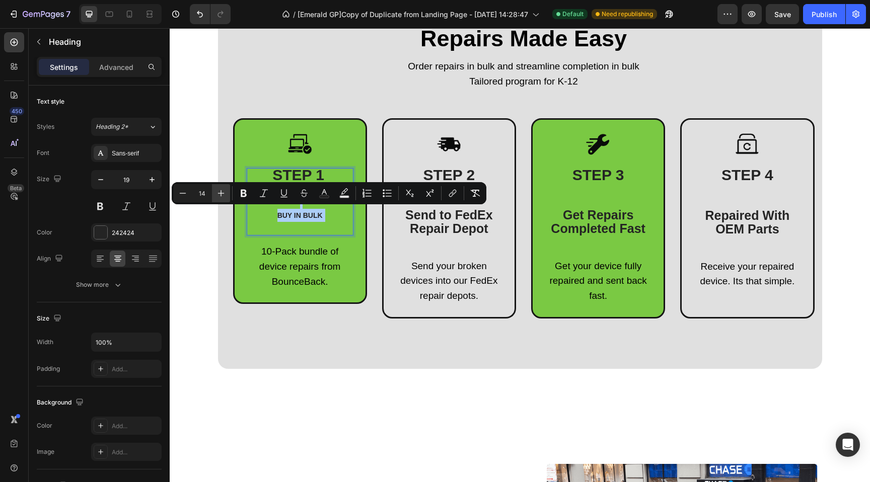
click at [218, 193] on icon "Editor contextual toolbar" at bounding box center [221, 193] width 7 height 7
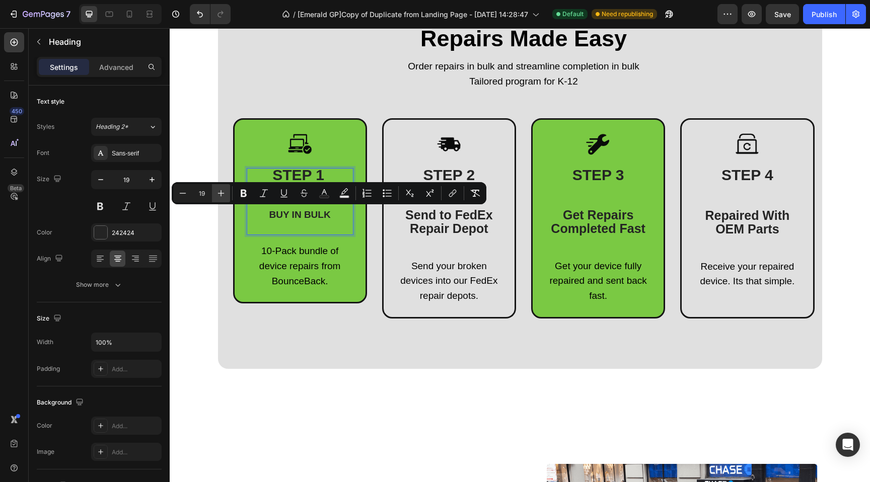
click at [218, 193] on icon "Editor contextual toolbar" at bounding box center [221, 193] width 7 height 7
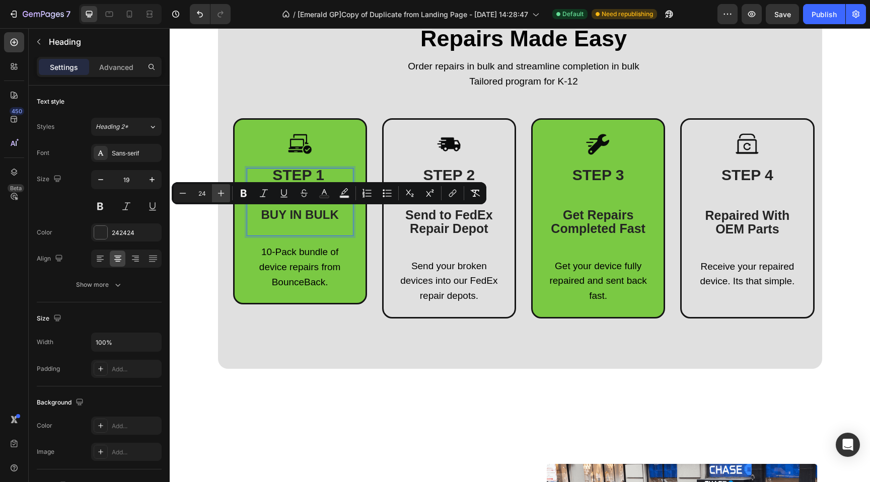
click at [218, 193] on icon "Editor contextual toolbar" at bounding box center [221, 193] width 7 height 7
type input "25"
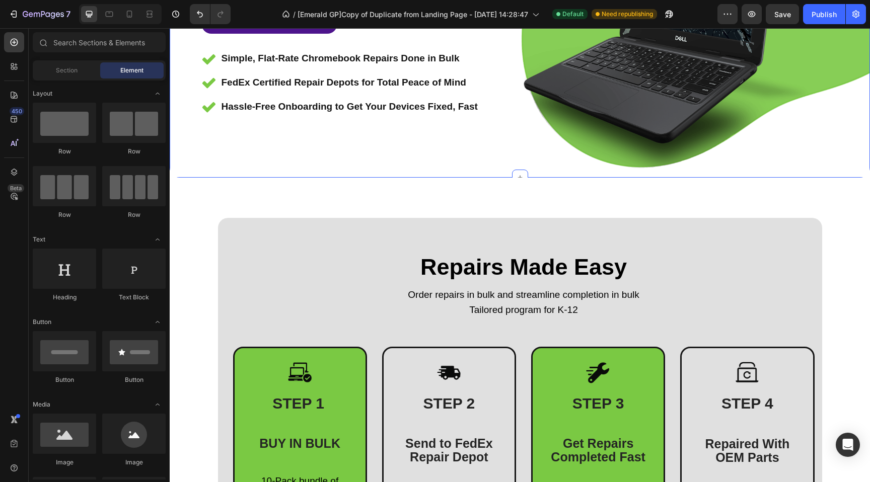
scroll to position [446, 0]
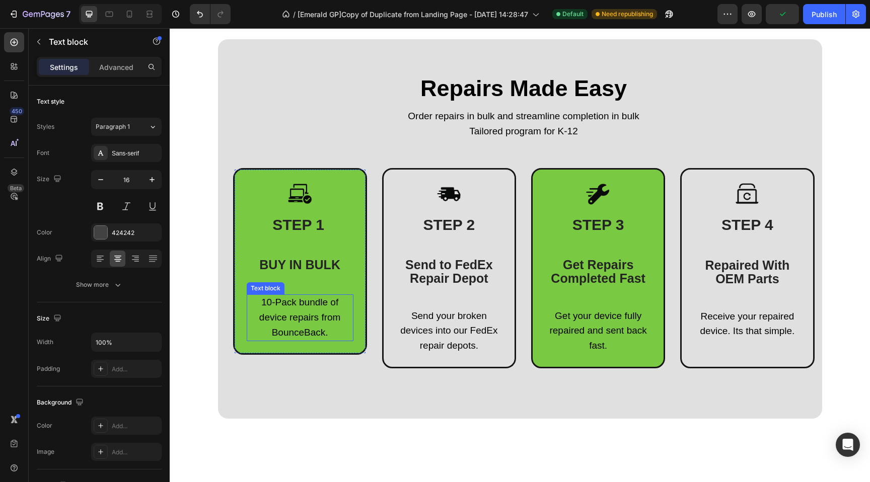
click at [284, 316] on span "10-Pack bundle of device repairs from BounceBack." at bounding box center [300, 317] width 82 height 41
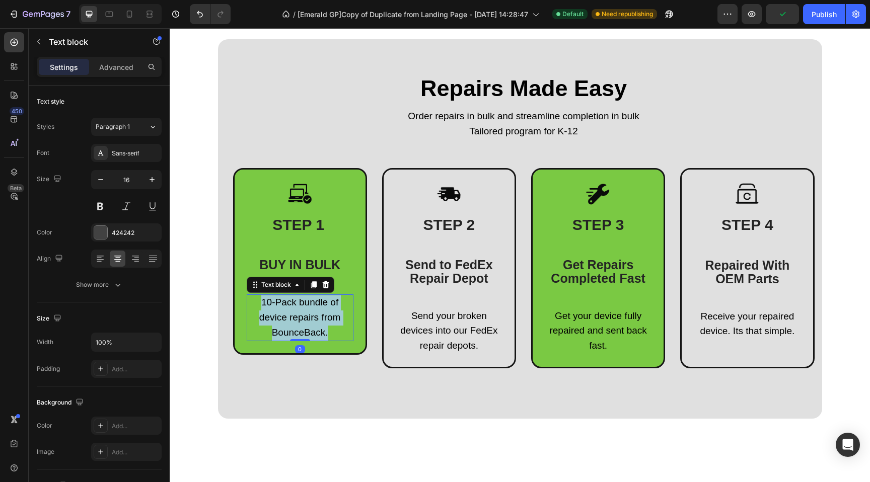
click at [284, 315] on span "10-Pack bundle of device repairs from BounceBack." at bounding box center [300, 317] width 82 height 41
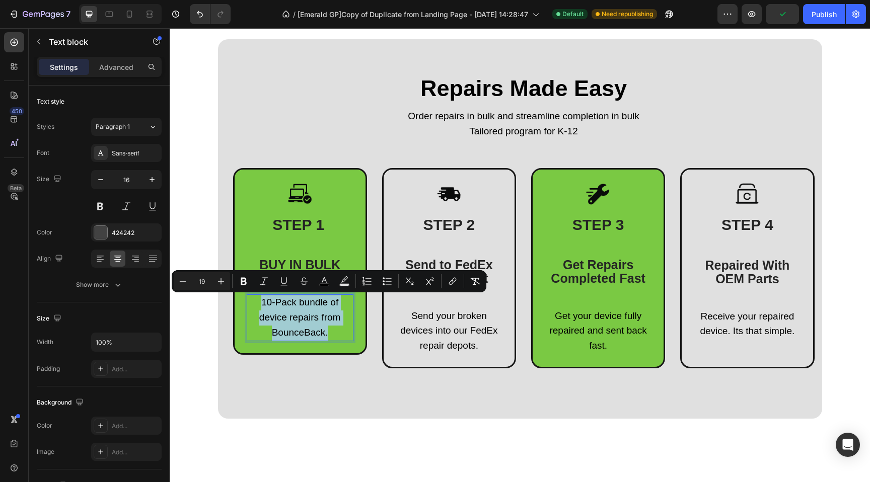
click at [292, 312] on span "10-Pack bundle of device repairs from BounceBack." at bounding box center [300, 317] width 82 height 41
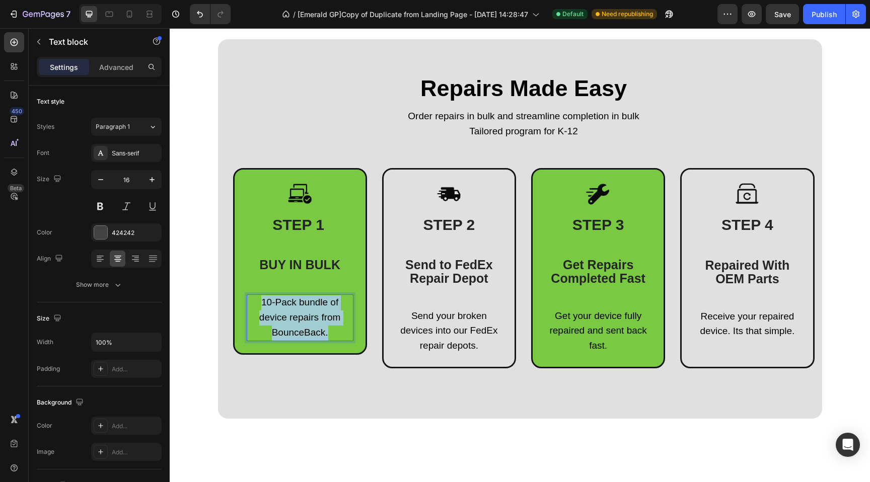
drag, startPoint x: 316, startPoint y: 332, endPoint x: 256, endPoint y: 304, distance: 66.0
click at [256, 304] on p "10-Pack bundle of device repairs from BounceBack." at bounding box center [300, 318] width 105 height 45
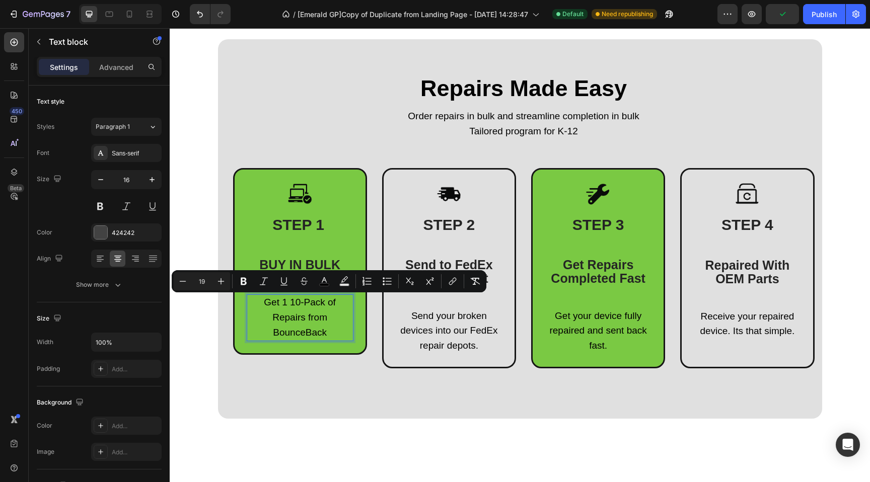
drag, startPoint x: 332, startPoint y: 334, endPoint x: 256, endPoint y: 306, distance: 81.1
click at [256, 306] on p "Get 1 10-Pack of Repairs from BounceBack" at bounding box center [300, 318] width 105 height 45
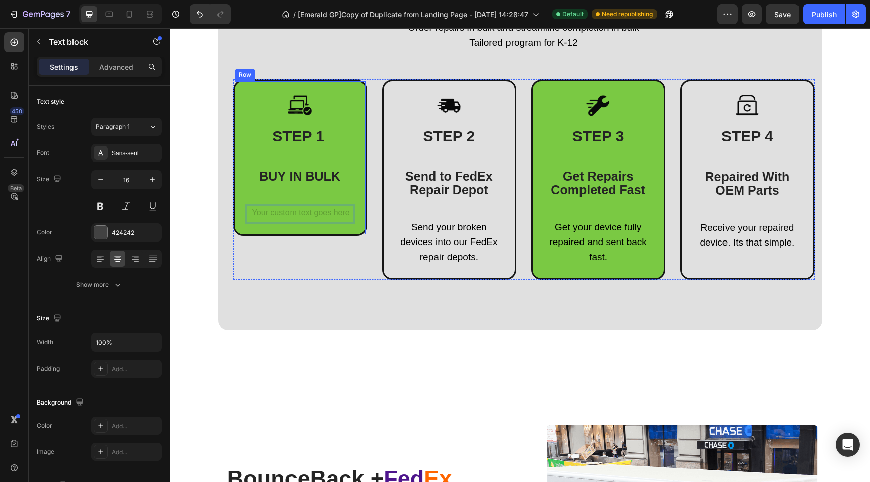
scroll to position [462, 0]
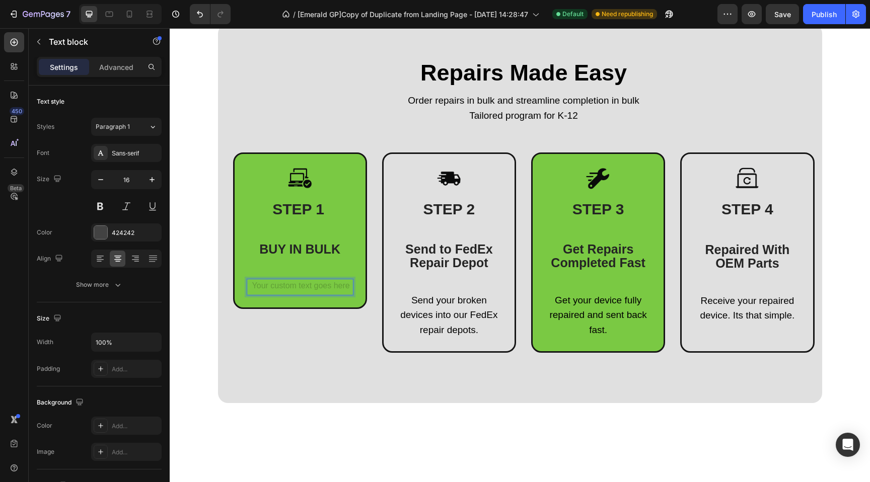
click at [295, 287] on div "Rich Text Editor. Editing area: main" at bounding box center [300, 287] width 107 height 17
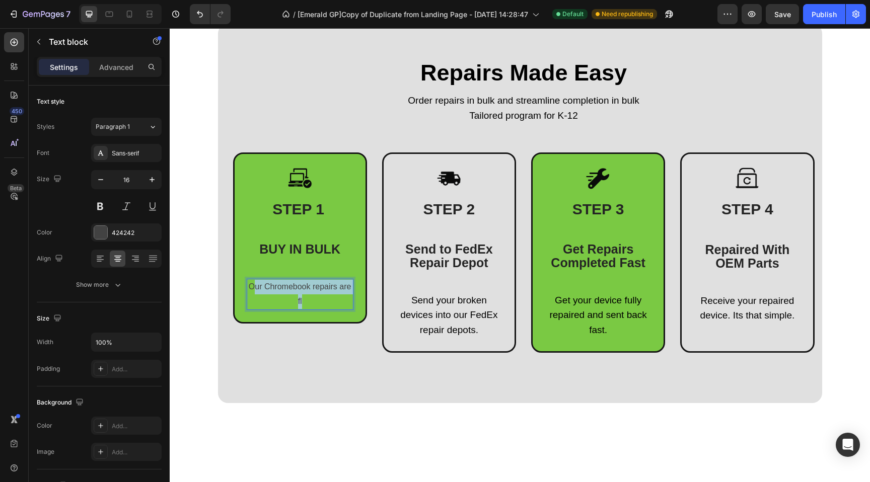
drag, startPoint x: 295, startPoint y: 303, endPoint x: 250, endPoint y: 291, distance: 46.2
click at [250, 291] on p "Our Chromebook repairs are fl" at bounding box center [300, 294] width 105 height 29
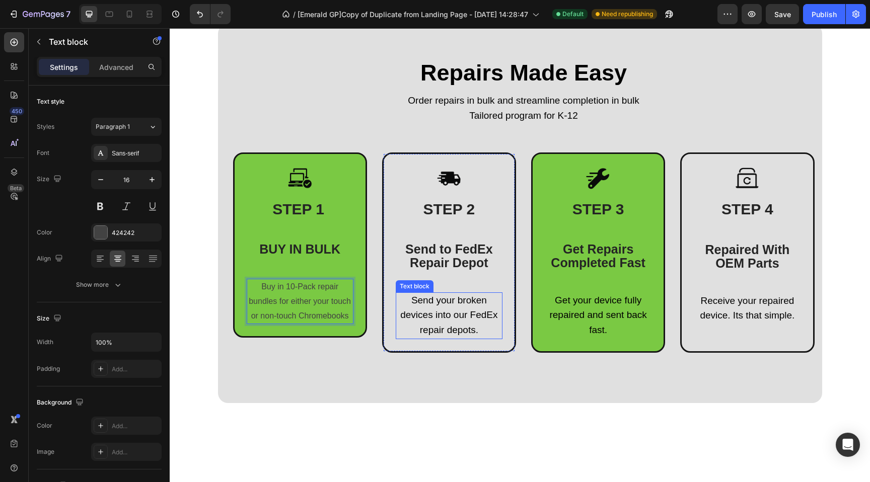
click at [418, 302] on span "Send your broken devices into our FedEx repair depots." at bounding box center [448, 315] width 97 height 41
click at [418, 303] on span "Send your broken devices into our FedEx repair depots." at bounding box center [448, 315] width 97 height 41
click at [423, 296] on span "Send your broken devices into our FedEx repair depots." at bounding box center [448, 315] width 97 height 41
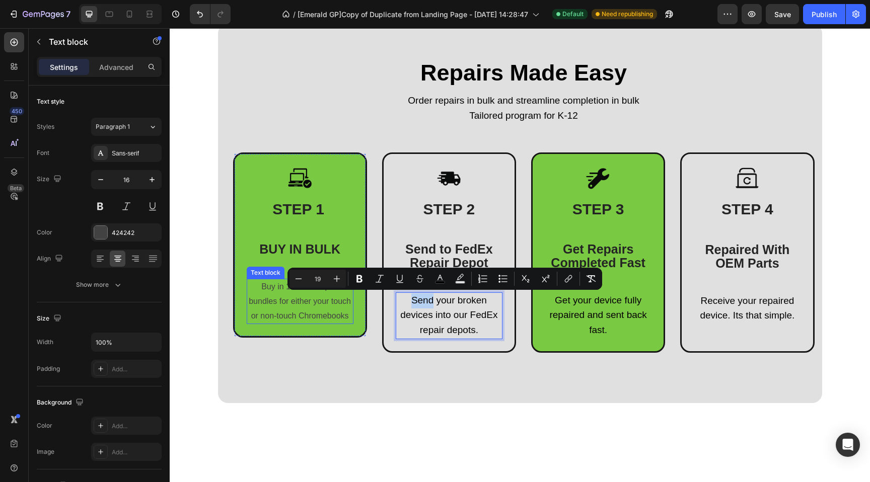
click at [268, 308] on p "Buy in 10-Pack repair bundles for either your touch or non-touch Chromebooks" at bounding box center [300, 301] width 105 height 43
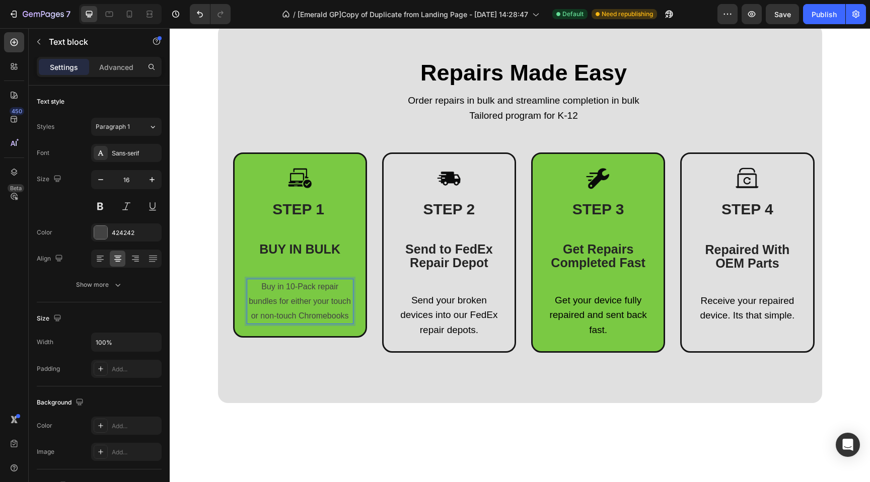
click at [268, 308] on p "Buy in 10-Pack repair bundles for either your touch or non-touch Chromebooks" at bounding box center [300, 301] width 105 height 43
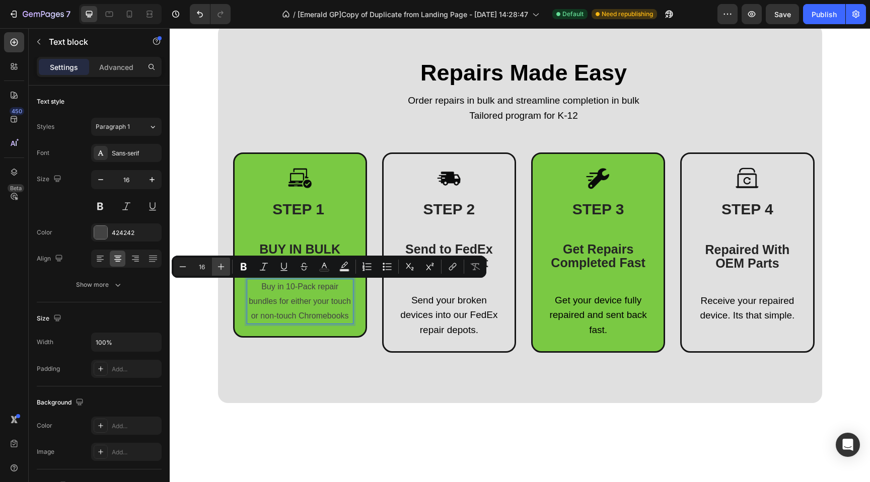
click at [225, 267] on icon "Editor contextual toolbar" at bounding box center [221, 267] width 10 height 10
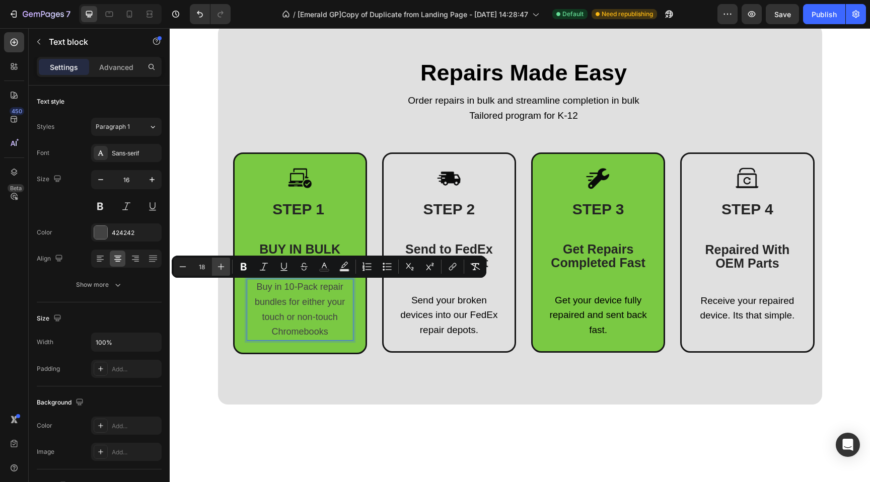
click at [225, 267] on icon "Editor contextual toolbar" at bounding box center [221, 267] width 10 height 10
type input "19"
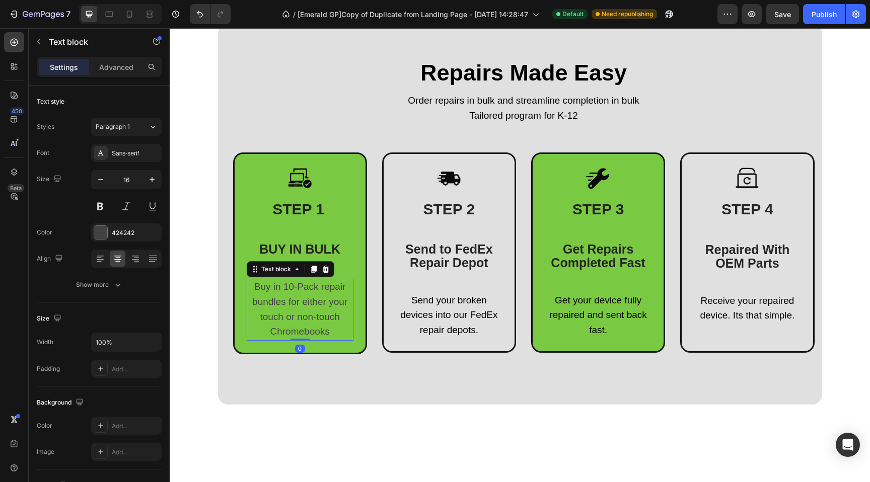
click at [287, 283] on span "Buy in 10-Pack repair bundles for either your touch or non-touch Chromebooks" at bounding box center [299, 308] width 95 height 55
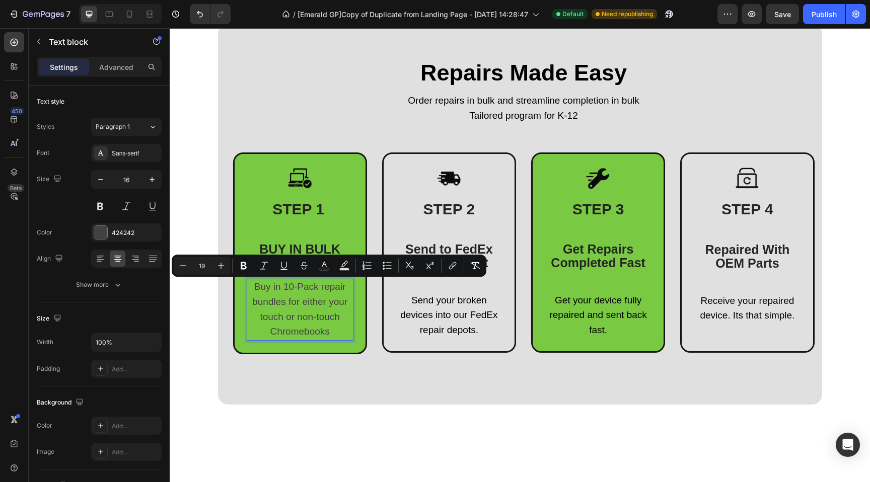
click at [273, 310] on p "Buy in 10-Pack repair bundles for either your touch or non-touch Chromebooks" at bounding box center [300, 310] width 105 height 60
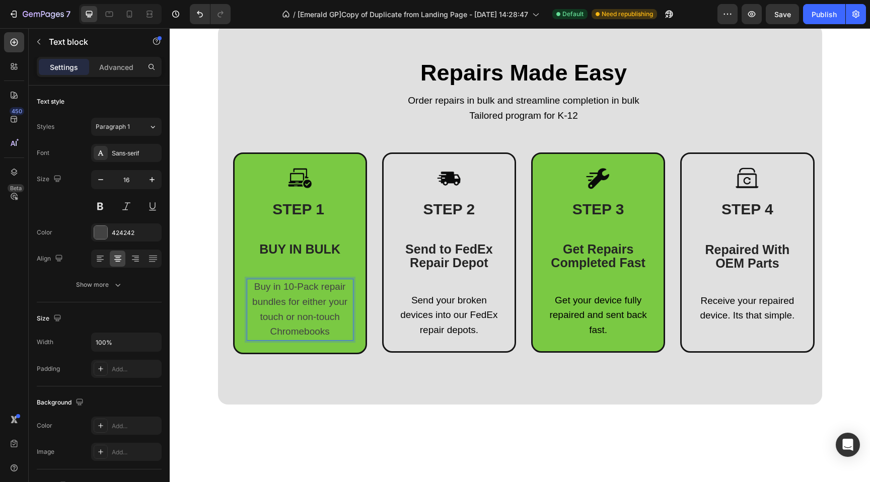
click at [279, 288] on span "Buy in 10-Pack repair bundles for either your touch or non-touch Chromebooks" at bounding box center [299, 308] width 95 height 55
click at [281, 288] on span "Buy in 10-Pack repair bundles for either your touch or non-touch Chromebooks" at bounding box center [299, 308] width 95 height 55
click at [309, 301] on span "Buy 10-Pack repair bundles for either your touch or non-touch Chromebooks" at bounding box center [299, 308] width 95 height 55
click at [312, 303] on span "Buy 10-Pack repair bundles for your touch or non-touch Chromebooks" at bounding box center [299, 308] width 97 height 55
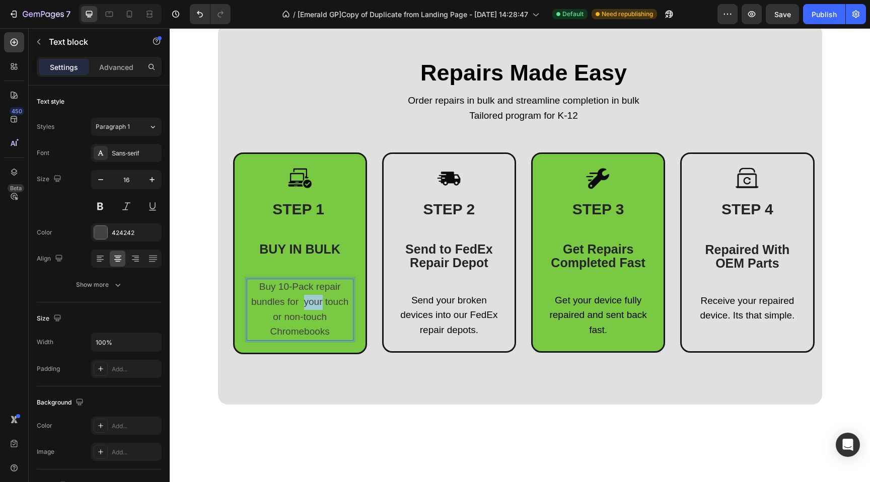
click at [312, 303] on span "Buy 10-Pack repair bundles for your touch or non-touch Chromebooks" at bounding box center [299, 308] width 97 height 55
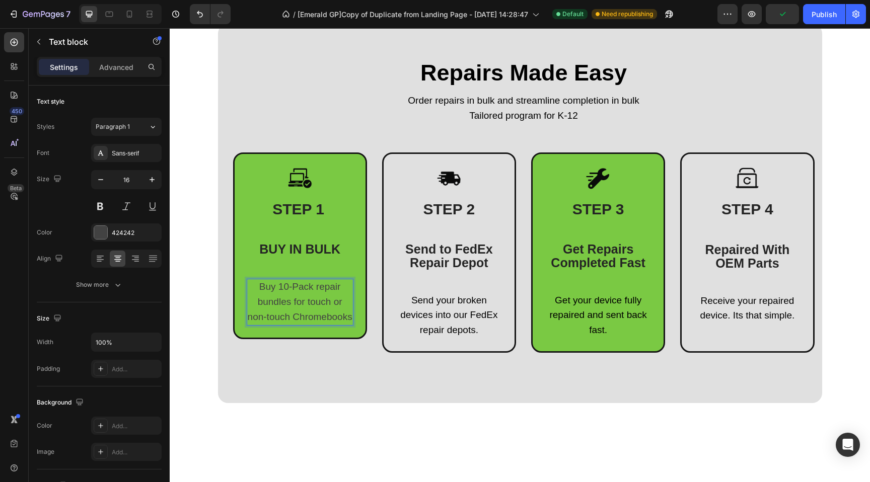
click at [265, 322] on span "Buy 10-Pack repair bundles for touch or non-touch Chromebooks" at bounding box center [300, 301] width 105 height 41
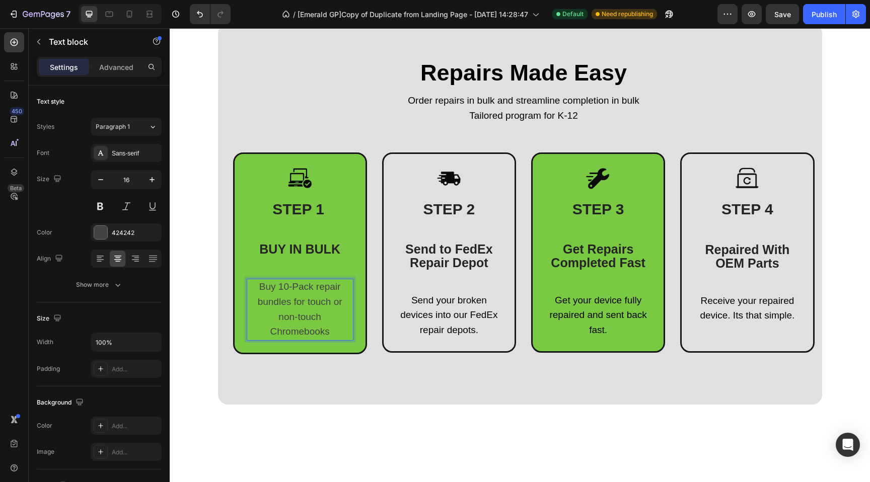
click at [329, 303] on span "Buy 10-Pack repair bundles for touch or non-touch" at bounding box center [300, 301] width 85 height 41
click at [455, 308] on p "Send your broken devices into our FedEx repair depots." at bounding box center [449, 316] width 105 height 45
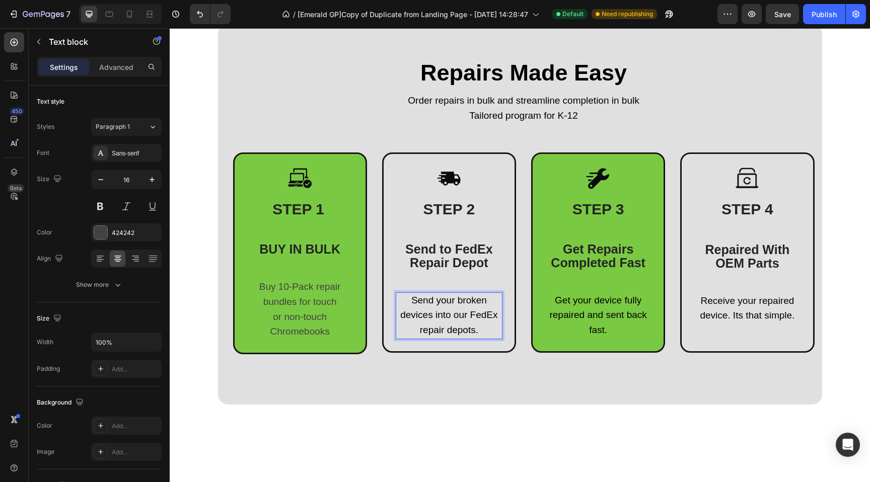
click at [455, 308] on p "Send your broken devices into our FedEx repair depots." at bounding box center [449, 316] width 105 height 45
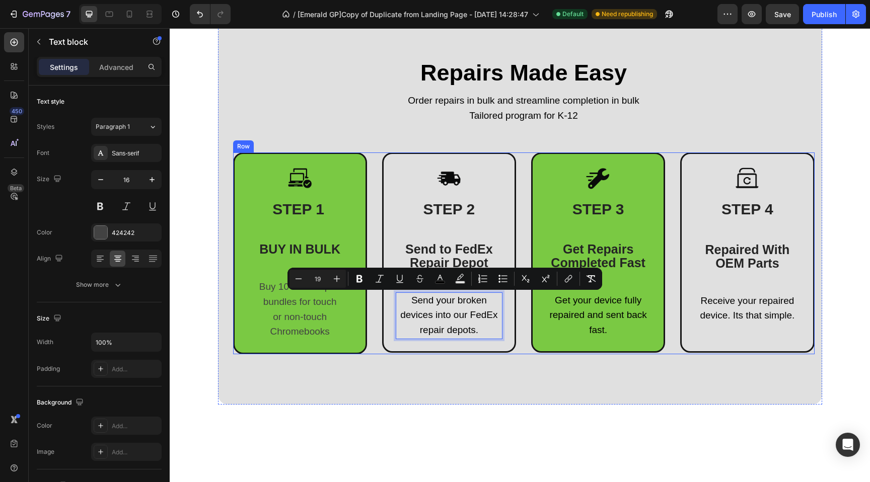
click at [313, 313] on span "or non-touch" at bounding box center [300, 317] width 54 height 11
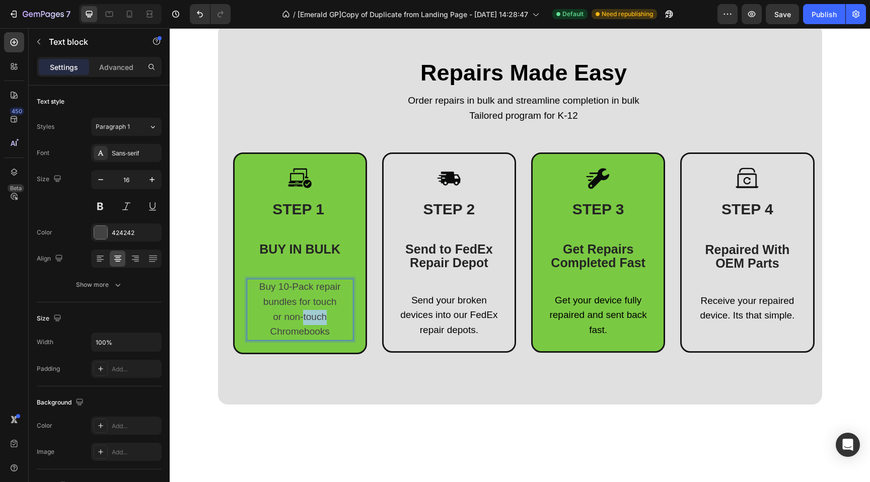
click at [310, 312] on span "or non-touch" at bounding box center [300, 317] width 54 height 11
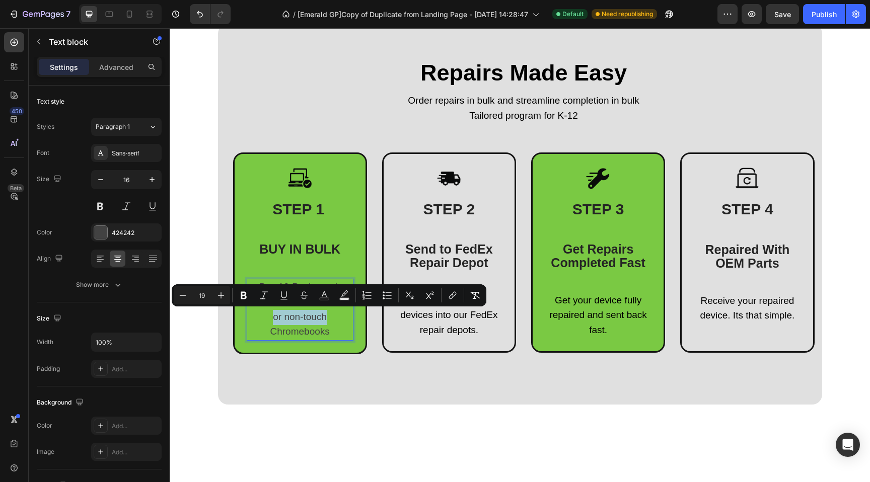
click at [310, 312] on span "or non-touch" at bounding box center [300, 317] width 54 height 11
click at [284, 280] on p "Buy 10-Pack repair bundles for touch" at bounding box center [300, 295] width 105 height 30
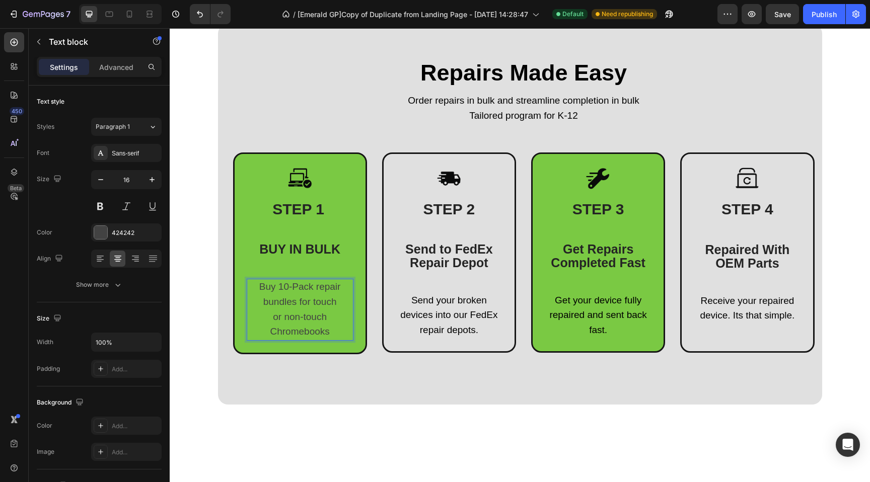
click at [280, 286] on span "Buy 10-Pack repair bundles for touch" at bounding box center [300, 294] width 82 height 26
click at [288, 323] on p "or non-touch" at bounding box center [300, 317] width 105 height 15
drag, startPoint x: 326, startPoint y: 332, endPoint x: 245, endPoint y: 288, distance: 91.9
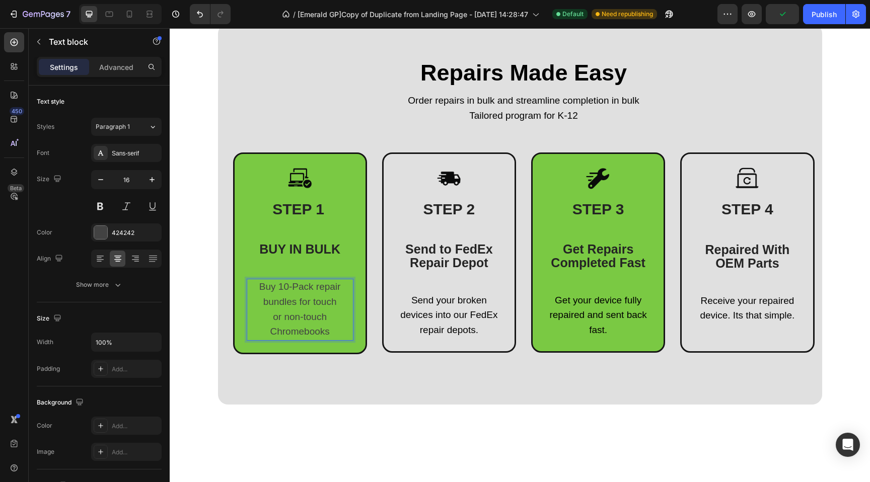
click at [247, 288] on div "Buy 10-Pack repair bundles for touch or non-touch Chromebooks" at bounding box center [300, 310] width 107 height 62
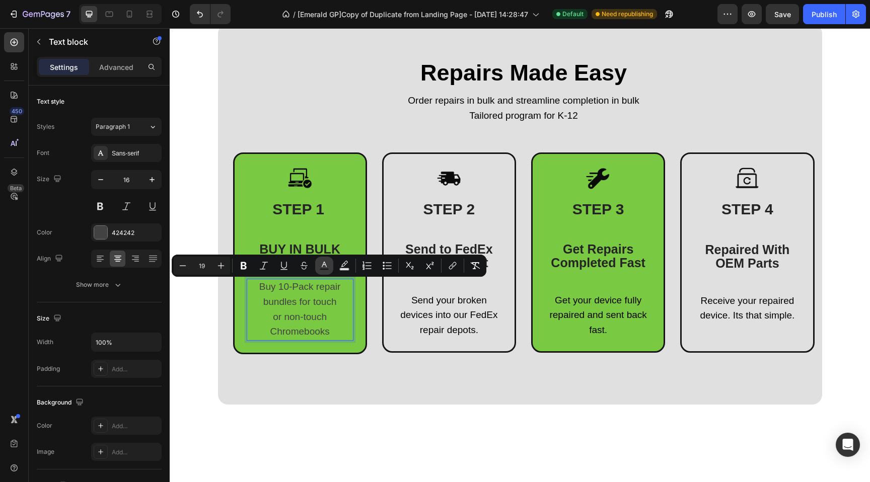
click at [325, 263] on icon "Editor contextual toolbar" at bounding box center [324, 265] width 5 height 6
type input "424242"
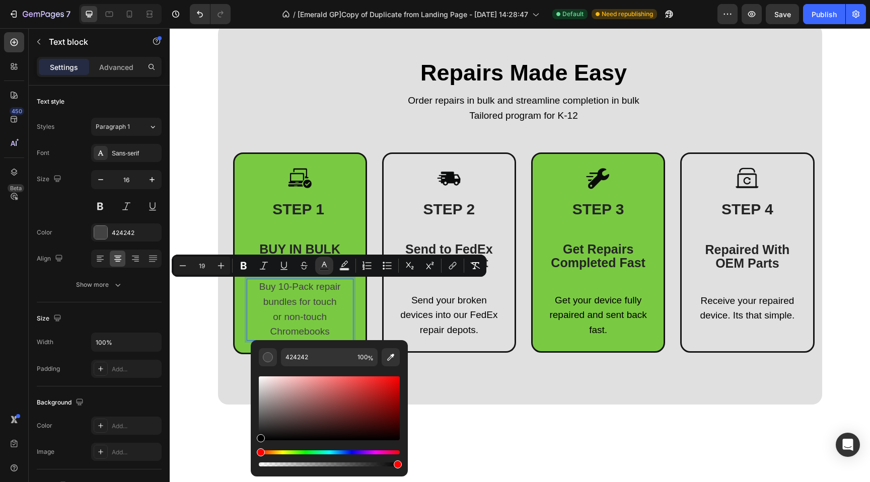
drag, startPoint x: 434, startPoint y: 465, endPoint x: 243, endPoint y: 456, distance: 192.0
type input "000000"
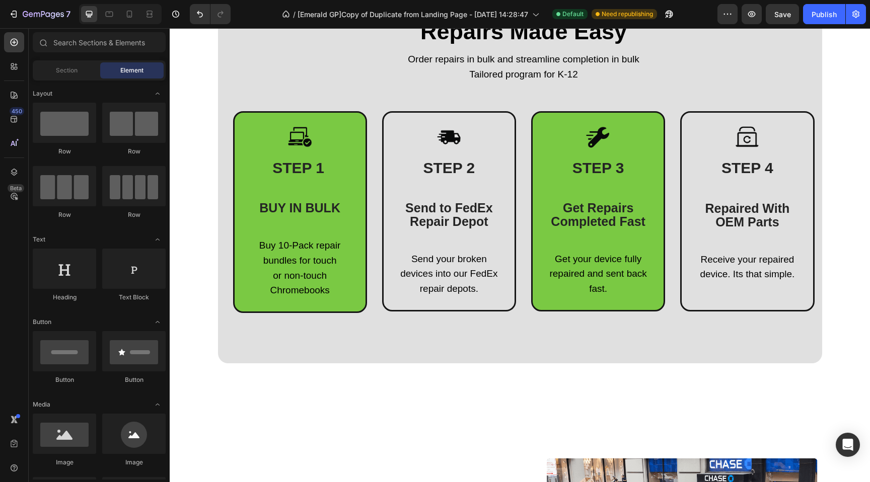
scroll to position [525, 0]
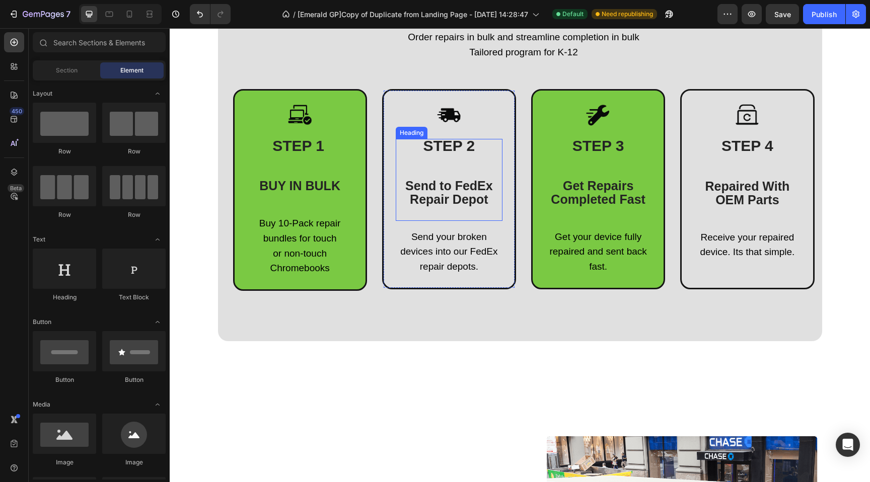
click at [455, 191] on span "Send to FedEx Repair Depot" at bounding box center [449, 193] width 88 height 28
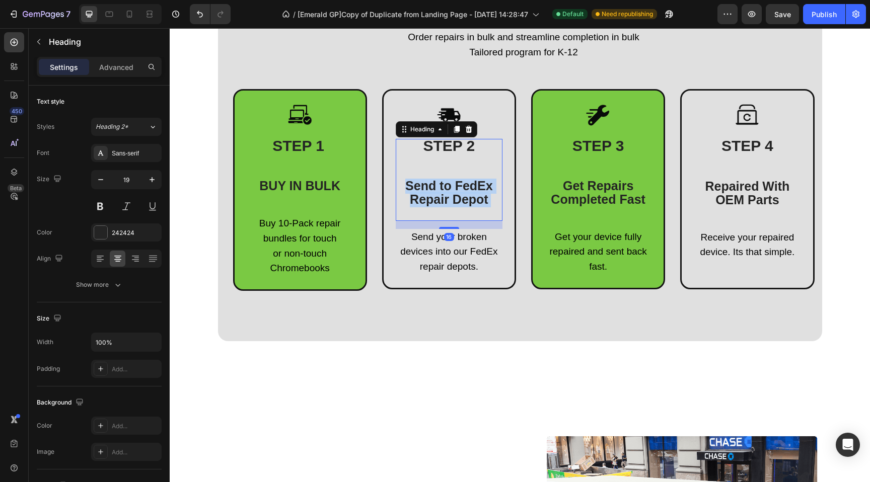
click at [455, 191] on span "Send to FedEx Repair Depot" at bounding box center [449, 193] width 88 height 28
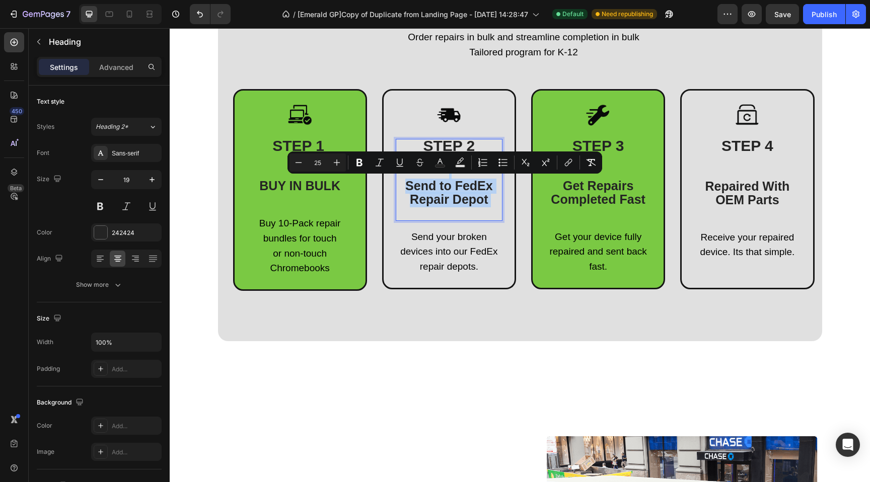
click at [451, 190] on span "Send to FedEx Repair Depot" at bounding box center [449, 193] width 88 height 28
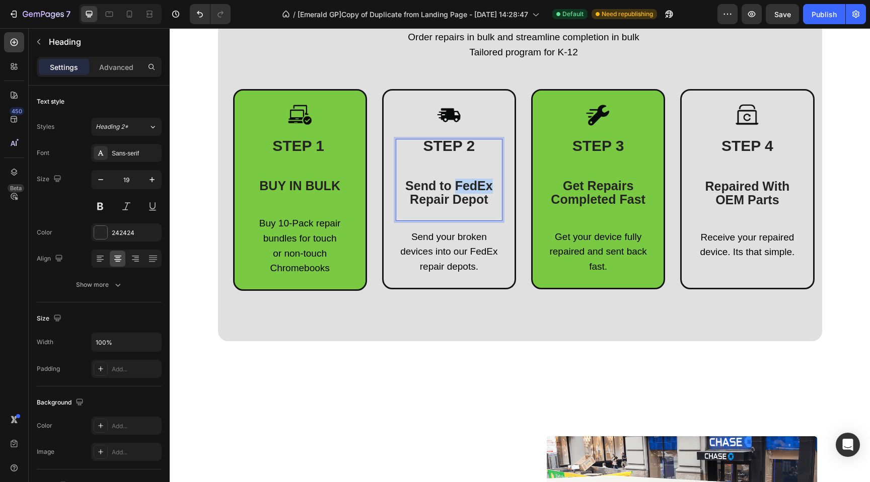
click at [451, 190] on span "Send to FedEx Repair Depot" at bounding box center [449, 193] width 88 height 28
click at [424, 187] on span "Send to FedEx Repair Depot" at bounding box center [449, 193] width 88 height 28
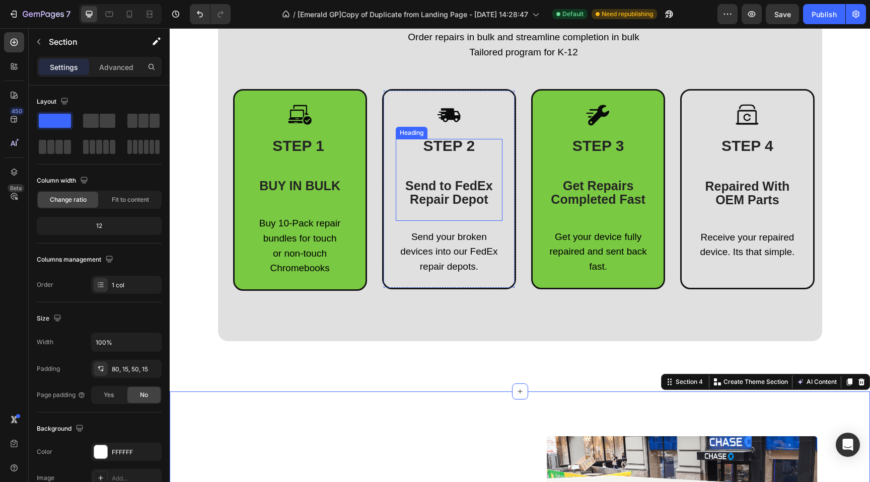
click at [444, 190] on span "Send to FedEx Repair Depot" at bounding box center [449, 193] width 88 height 28
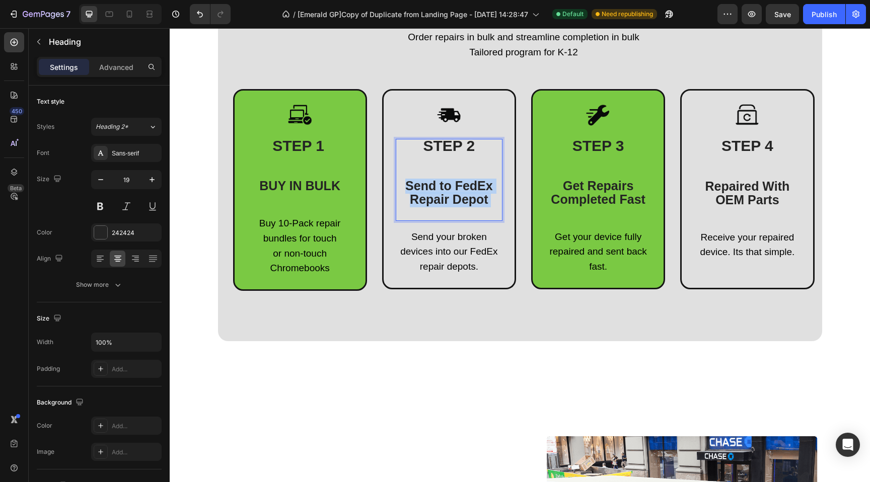
click at [444, 190] on span "Send to FedEx Repair Depot" at bounding box center [449, 193] width 88 height 28
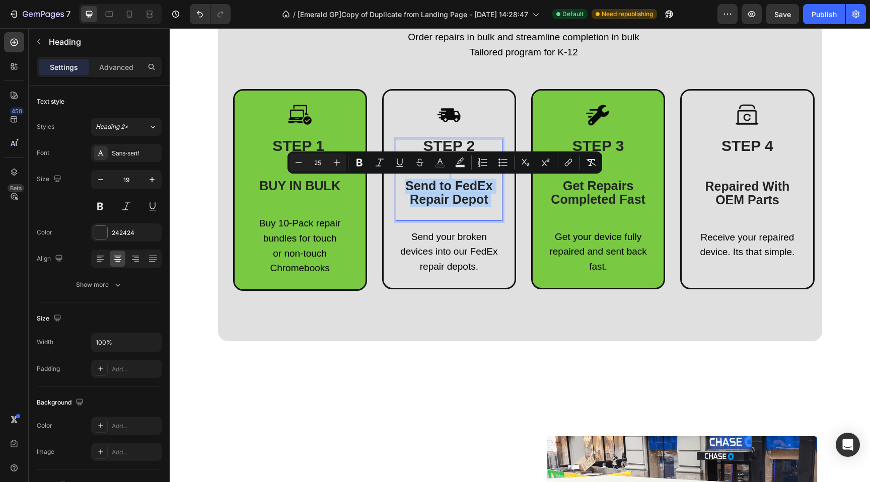
click at [456, 186] on span "Send to FedEx Repair Depot" at bounding box center [449, 193] width 88 height 28
click at [451, 189] on span "Send to FedEx Repair Depot" at bounding box center [449, 193] width 88 height 28
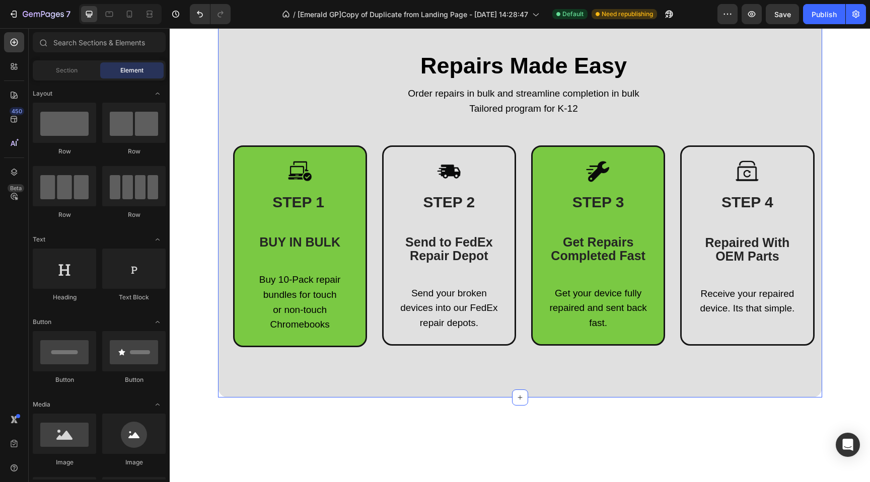
scroll to position [456, 0]
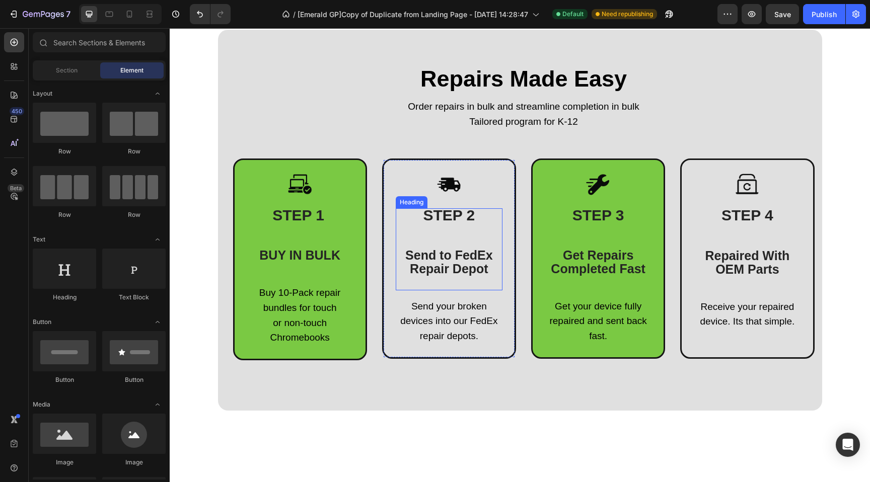
click at [434, 256] on span "Send to FedEx Repair Depot" at bounding box center [449, 262] width 88 height 28
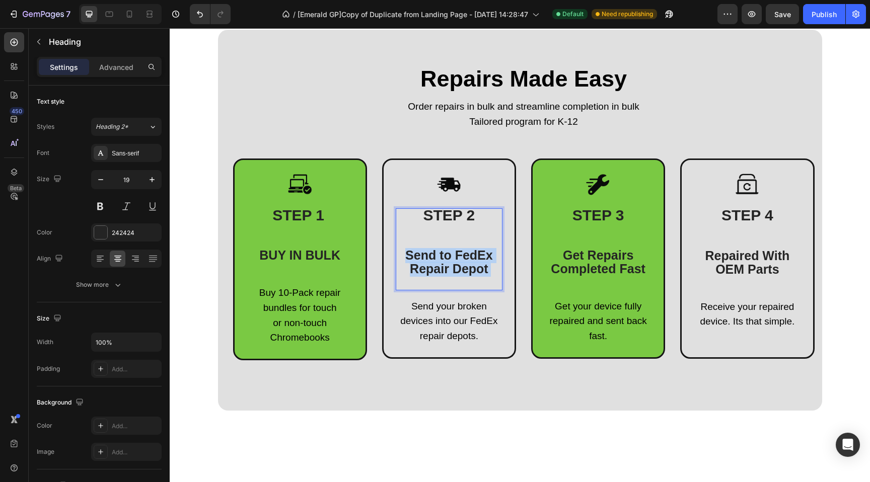
click at [434, 256] on span "Send to FedEx Repair Depot" at bounding box center [449, 262] width 88 height 28
drag, startPoint x: 471, startPoint y: 283, endPoint x: 413, endPoint y: 257, distance: 62.9
click at [413, 257] on p "STEP 2 SEND YOU BROKEN DEVICES" at bounding box center [449, 249] width 105 height 81
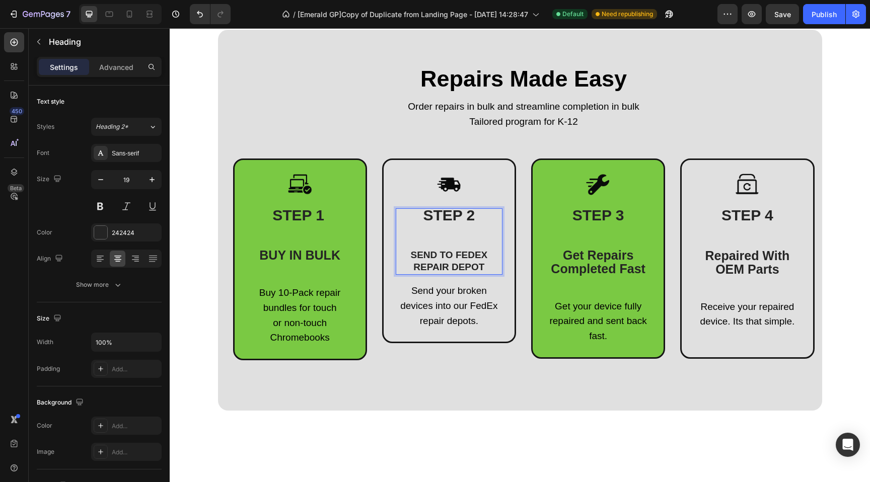
click at [462, 260] on p "STEP 2 SEND TO FEDEX REPAIR DEPOT" at bounding box center [449, 241] width 105 height 64
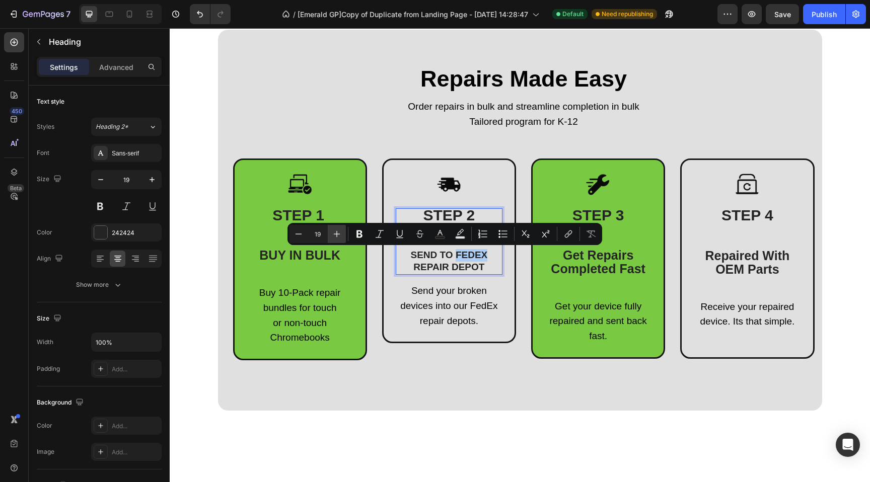
click at [338, 236] on icon "Editor contextual toolbar" at bounding box center [337, 234] width 10 height 10
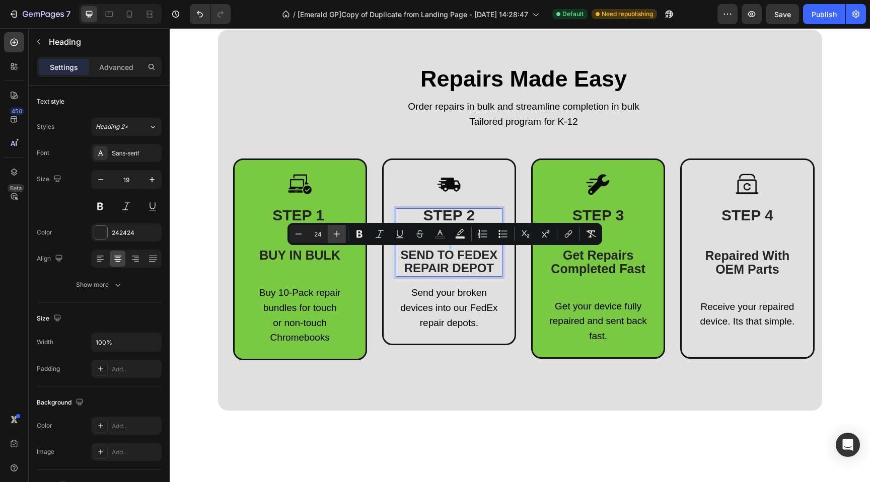
click at [338, 236] on icon "Editor contextual toolbar" at bounding box center [337, 234] width 10 height 10
type input "25"
click at [450, 305] on span "Send your broken devices into our FedEx repair depots." at bounding box center [448, 308] width 97 height 41
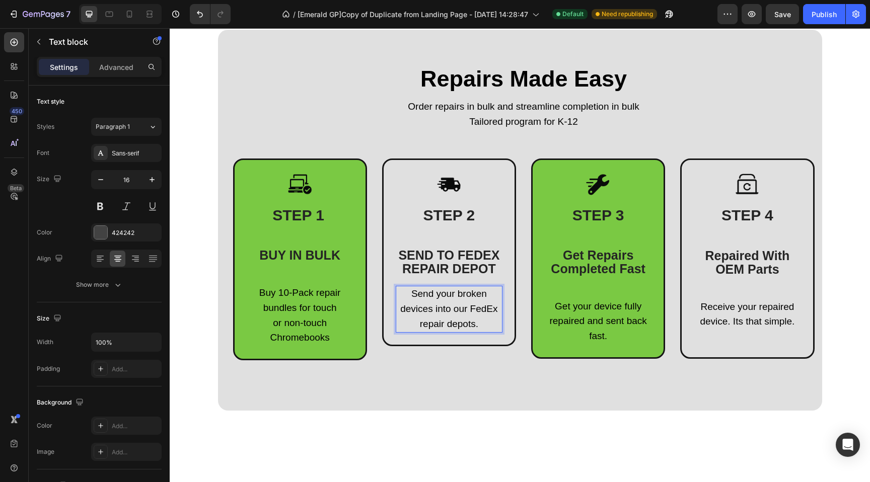
click at [447, 304] on span "Send your broken devices into our FedEx repair depots." at bounding box center [448, 308] width 97 height 41
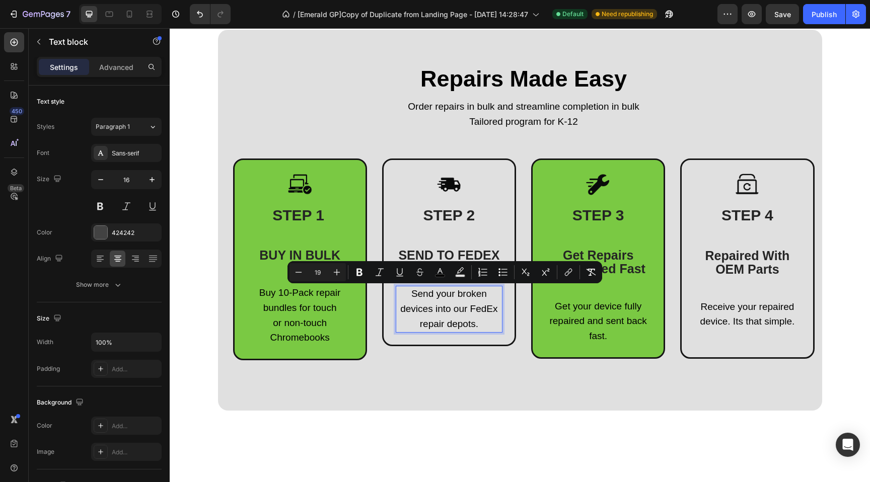
click at [477, 326] on p "Send your broken devices into our FedEx repair depots." at bounding box center [449, 309] width 105 height 45
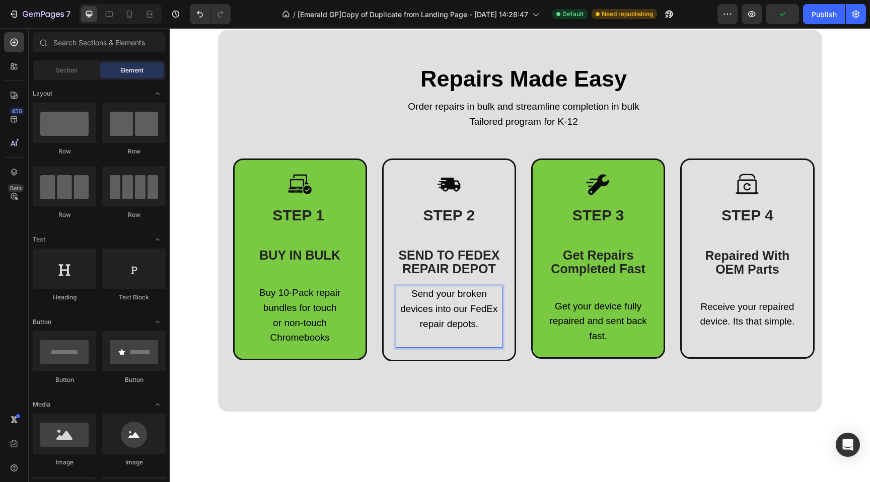
click at [459, 263] on span "SEND TO FEDEX REPAIR DEPOT" at bounding box center [448, 262] width 101 height 28
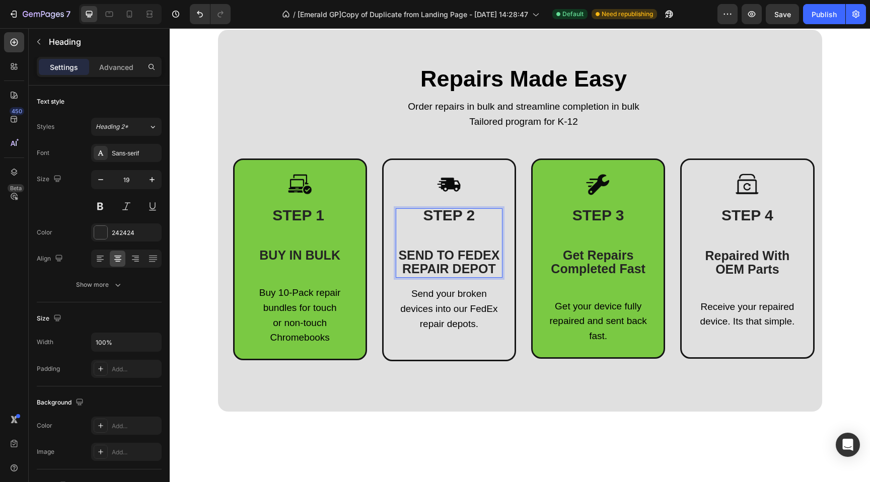
click at [459, 263] on span "SEND TO FEDEX REPAIR DEPOT" at bounding box center [448, 262] width 101 height 28
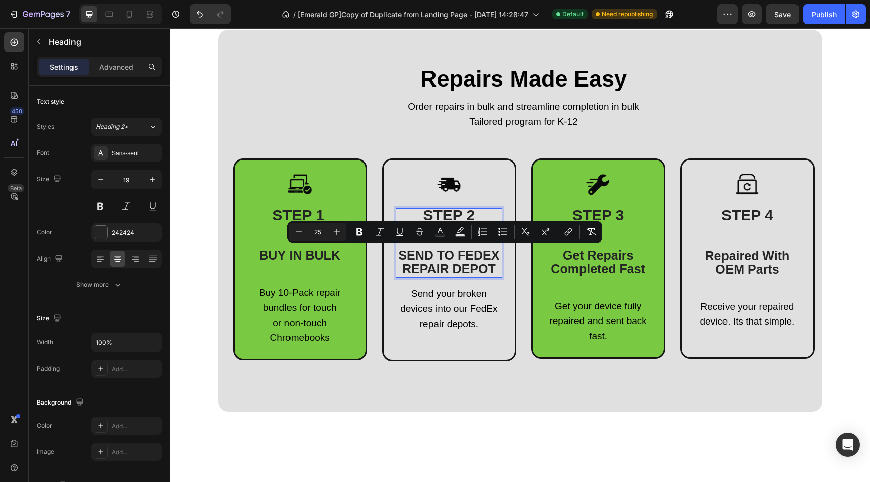
click at [462, 259] on span "SEND TO FEDEX REPAIR DEPOT" at bounding box center [448, 262] width 101 height 28
drag, startPoint x: 492, startPoint y: 271, endPoint x: 454, endPoint y: 254, distance: 41.9
click at [454, 254] on span "SEND TO FEDEX REPAIR DEPOT" at bounding box center [448, 262] width 101 height 28
click at [446, 257] on span "SEND TO FEDEX REPAIR DEPOT" at bounding box center [448, 262] width 101 height 28
drag, startPoint x: 451, startPoint y: 267, endPoint x: 389, endPoint y: 254, distance: 63.4
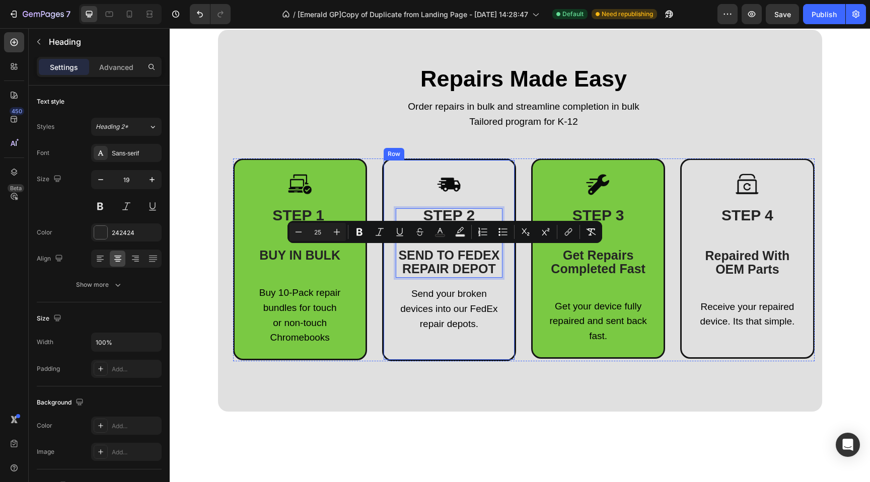
click at [387, 254] on div "Image STEP 2 SEND TO FEDEX REPAIR DEPOT Heading 16 Send your broken devices int…" at bounding box center [449, 260] width 134 height 203
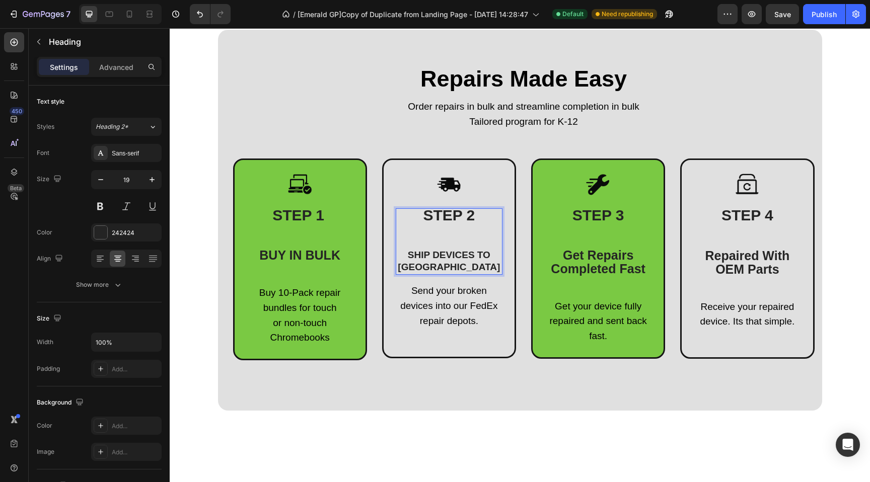
click at [447, 250] on p "STEP 2 SHIP DEVICES TO [GEOGRAPHIC_DATA]" at bounding box center [449, 241] width 105 height 64
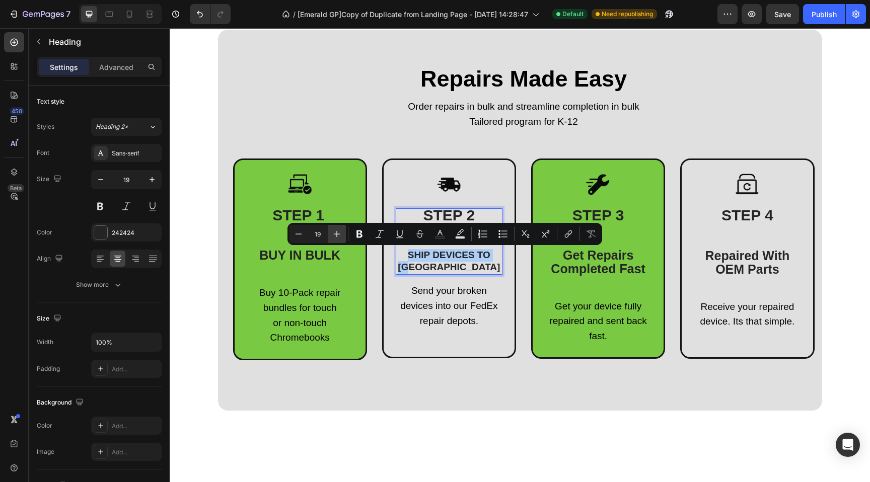
click at [341, 233] on icon "Editor contextual toolbar" at bounding box center [337, 234] width 10 height 10
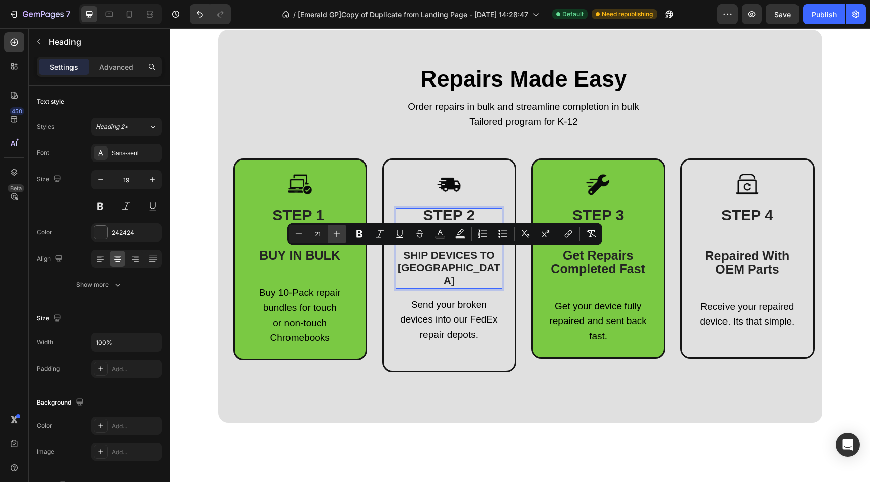
click at [341, 233] on icon "Editor contextual toolbar" at bounding box center [337, 234] width 10 height 10
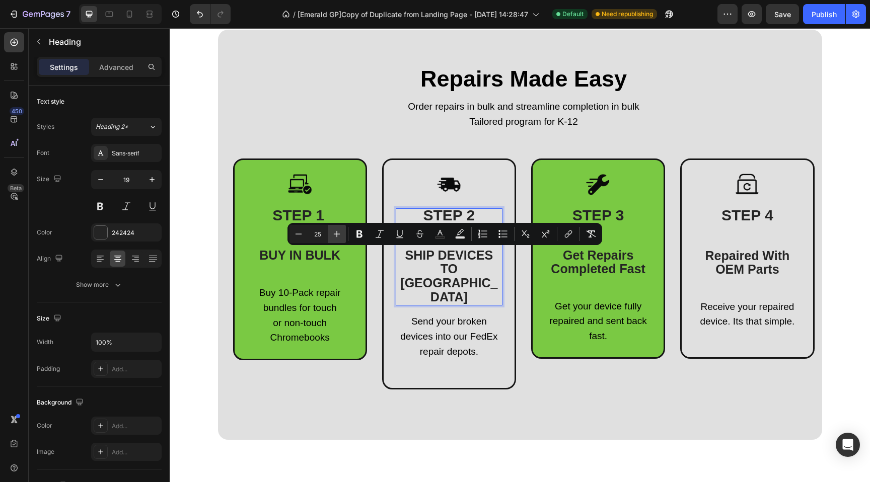
click at [341, 233] on icon "Editor contextual toolbar" at bounding box center [337, 234] width 10 height 10
click at [293, 235] on button "Minus" at bounding box center [298, 234] width 18 height 18
type input "25"
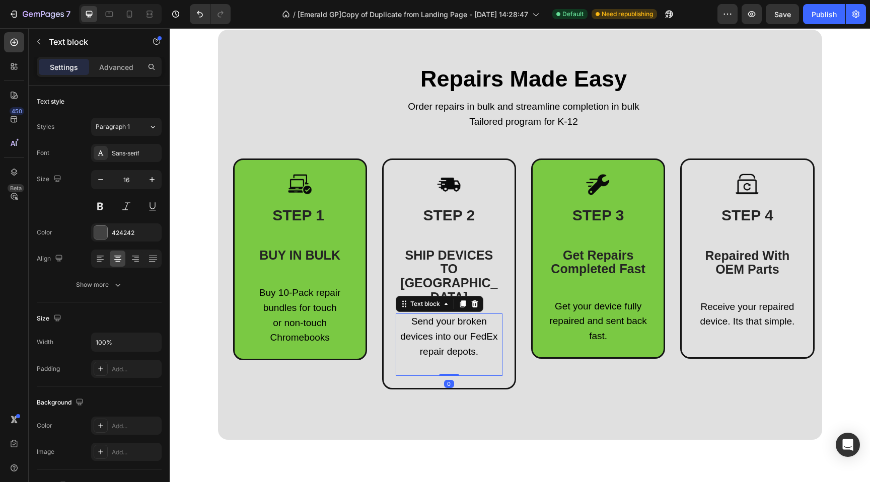
click at [411, 316] on span "Send your broken devices into our FedEx repair depots." at bounding box center [448, 336] width 97 height 41
click at [210, 206] on section "Repairs Made Easy Heading Order repairs in bulk and streamline completion in bu…" at bounding box center [520, 235] width 620 height 410
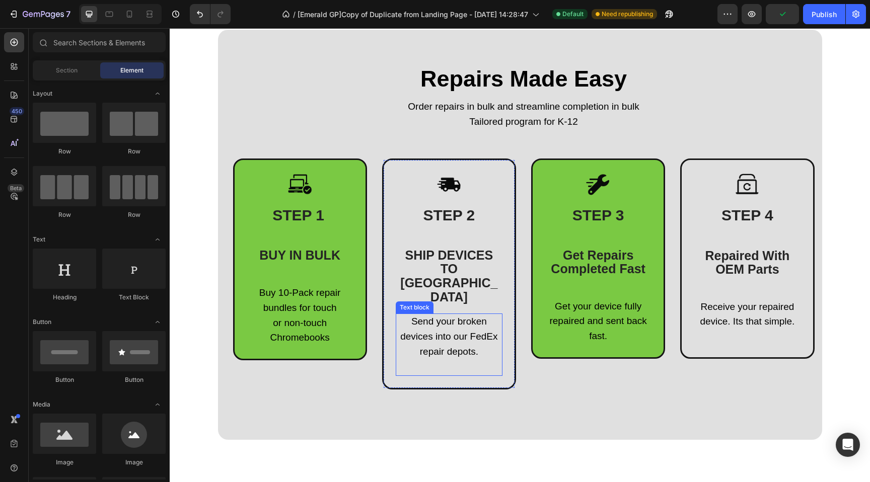
click at [452, 316] on span "Send your broken devices into our FedEx repair depots." at bounding box center [448, 336] width 97 height 41
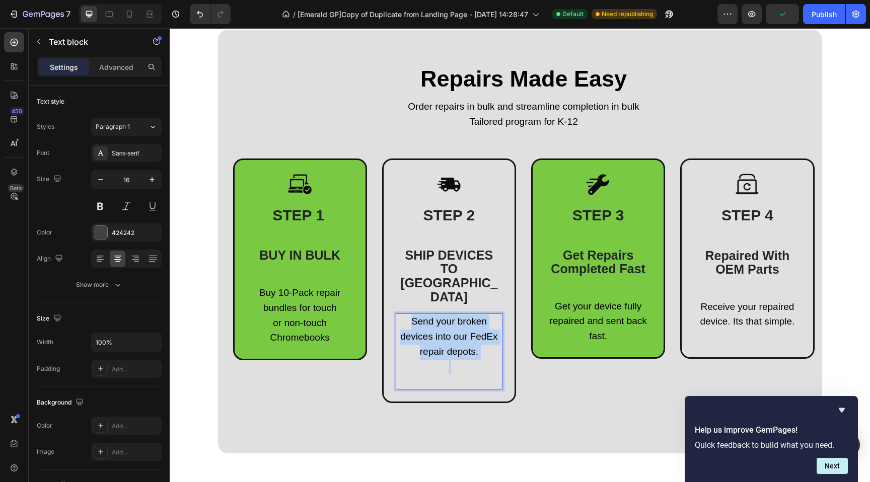
click at [452, 316] on span "Send your broken devices into our FedEx repair depots." at bounding box center [448, 336] width 97 height 41
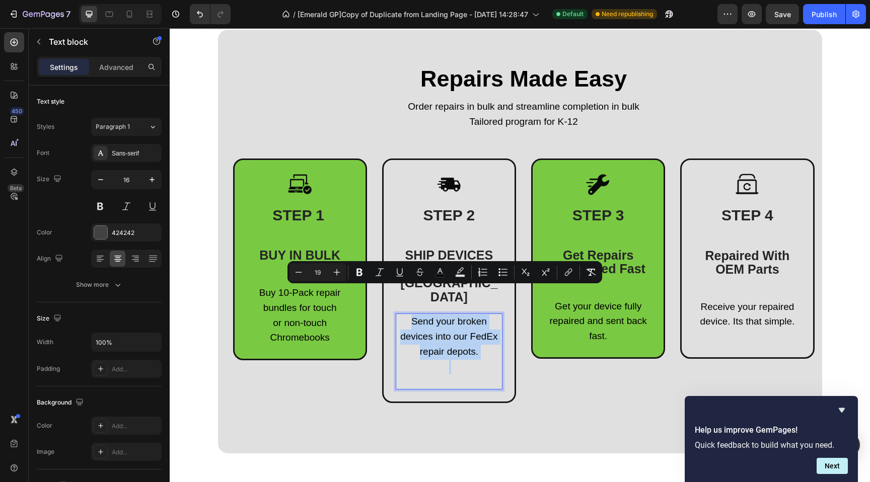
click at [465, 321] on span "Send your broken devices into our FedEx repair depots." at bounding box center [448, 336] width 97 height 41
drag, startPoint x: 482, startPoint y: 327, endPoint x: 421, endPoint y: 296, distance: 68.2
click at [417, 315] on p "Send your broken devices into our FedEx repair depots." at bounding box center [449, 337] width 105 height 45
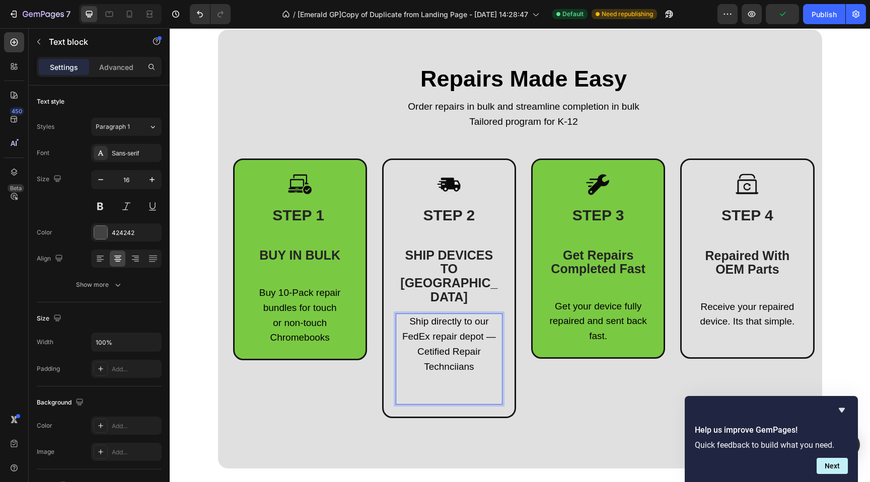
click at [449, 375] on p "Rich Text Editor. Editing area: main" at bounding box center [449, 389] width 105 height 29
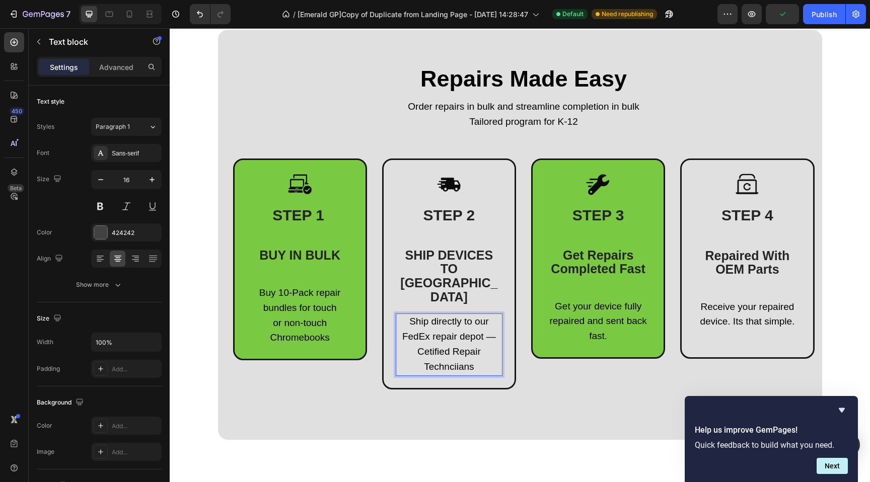
click at [447, 346] on span "Cetified Repair Technciians" at bounding box center [448, 359] width 63 height 26
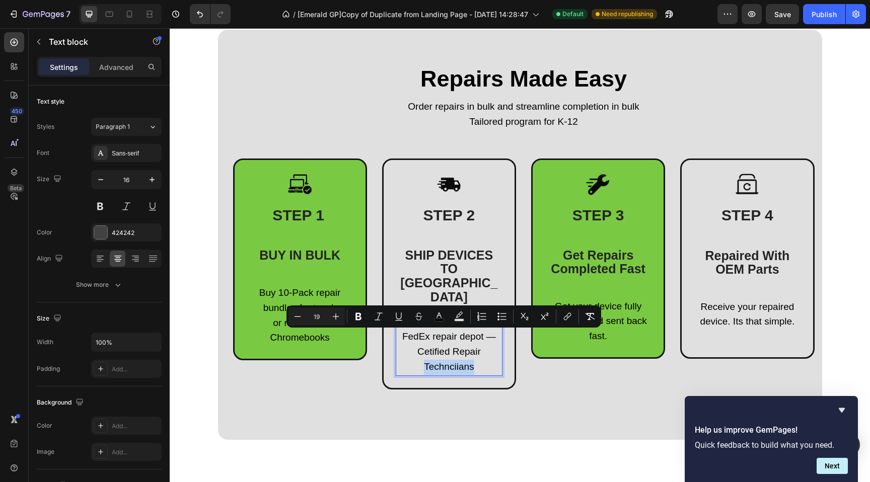
click at [447, 346] on span "Cetified Repair Technciians" at bounding box center [448, 359] width 63 height 26
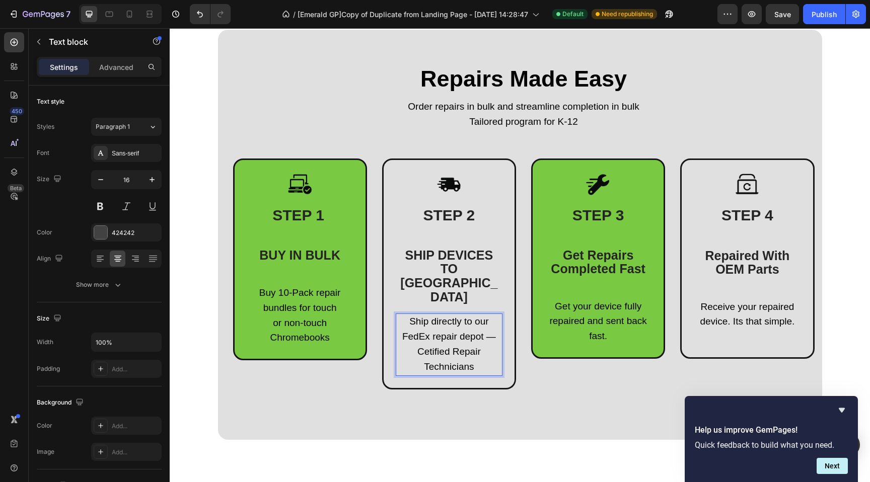
click at [428, 346] on span "Cetified Repair Technicians" at bounding box center [448, 359] width 63 height 26
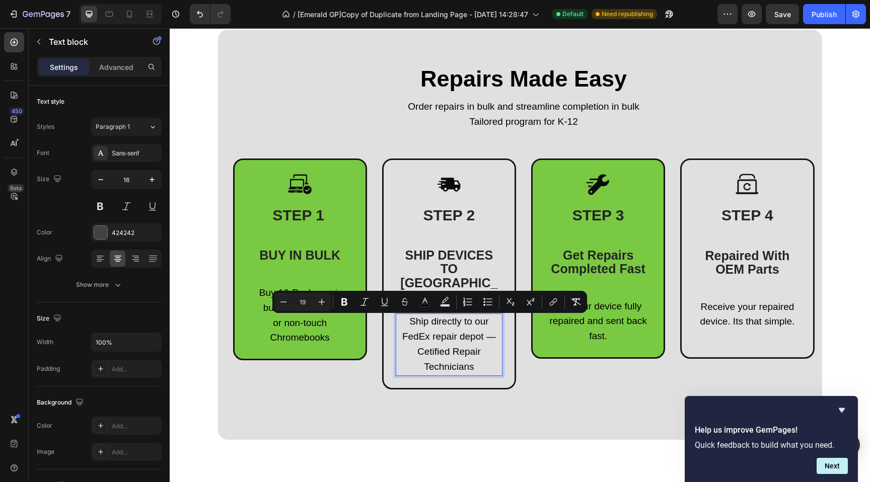
click at [411, 345] on p "Cetified Repair Technicians" at bounding box center [449, 360] width 105 height 30
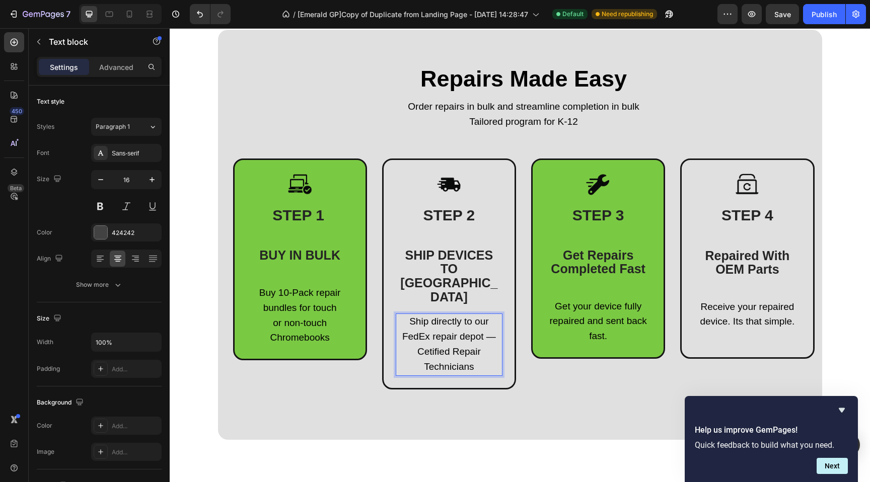
click at [429, 346] on span "Cetified Repair Technicians" at bounding box center [448, 359] width 63 height 26
click at [435, 316] on span "Ship directly to our FedEx repair depot —" at bounding box center [449, 329] width 94 height 26
click at [357, 394] on div "Repairs Made Easy Heading Order repairs in bulk and streamline completion in bu…" at bounding box center [520, 235] width 604 height 410
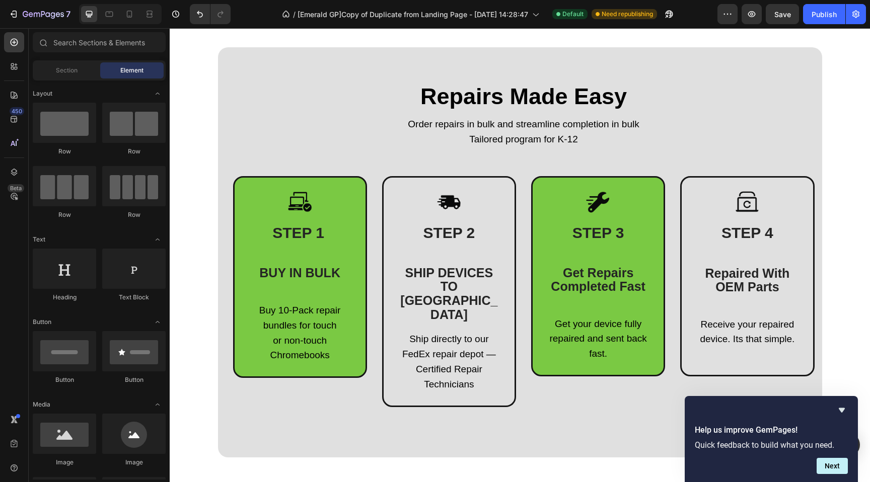
scroll to position [437, 0]
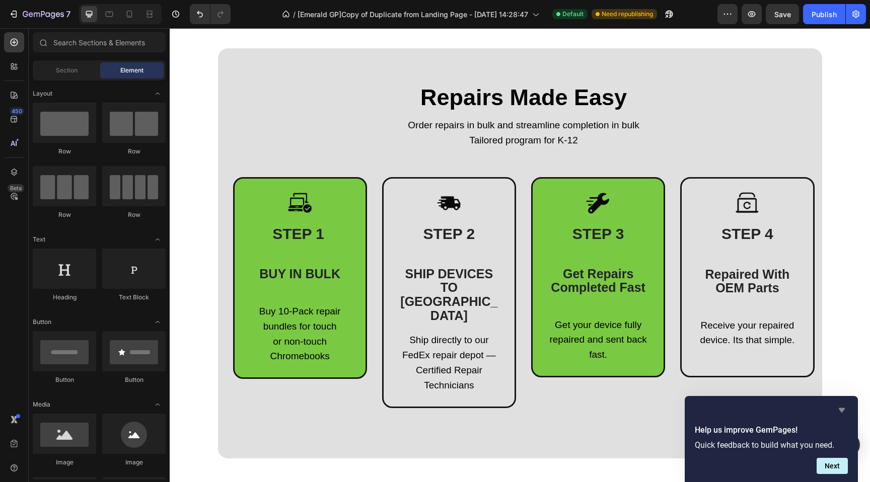
drag, startPoint x: 840, startPoint y: 409, endPoint x: 671, endPoint y: 381, distance: 172.1
click at [840, 409] on icon "Hide survey" at bounding box center [842, 410] width 6 height 5
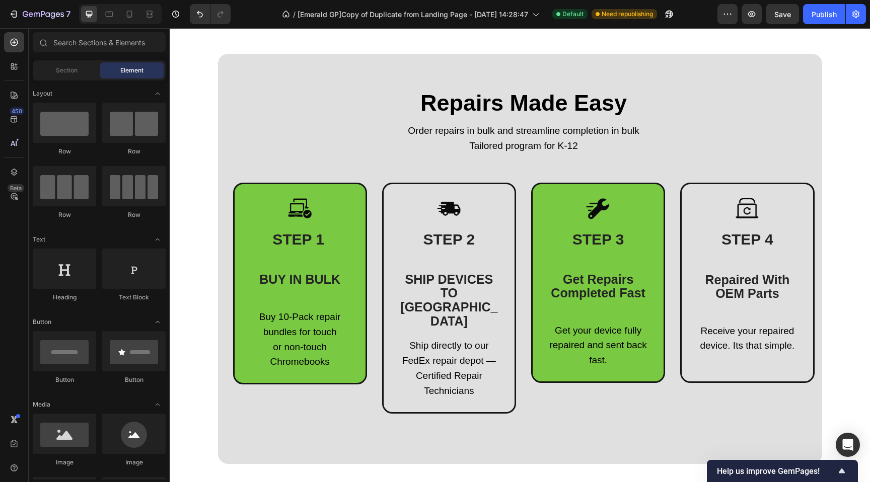
scroll to position [434, 0]
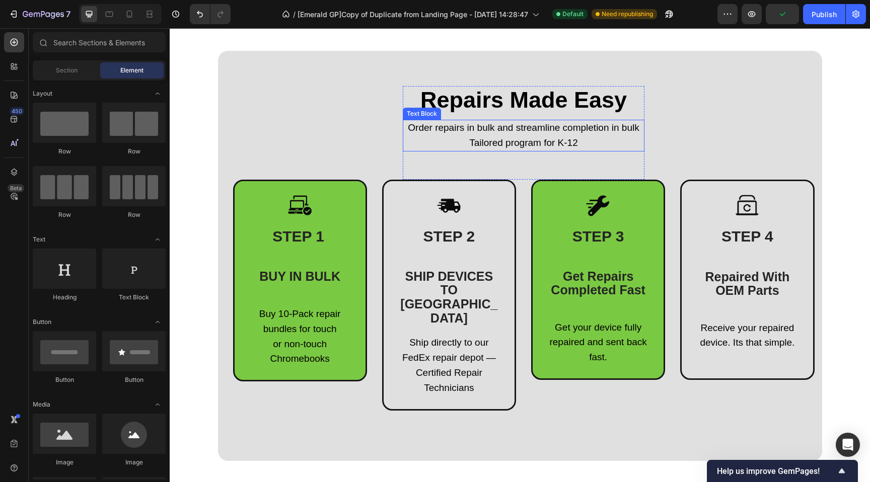
click at [528, 139] on span "Tailored program for K-12" at bounding box center [523, 142] width 108 height 11
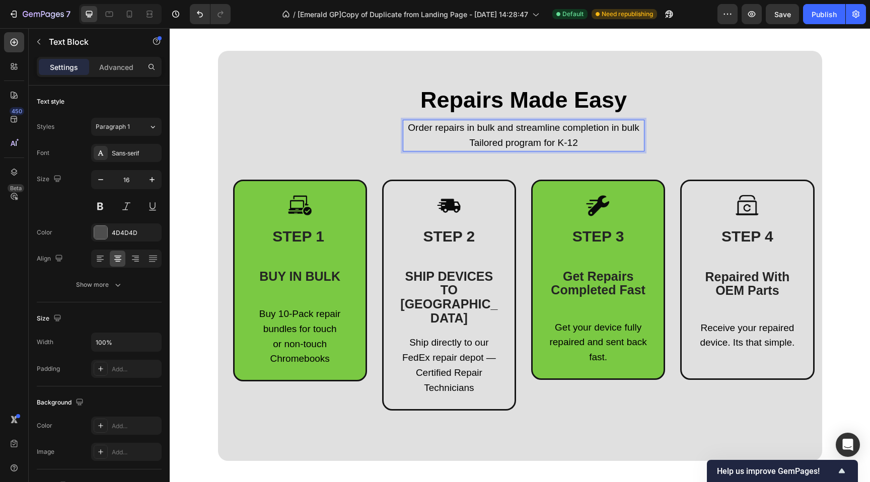
click at [528, 139] on span "Tailored program for K-12" at bounding box center [523, 142] width 108 height 11
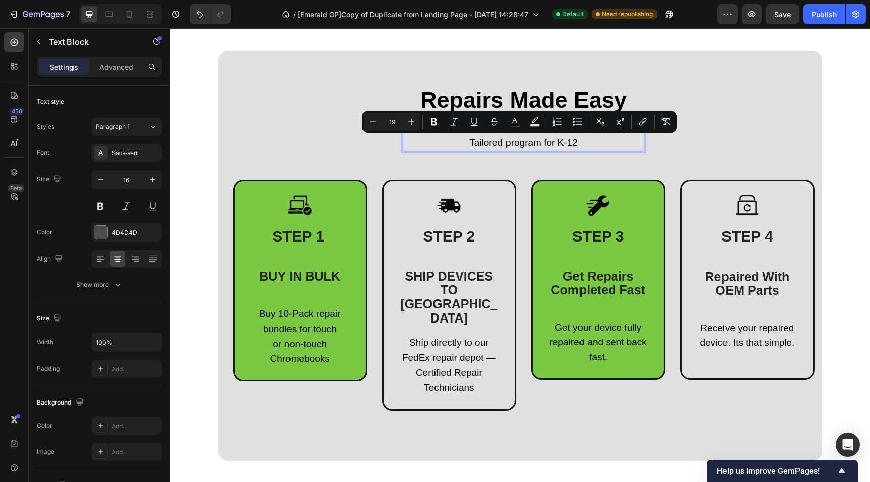
click at [570, 142] on span "Tailored program for K-12" at bounding box center [523, 142] width 108 height 11
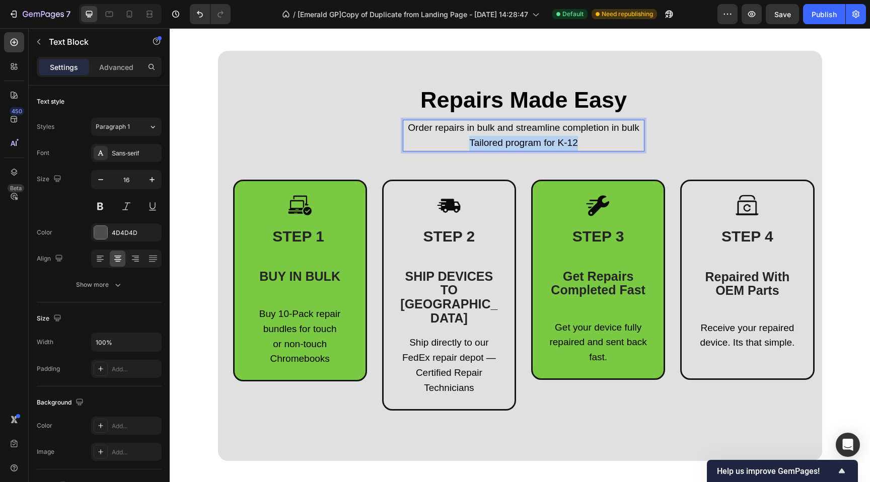
drag, startPoint x: 576, startPoint y: 143, endPoint x: 443, endPoint y: 142, distance: 133.9
click at [443, 142] on p "Tailored program for K-12" at bounding box center [524, 143] width 240 height 15
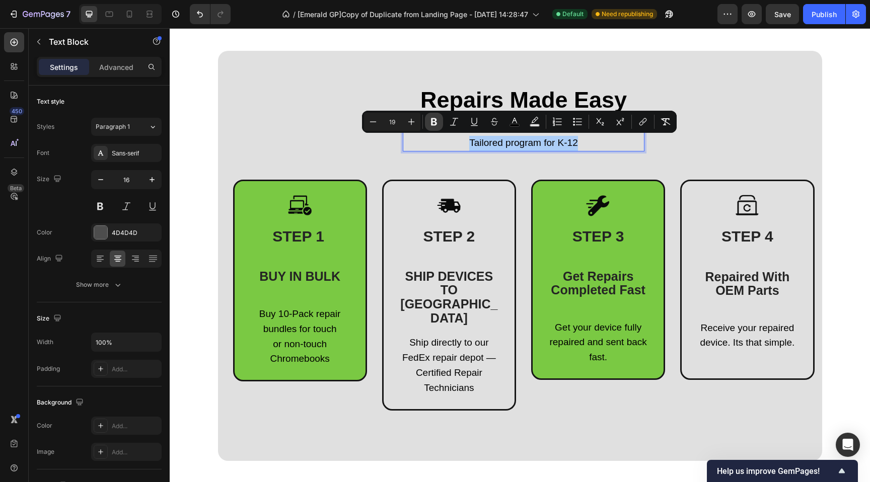
click at [435, 122] on icon "Editor contextual toolbar" at bounding box center [434, 122] width 6 height 8
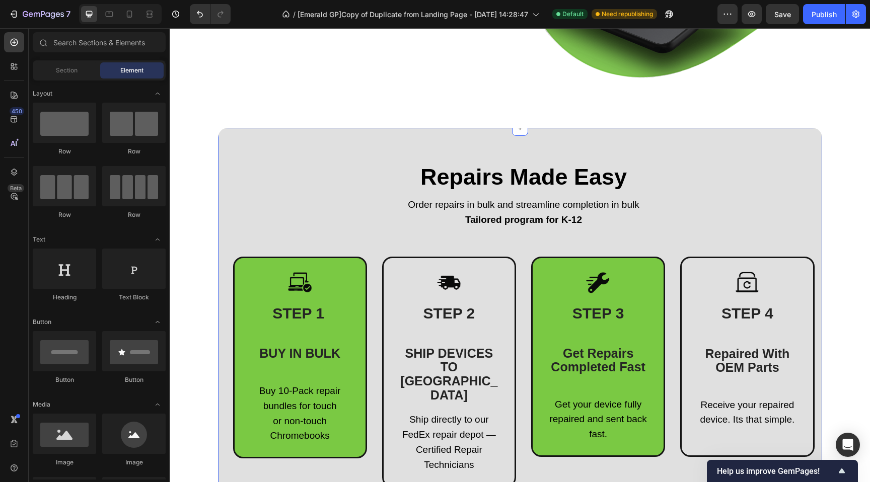
scroll to position [423, 0]
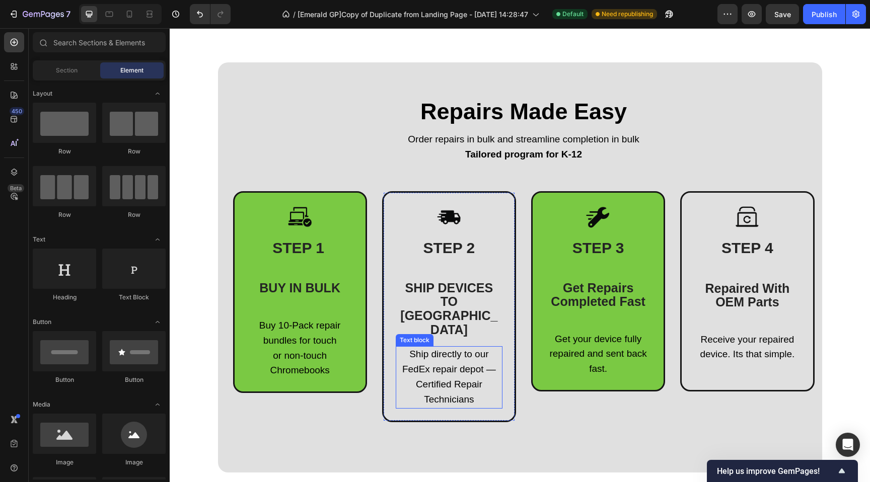
click at [470, 349] on span "Ship directly to our FedEx repair depot —" at bounding box center [449, 362] width 94 height 26
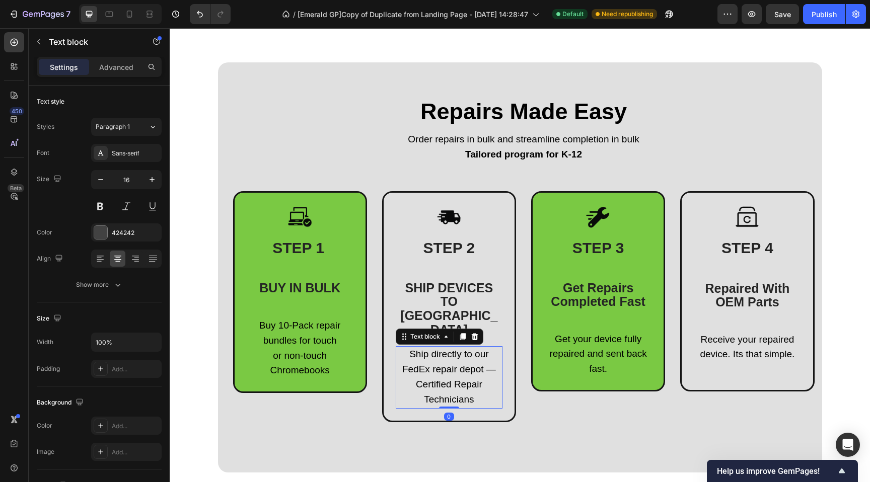
click at [470, 349] on span "Ship directly to our FedEx repair depot —" at bounding box center [449, 362] width 94 height 26
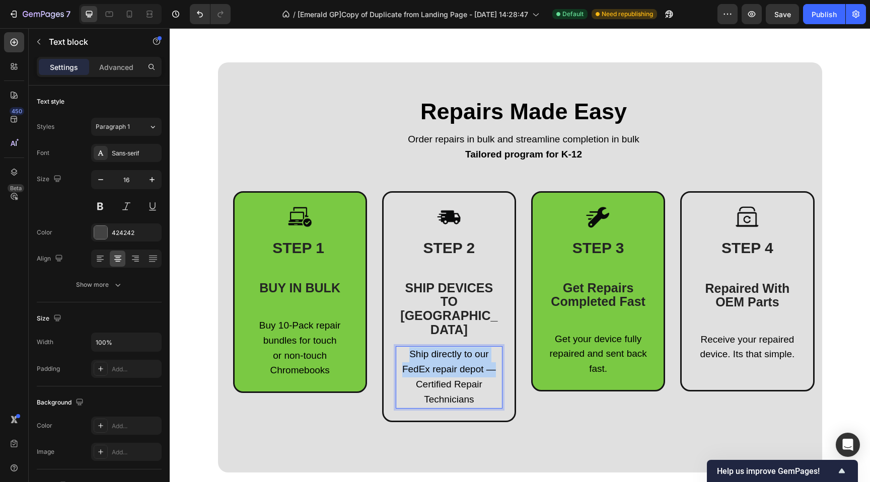
click at [470, 349] on span "Ship directly to our FedEx repair depot —" at bounding box center [449, 362] width 94 height 26
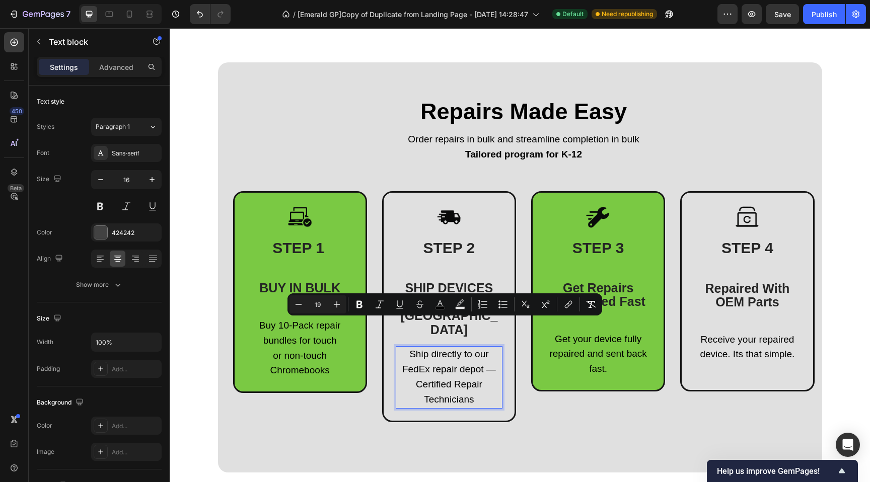
click at [459, 379] on span "Certified Repair Technicians" at bounding box center [449, 392] width 66 height 26
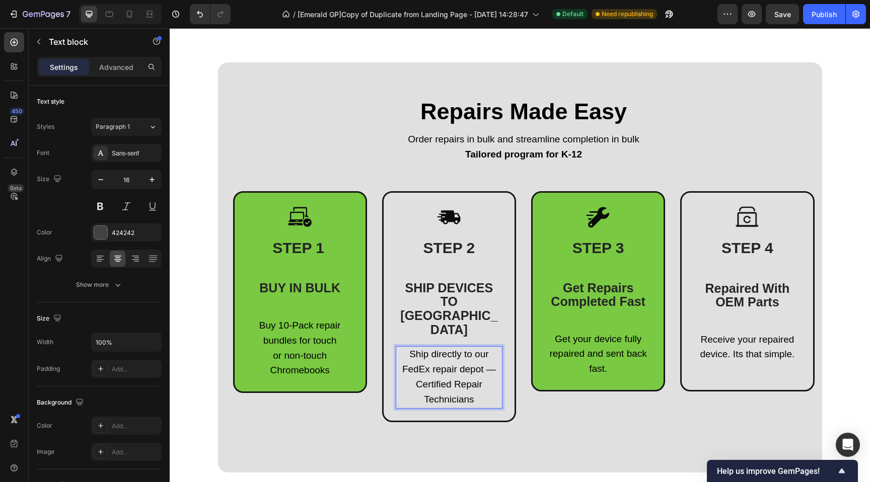
drag, startPoint x: 482, startPoint y: 340, endPoint x: 489, endPoint y: 369, distance: 30.0
click at [489, 369] on div "Ship directly to our FedEx repair depot — Certified Repair Technicians" at bounding box center [449, 377] width 107 height 62
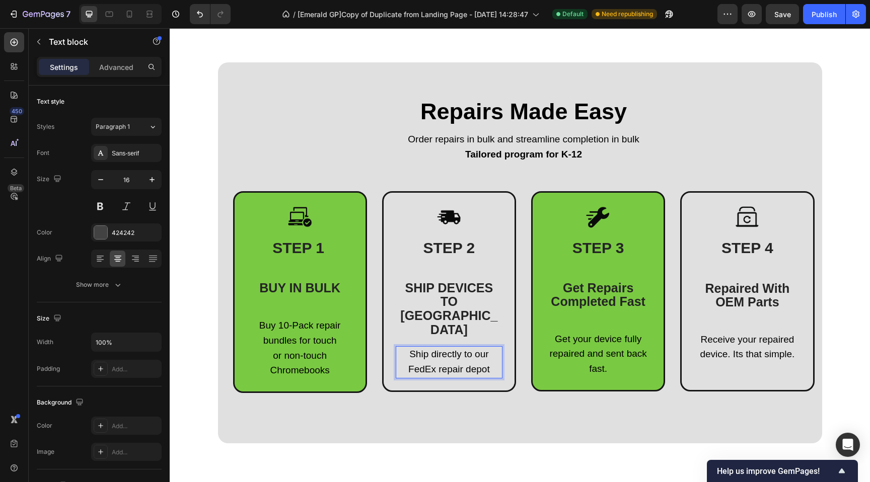
click at [448, 349] on span "Ship directly to our FedEx repair depot" at bounding box center [449, 362] width 82 height 26
click at [479, 347] on p "Ship directly to our FedEx depot" at bounding box center [449, 362] width 105 height 30
drag, startPoint x: 448, startPoint y: 339, endPoint x: 480, endPoint y: 342, distance: 32.9
click at [480, 347] on p "Ship directly to our FedEx depot" at bounding box center [449, 362] width 105 height 30
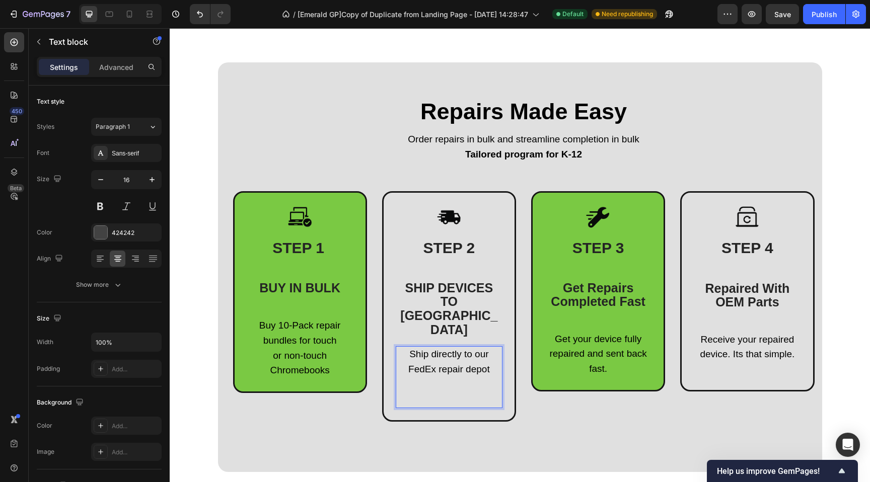
click at [488, 347] on p "Ship directly to our FedEx repair depot" at bounding box center [449, 362] width 105 height 30
click at [482, 349] on span "Ship directly to our FedEx repair depot" at bounding box center [449, 362] width 82 height 26
click at [484, 349] on span "Ship directly to our FedEx repair depot" at bounding box center [449, 362] width 82 height 26
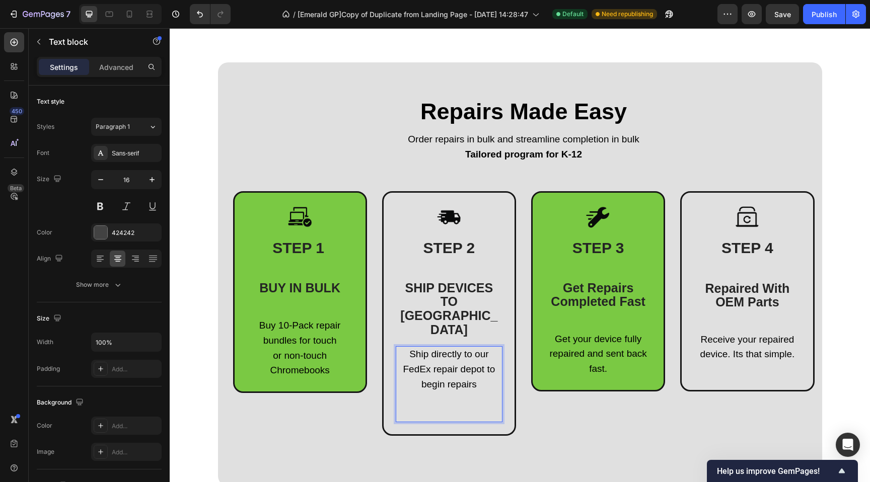
click at [471, 356] on span "Ship directly to our FedEx repair depot to begin repairs" at bounding box center [449, 369] width 92 height 41
click at [311, 372] on span "Chromebooks" at bounding box center [299, 370] width 59 height 11
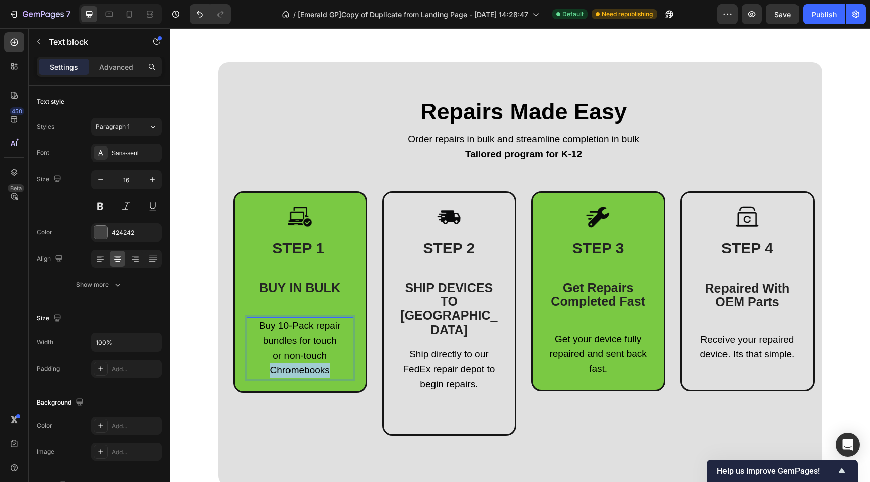
click at [311, 372] on span "Chromebooks" at bounding box center [299, 370] width 59 height 11
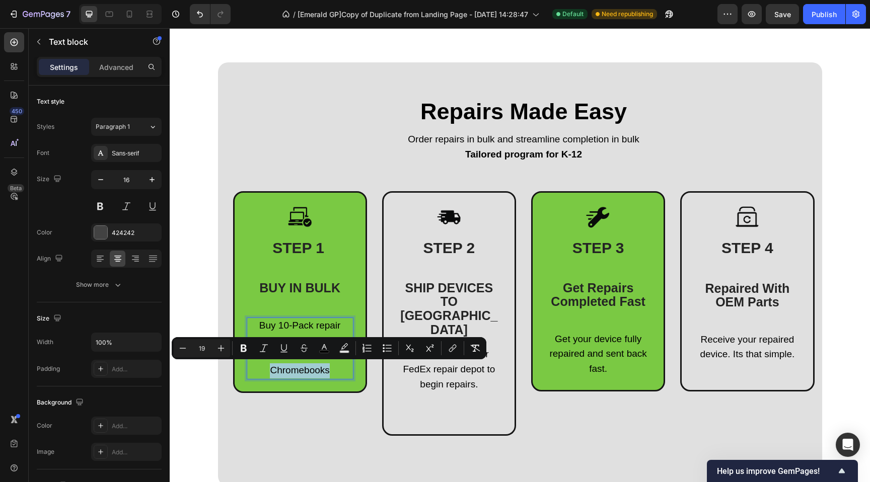
drag, startPoint x: 324, startPoint y: 371, endPoint x: 322, endPoint y: 376, distance: 5.2
click at [324, 371] on span "Chromebooks" at bounding box center [299, 370] width 59 height 11
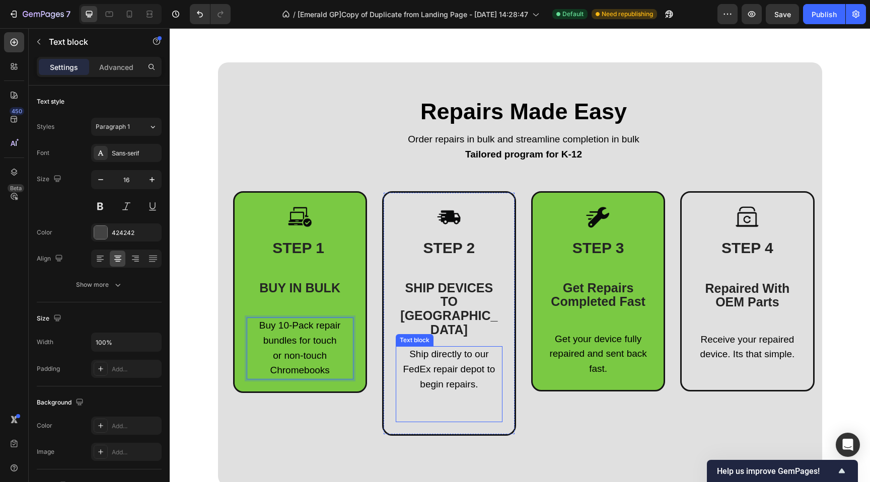
click at [463, 349] on span "Ship directly to our FedEx repair depot to begin repairs." at bounding box center [449, 369] width 92 height 41
click at [474, 353] on span "Ship directly to our FedEx repair depot to begin repairs." at bounding box center [449, 369] width 92 height 41
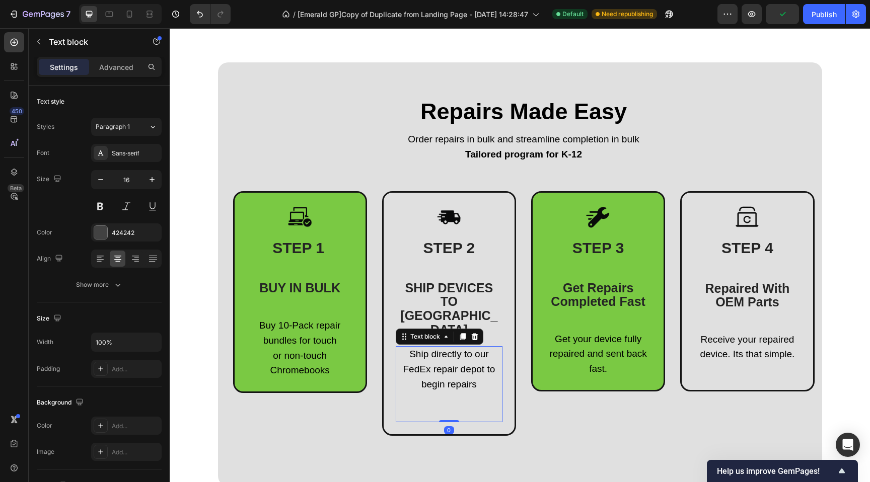
click at [431, 407] on p "Rich Text Editor. Editing area: main" at bounding box center [449, 414] width 105 height 15
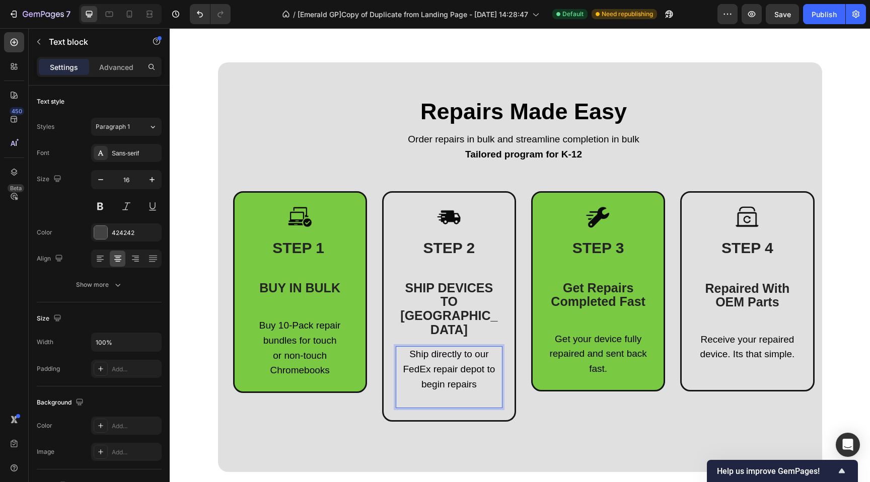
click at [403, 349] on span "Ship directly to our FedEx repair depot to begin repairs" at bounding box center [449, 369] width 92 height 41
click at [404, 349] on span "Ship directly to our certified FedEx repair depot to begin repairs" at bounding box center [449, 369] width 93 height 41
drag, startPoint x: 427, startPoint y: 354, endPoint x: 496, endPoint y: 354, distance: 69.0
click at [496, 354] on p "Ship directly to our Certified FedEx repair depot to begin repairs" at bounding box center [449, 369] width 105 height 45
click at [466, 349] on span "Ship directly to our Certified FedEx repair depot" at bounding box center [448, 369] width 93 height 41
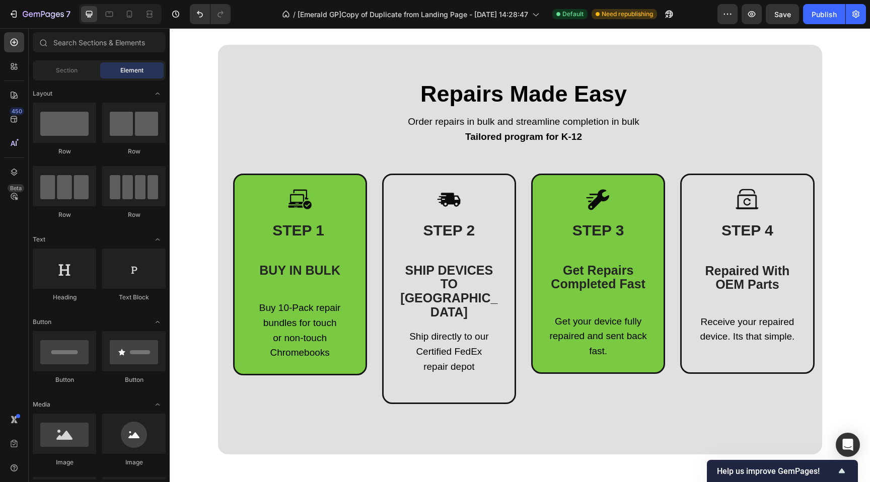
scroll to position [444, 0]
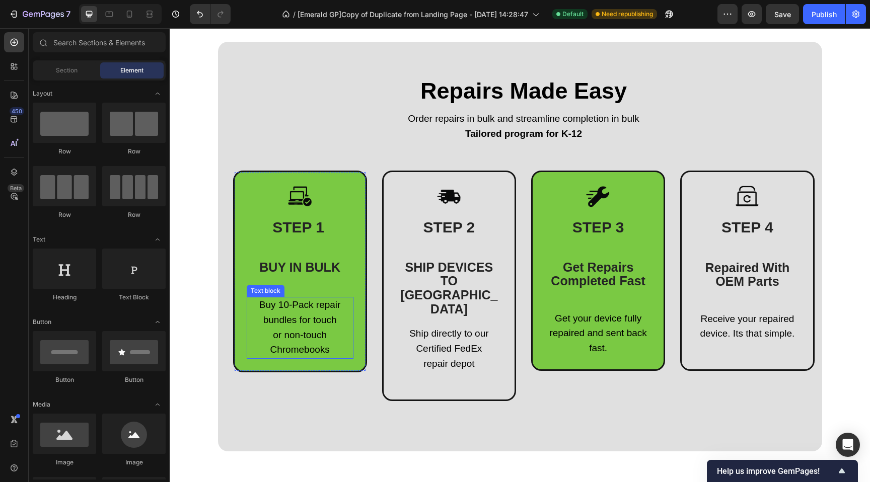
click at [270, 308] on span "Buy 10-Pack repair bundles for touch" at bounding box center [300, 313] width 82 height 26
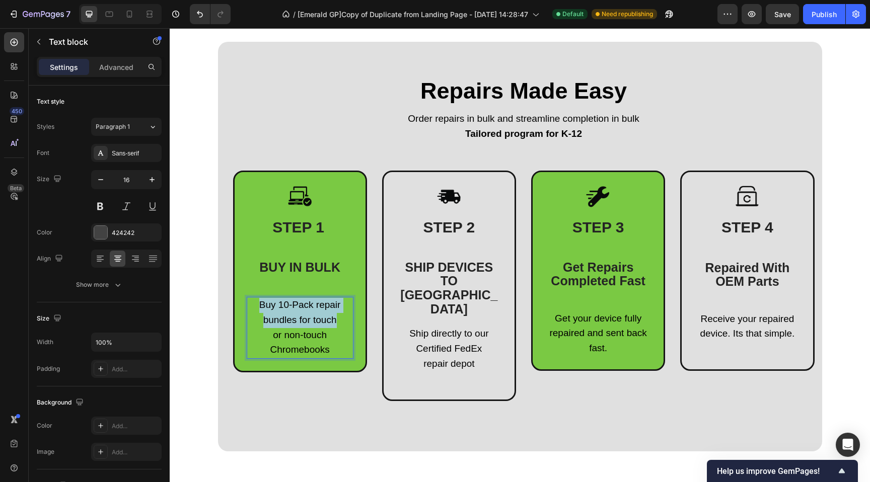
click at [270, 307] on span "Buy 10-Pack repair bundles for touch" at bounding box center [300, 313] width 82 height 26
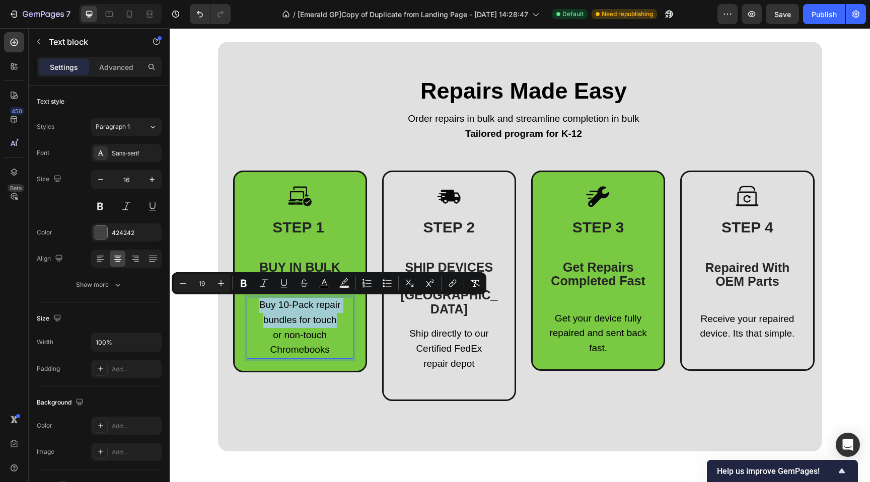
click at [279, 304] on span "Buy 10-Pack repair bundles for touch" at bounding box center [300, 313] width 82 height 26
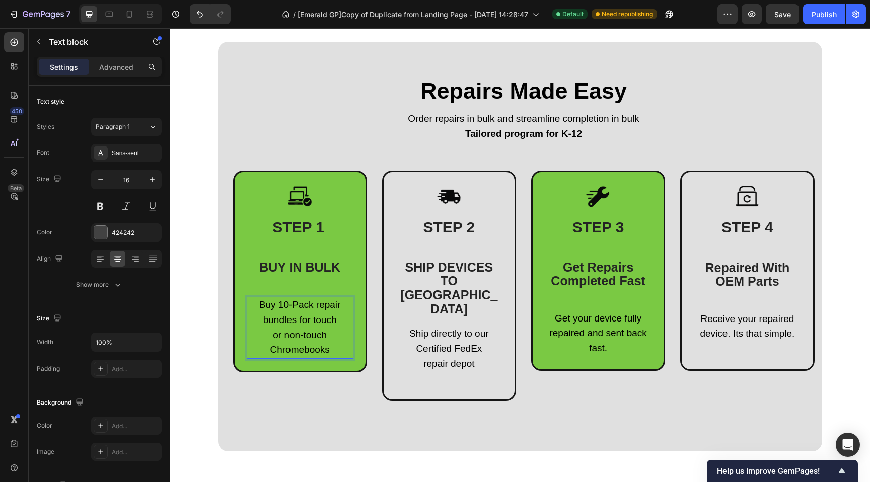
click at [277, 305] on span "Buy 10-Pack repair bundles for touch" at bounding box center [300, 313] width 82 height 26
click at [251, 305] on span "10-Pack repair bundles for touch" at bounding box center [300, 313] width 98 height 26
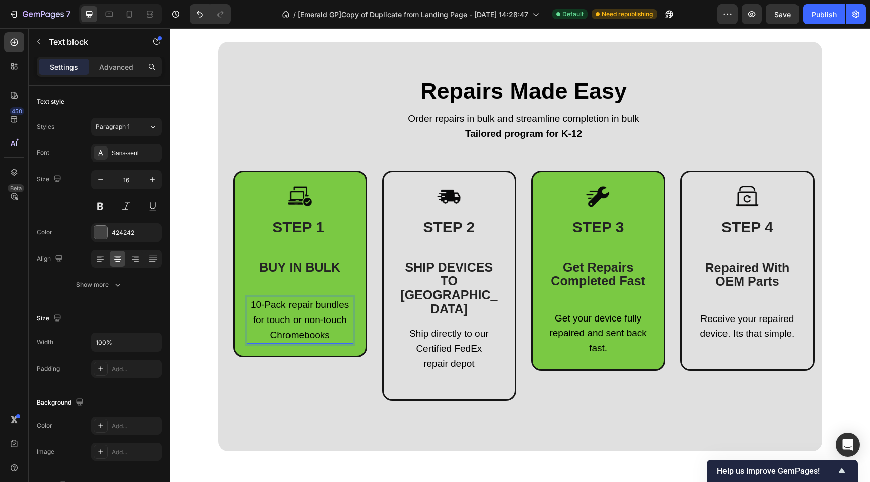
click at [323, 335] on span "Chromebooks" at bounding box center [299, 335] width 59 height 11
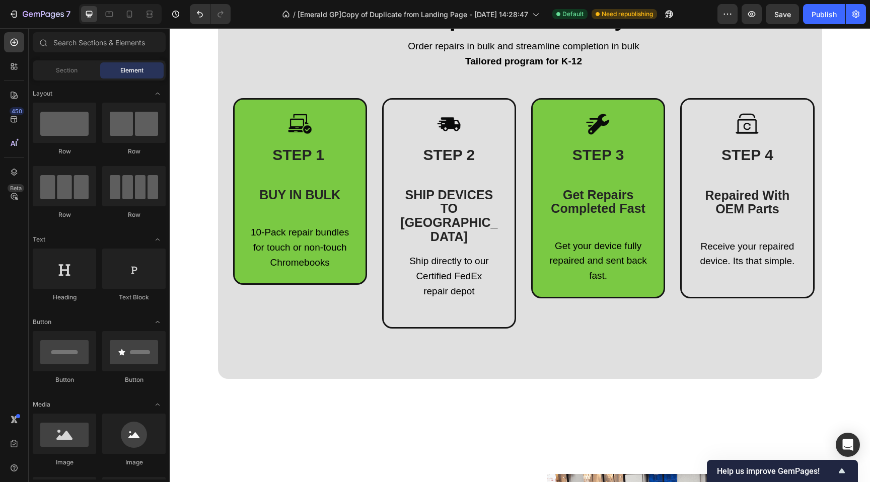
scroll to position [524, 0]
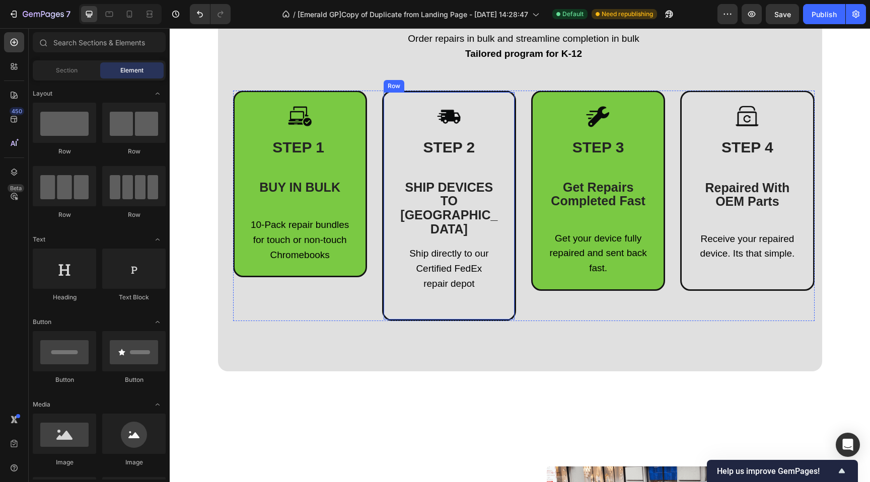
click at [384, 274] on div "Image STEP 2 SHIP DEVICES TO US Heading Ship directly to our Certified FedEx re…" at bounding box center [449, 206] width 134 height 230
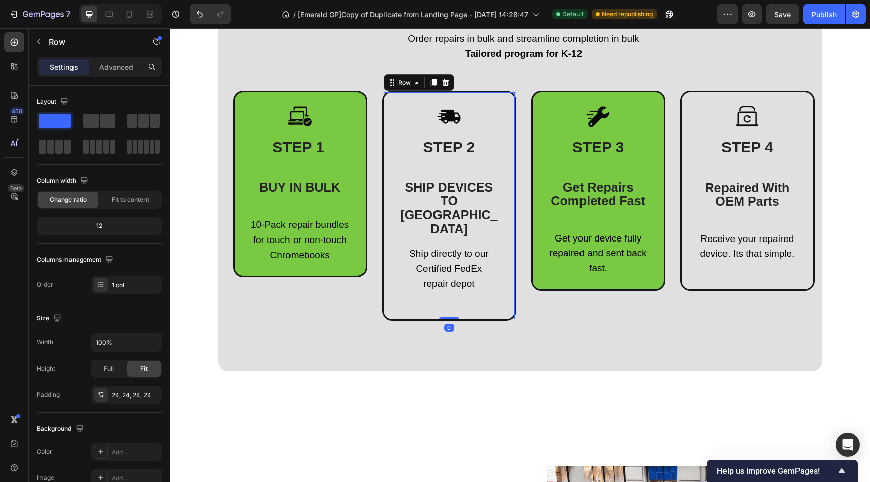
click at [384, 274] on div "Image STEP 2 SHIP DEVICES TO US Heading Ship directly to our Certified FedEx re…" at bounding box center [449, 206] width 134 height 230
click at [395, 280] on div "Image STEP 2 SHIP DEVICES TO US Heading Ship directly to our Certified FedEx re…" at bounding box center [449, 206] width 134 height 230
click at [325, 253] on span "Chromebooks" at bounding box center [299, 255] width 59 height 11
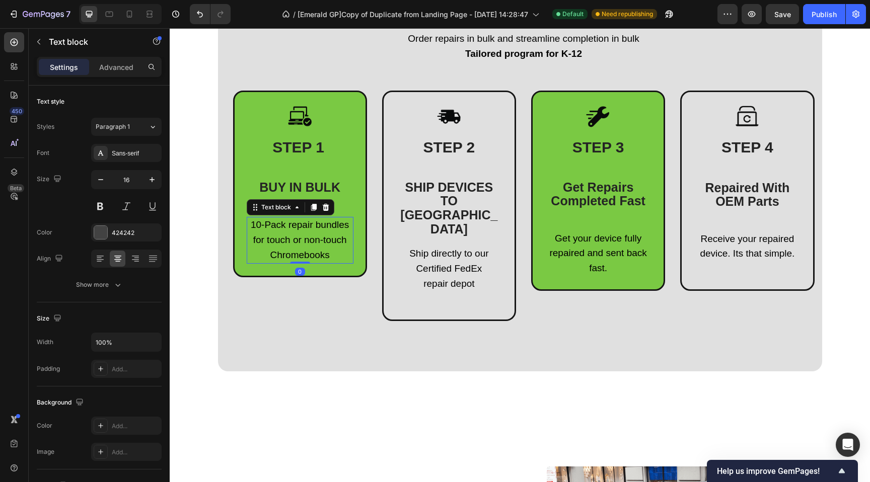
drag, startPoint x: 325, startPoint y: 253, endPoint x: 334, endPoint y: 255, distance: 8.7
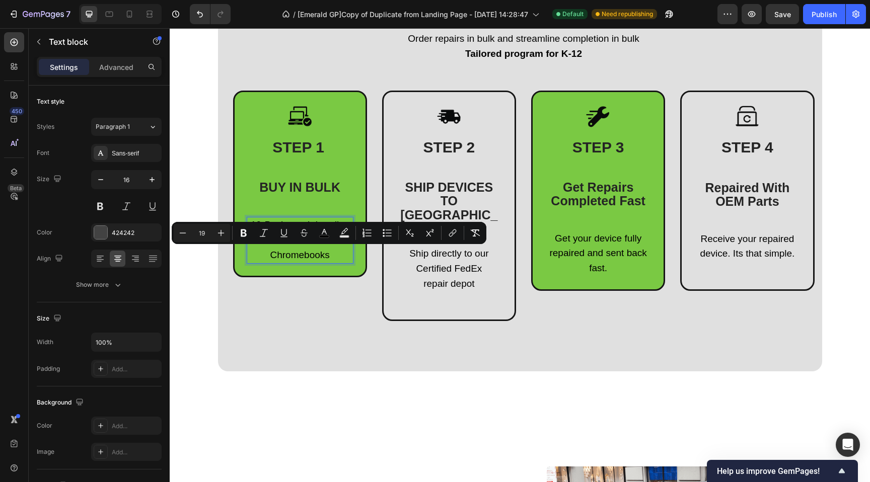
click at [334, 255] on p "Chromebooks" at bounding box center [300, 255] width 105 height 15
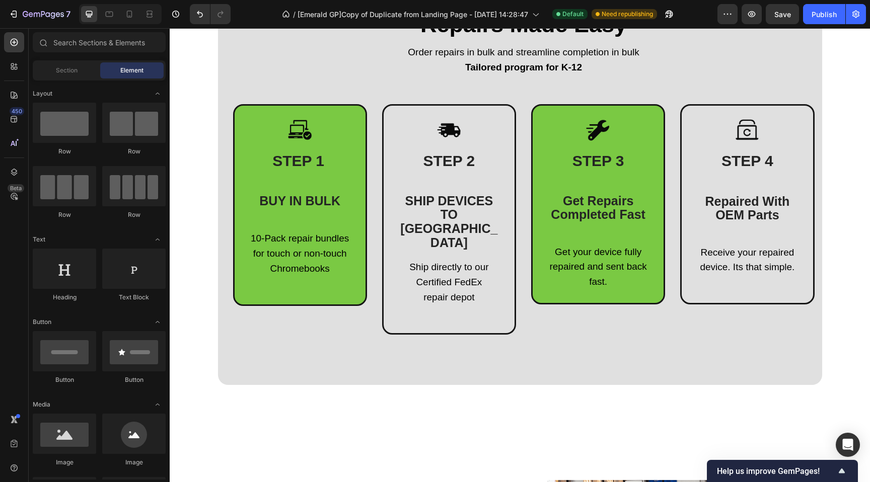
scroll to position [509, 0]
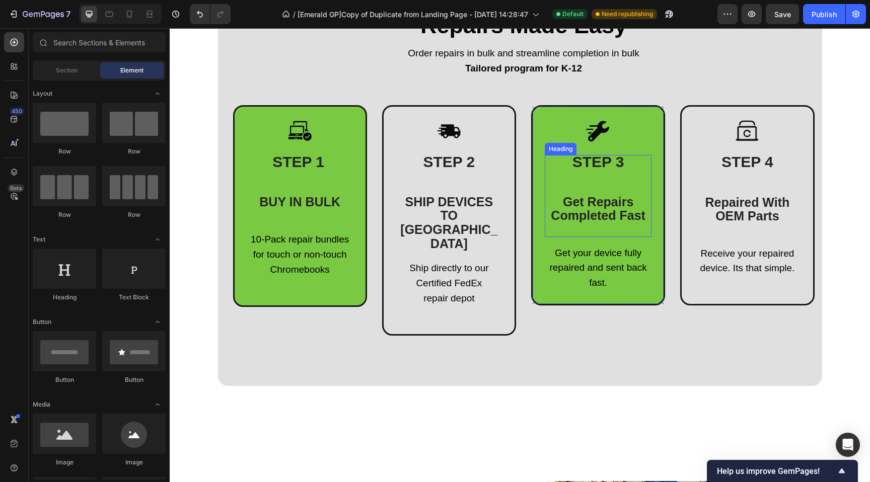
click at [612, 197] on span "Get Repairs Completed Fast" at bounding box center [598, 209] width 95 height 28
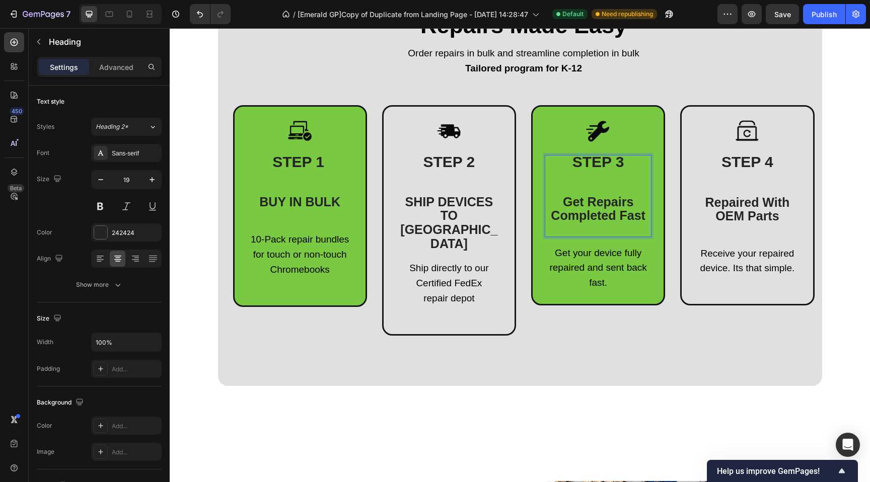
click at [612, 197] on span "Get Repairs Completed Fast" at bounding box center [598, 209] width 95 height 28
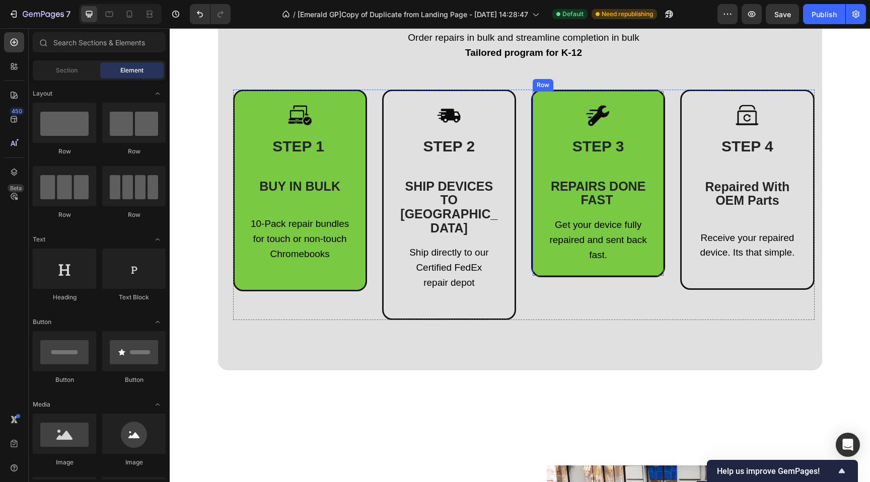
click at [580, 227] on span "Get your device fully repaired and sent back fast." at bounding box center [597, 240] width 97 height 41
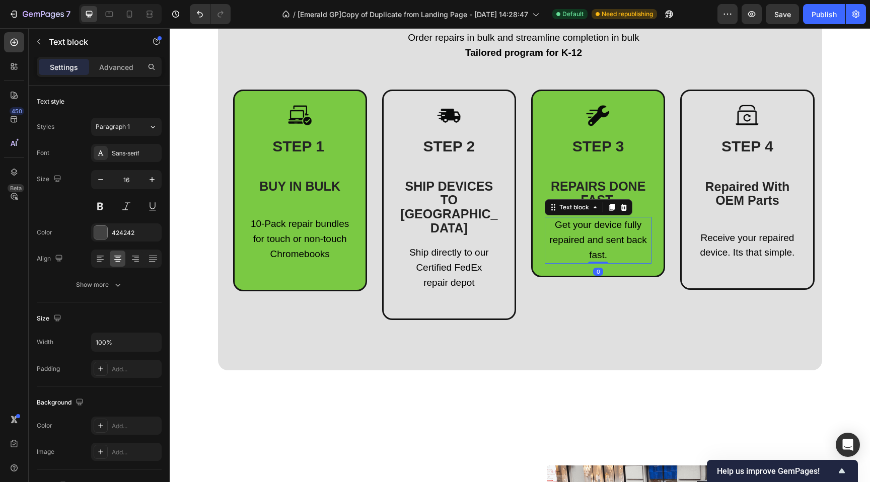
click at [580, 227] on span "Get your device fully repaired and sent back fast." at bounding box center [597, 240] width 97 height 41
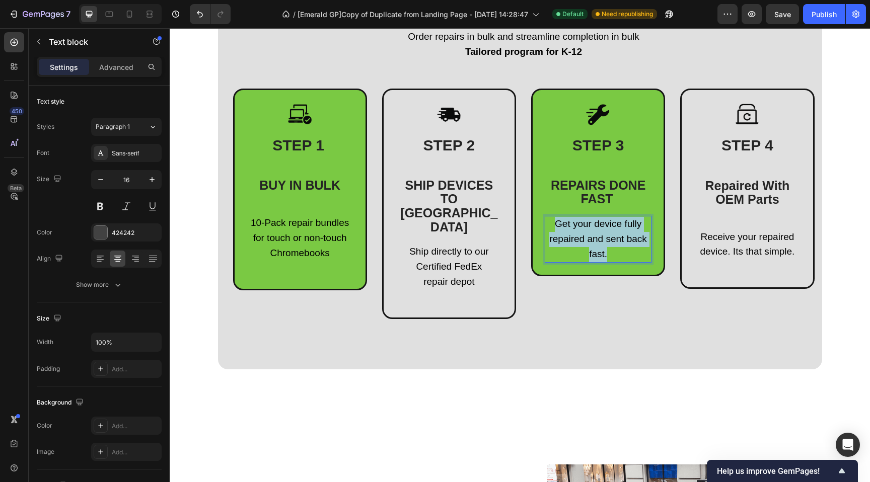
click at [580, 227] on span "Get your device fully repaired and sent back fast." at bounding box center [597, 238] width 97 height 41
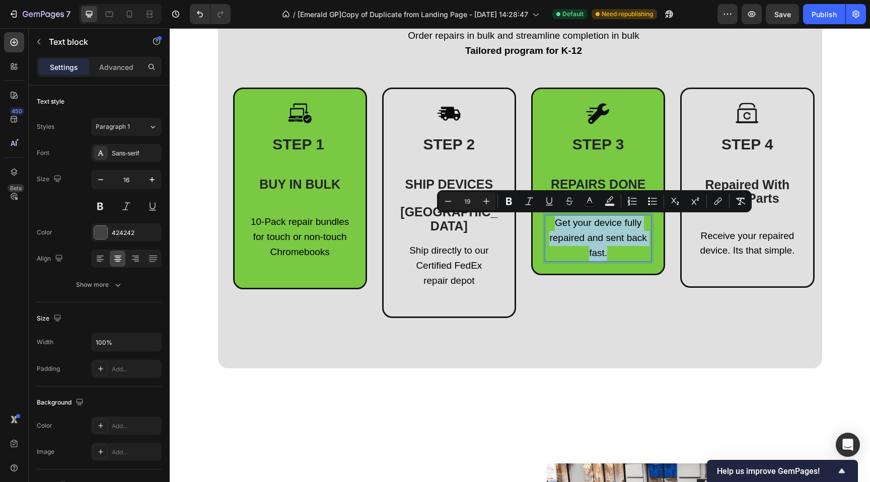
click at [609, 248] on p "Get your device fully repaired and sent back fast." at bounding box center [598, 238] width 105 height 45
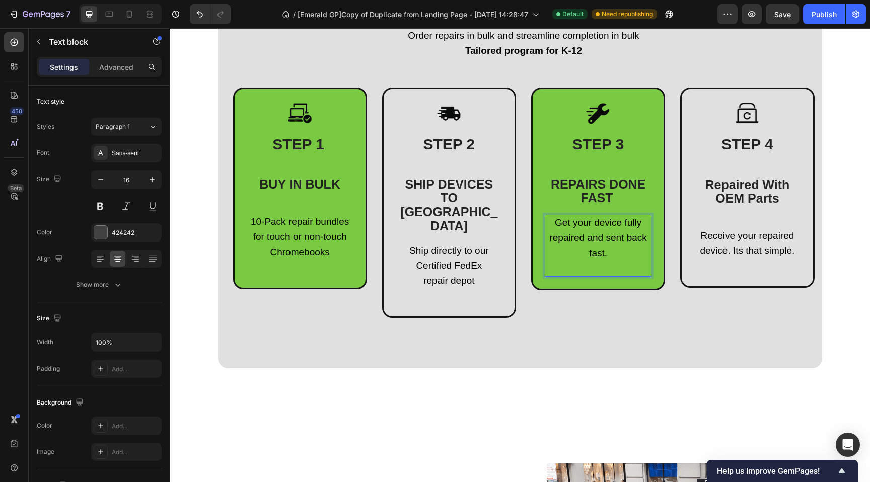
click at [585, 238] on span "Get your device fully repaired and sent back fast." at bounding box center [597, 237] width 97 height 41
click at [609, 250] on p "Get your device fully repaired and sent back fast." at bounding box center [598, 238] width 105 height 45
click at [584, 237] on span "Get your device fully repaired and sent back fast." at bounding box center [597, 237] width 97 height 41
drag, startPoint x: 607, startPoint y: 252, endPoint x: 576, endPoint y: 253, distance: 30.7
click at [576, 253] on p "Get your device fully repaired and sent back fast." at bounding box center [598, 238] width 105 height 45
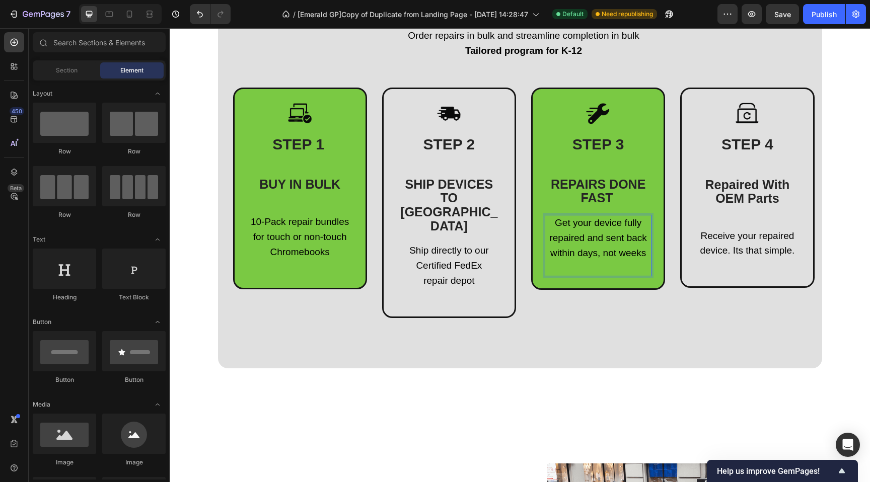
click at [588, 231] on span "Get your device fully repaired and sent back within days, not weeks" at bounding box center [597, 237] width 97 height 41
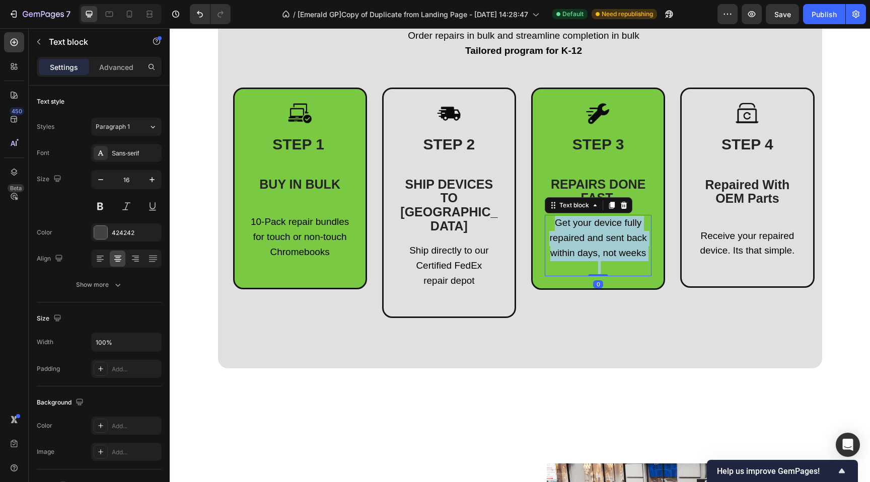
click at [588, 231] on span "Get your device fully repaired and sent back within days, not weeks" at bounding box center [597, 237] width 97 height 41
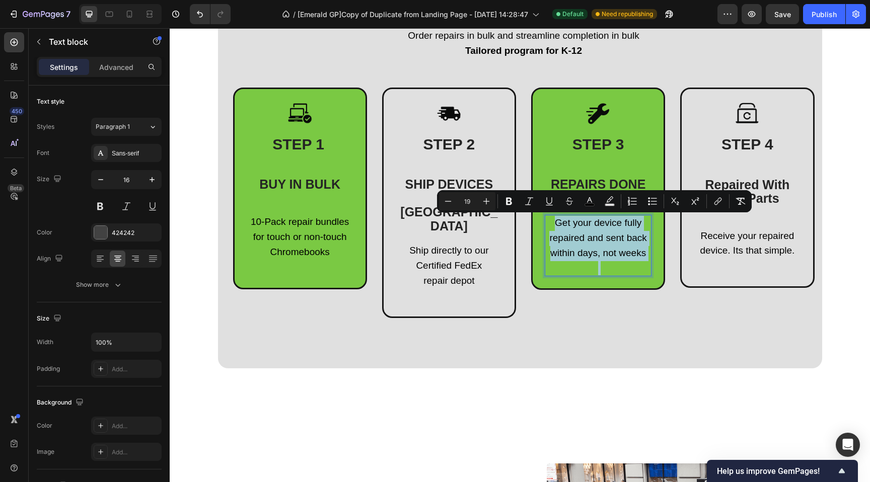
click at [584, 241] on span "Get your device fully repaired and sent back within days, not weeks" at bounding box center [597, 237] width 97 height 41
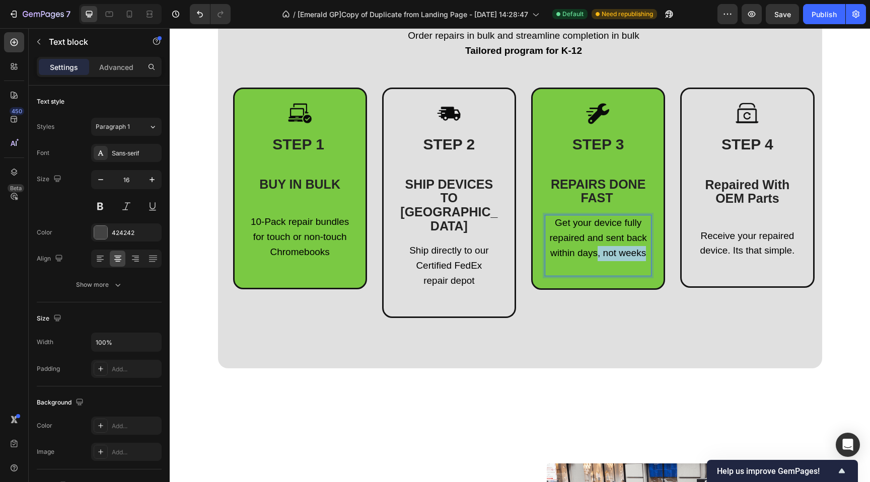
drag, startPoint x: 595, startPoint y: 254, endPoint x: 642, endPoint y: 253, distance: 47.8
click at [642, 253] on p "Get your device fully repaired and sent back within days, not weeks" at bounding box center [598, 238] width 105 height 45
drag, startPoint x: 638, startPoint y: 253, endPoint x: 562, endPoint y: 252, distance: 76.5
click at [562, 252] on p "Get your device fully repaired and sent back in a timely manner" at bounding box center [598, 238] width 105 height 45
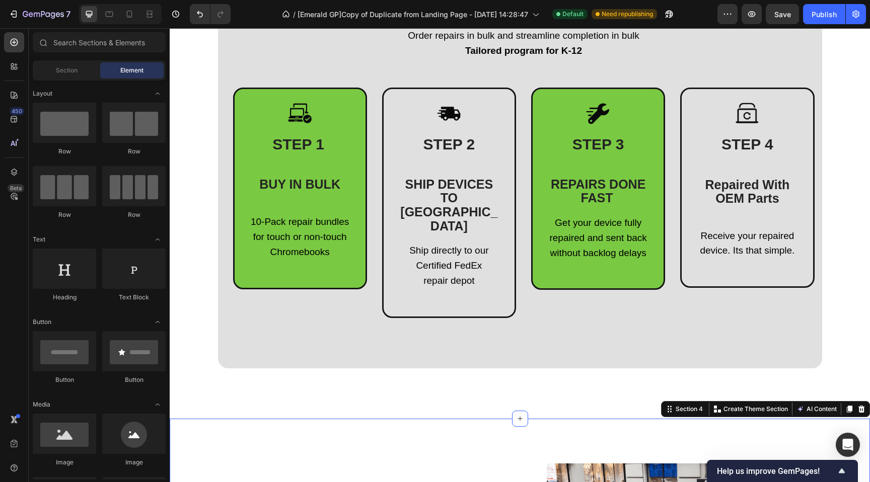
drag, startPoint x: 186, startPoint y: 166, endPoint x: 186, endPoint y: 149, distance: 17.6
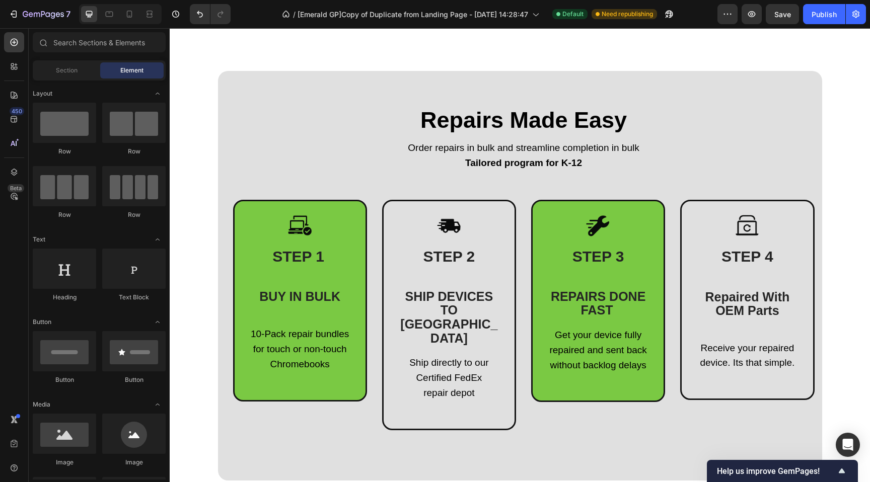
scroll to position [521, 0]
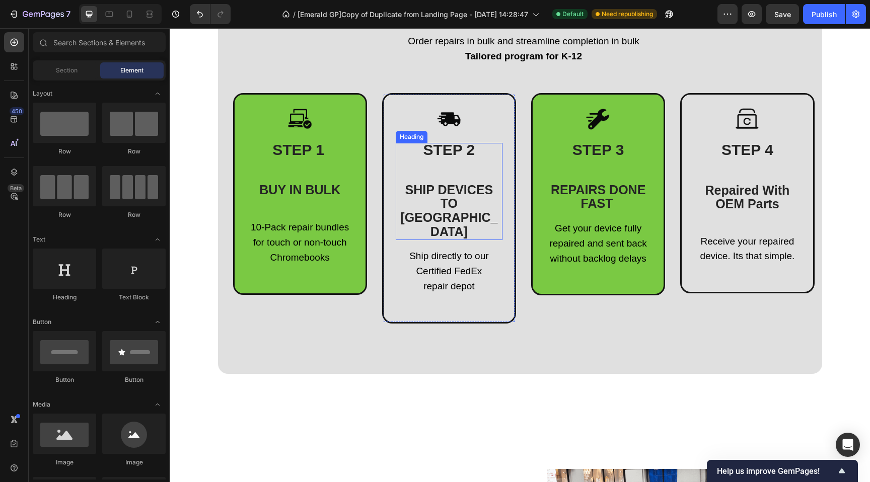
click at [442, 192] on span "SHIP DEVICES TO [GEOGRAPHIC_DATA]" at bounding box center [448, 211] width 97 height 56
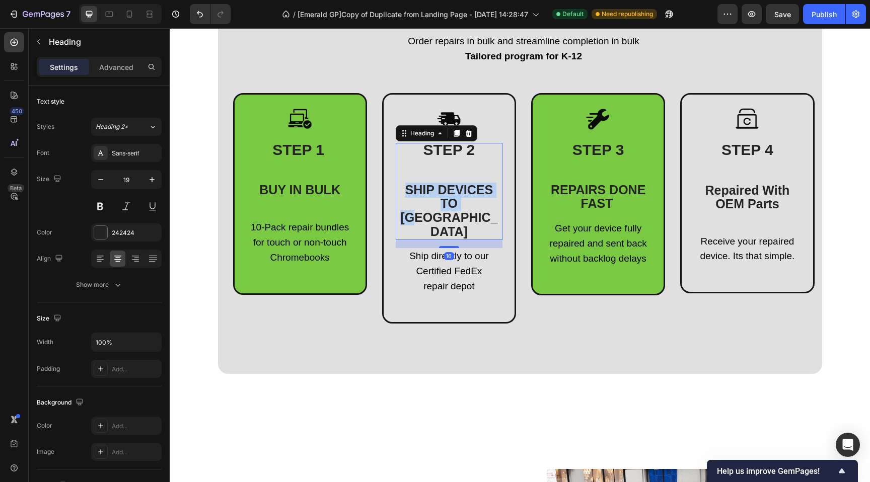
click at [442, 192] on span "SHIP DEVICES TO [GEOGRAPHIC_DATA]" at bounding box center [448, 211] width 97 height 56
click at [442, 200] on span "SHIP DEVICES TO [GEOGRAPHIC_DATA]" at bounding box center [448, 211] width 97 height 56
drag, startPoint x: 466, startPoint y: 203, endPoint x: 407, endPoint y: 207, distance: 59.1
click at [407, 206] on p "STEP 2 SHIP DEVICES TO [GEOGRAPHIC_DATA]" at bounding box center [449, 191] width 105 height 95
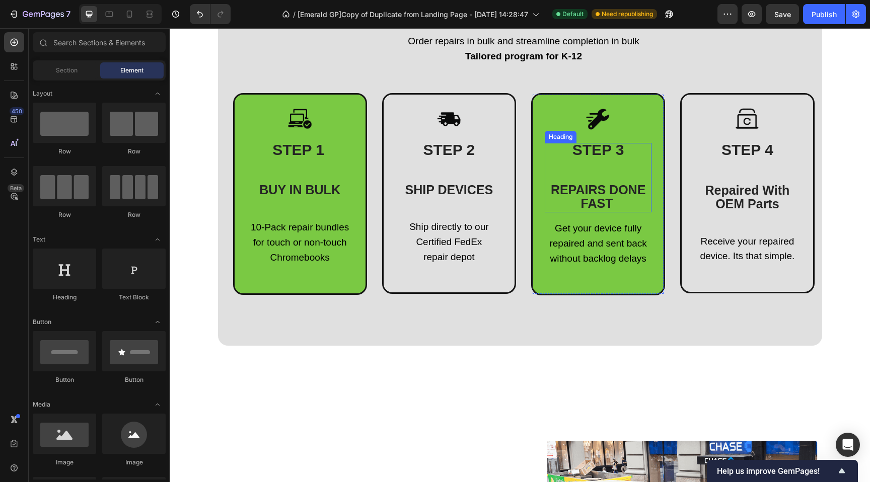
click at [604, 195] on span "REPAIRS DONE FAST" at bounding box center [598, 197] width 95 height 28
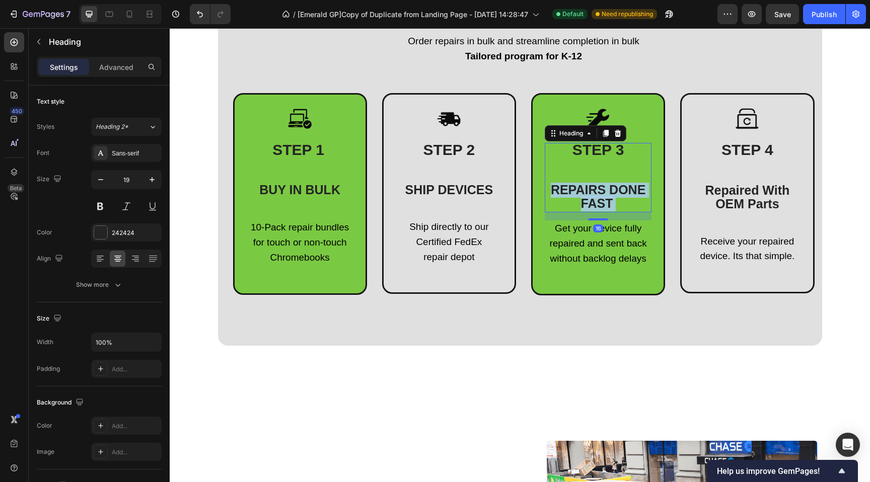
click at [604, 195] on span "REPAIRS DONE FAST" at bounding box center [598, 197] width 95 height 28
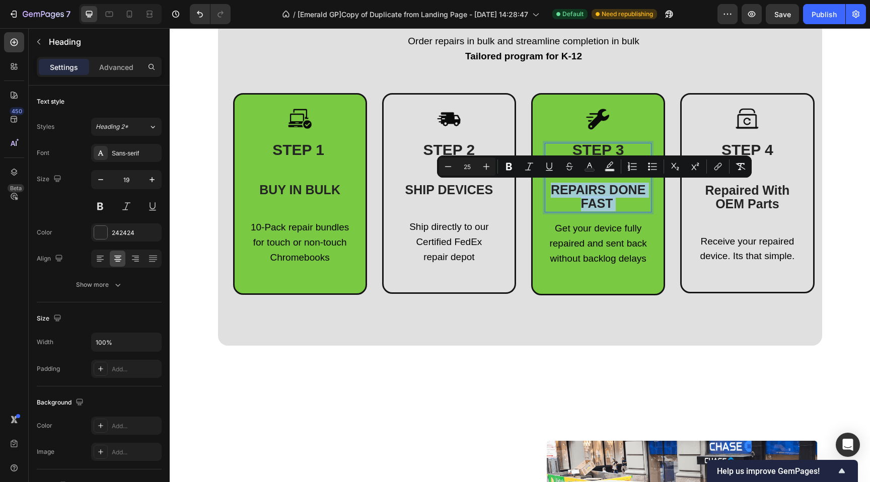
click at [592, 200] on span "REPAIRS DONE FAST" at bounding box center [598, 197] width 95 height 28
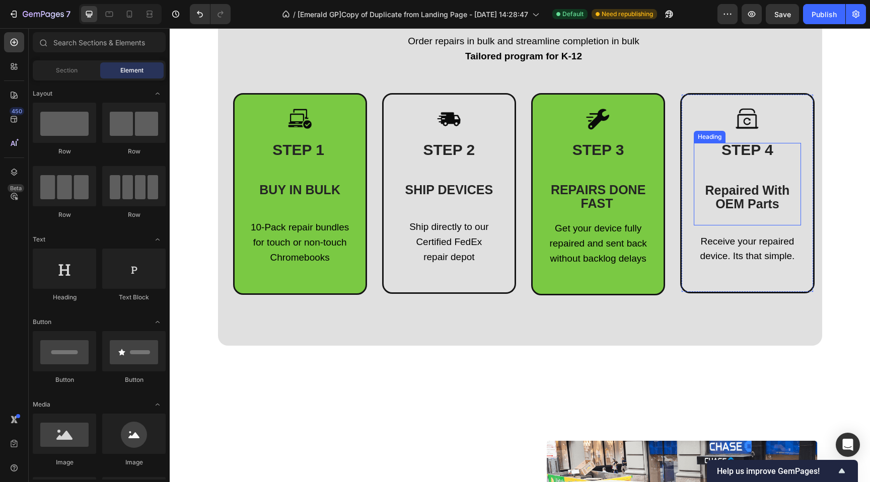
click at [725, 193] on span "Repaired With" at bounding box center [747, 190] width 85 height 14
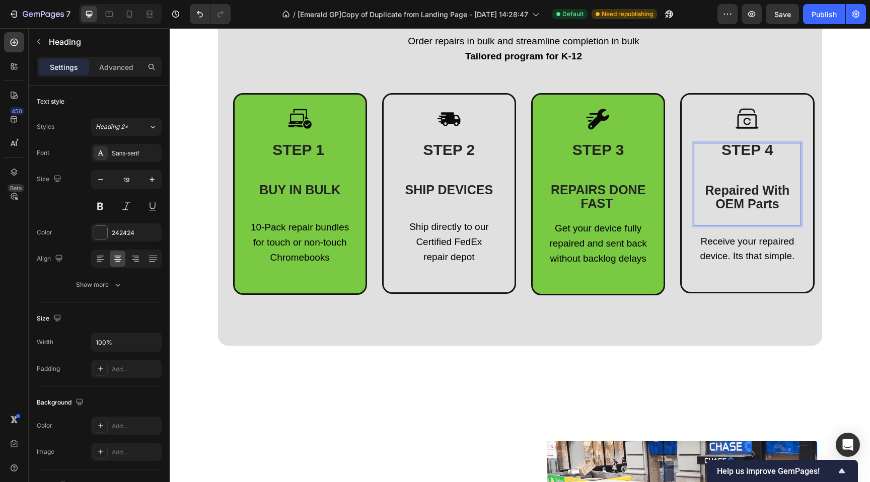
click at [725, 193] on span "Repaired With" at bounding box center [747, 190] width 85 height 14
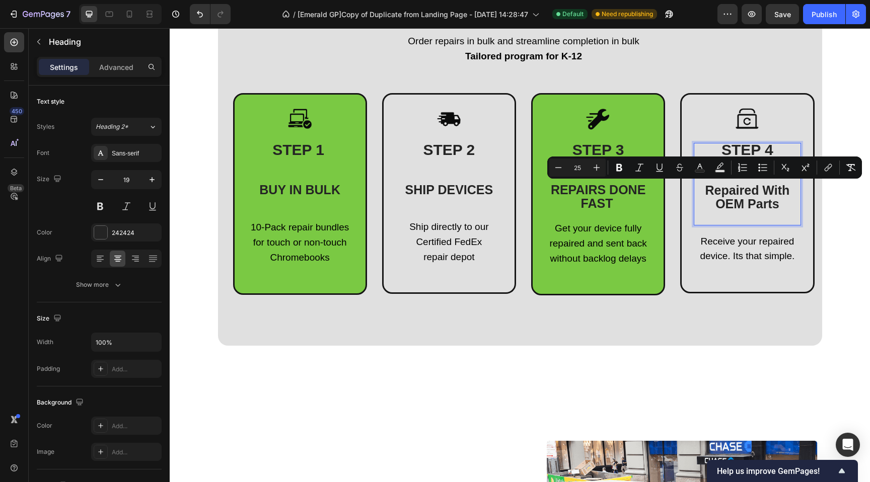
click at [744, 200] on span "OEM Parts" at bounding box center [746, 204] width 63 height 14
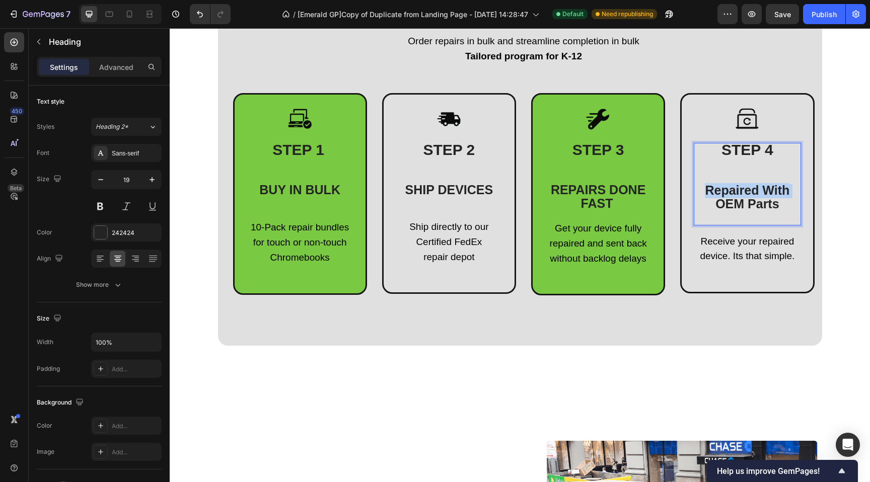
drag, startPoint x: 711, startPoint y: 204, endPoint x: 702, endPoint y: 194, distance: 13.9
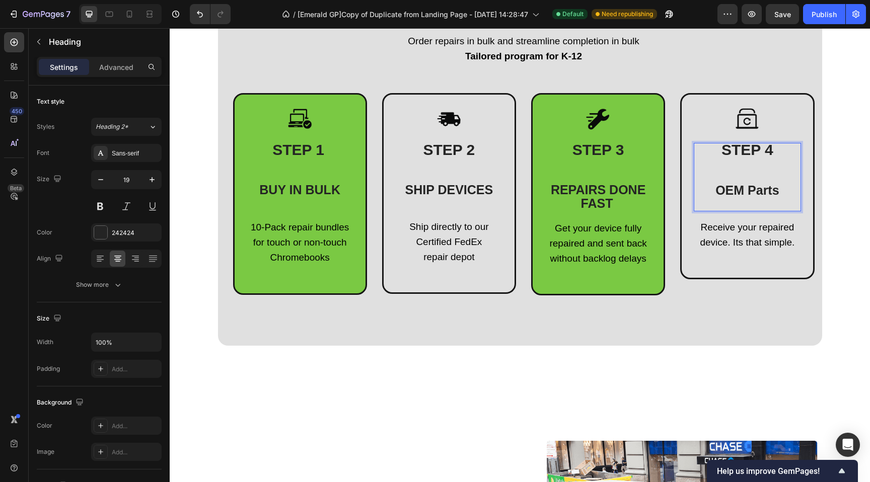
drag, startPoint x: 774, startPoint y: 191, endPoint x: 757, endPoint y: 176, distance: 22.5
click at [773, 190] on span "OEM Parts" at bounding box center [746, 190] width 63 height 14
click at [728, 188] on span "OEM Parts ONLY" at bounding box center [747, 190] width 101 height 14
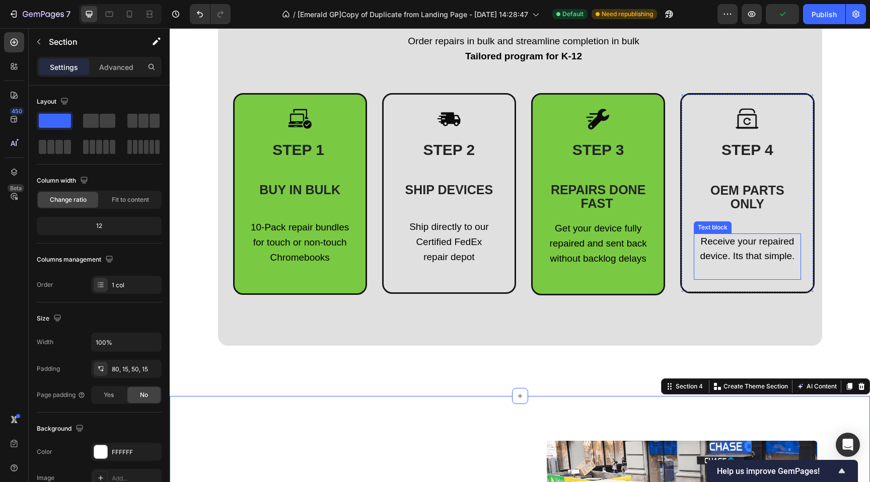
click at [708, 238] on span "Receive your repaired device. Its that simple." at bounding box center [747, 249] width 95 height 26
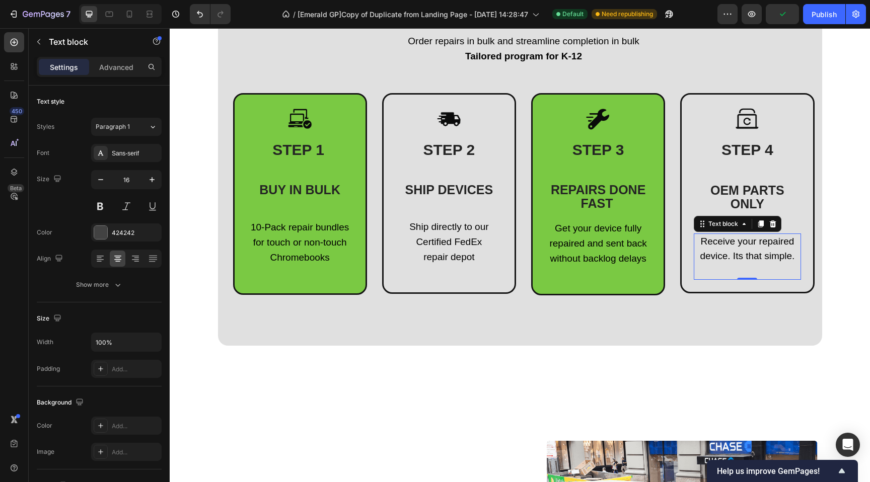
click at [708, 238] on span "Receive your repaired device. Its that simple." at bounding box center [747, 249] width 95 height 26
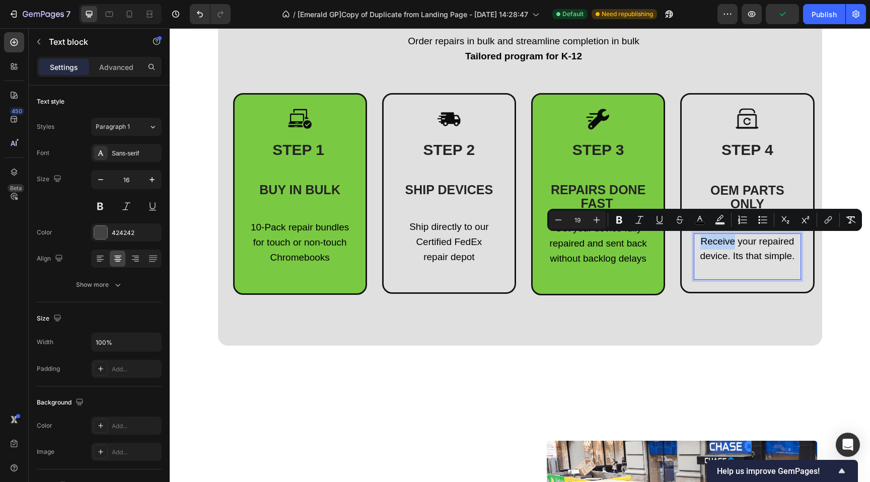
click at [700, 239] on span "Receive your repaired device. Its that simple." at bounding box center [747, 249] width 95 height 26
